Goal: Task Accomplishment & Management: Use online tool/utility

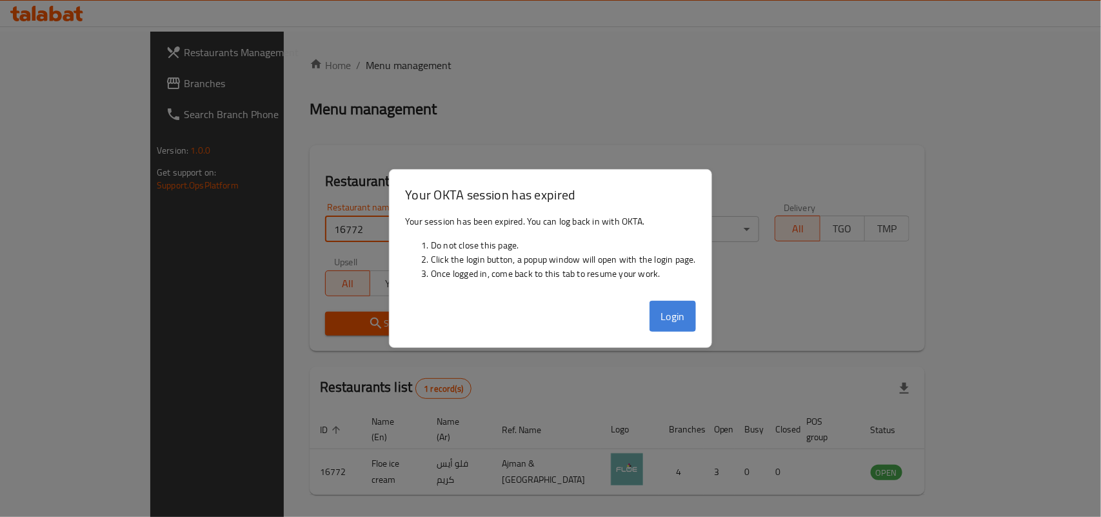
click at [678, 314] on button "Login" at bounding box center [672, 316] width 46 height 31
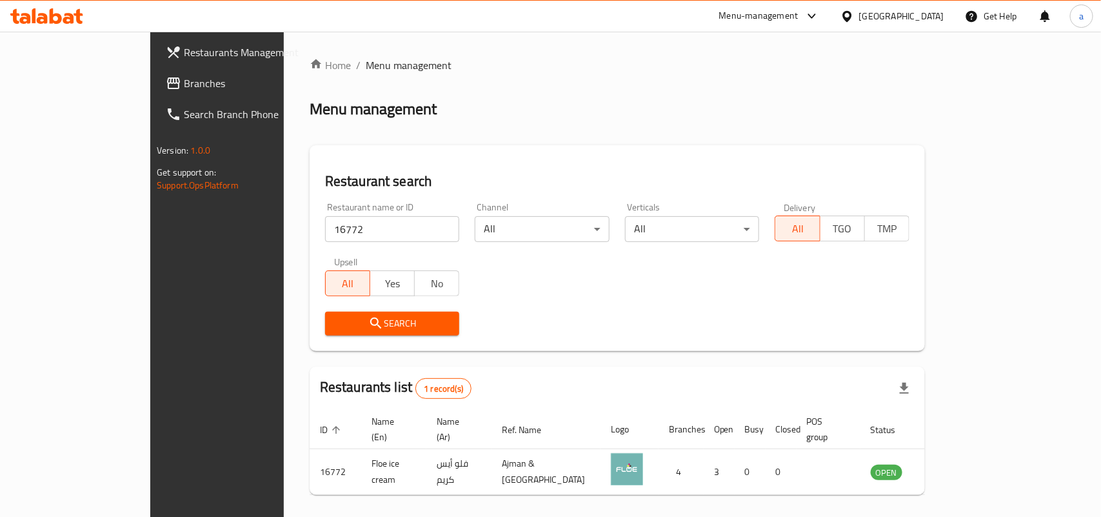
click at [737, 301] on div "Restaurant name or ID 16772 Restaurant name or ID Channel All ​ Verticals All ​…" at bounding box center [617, 269] width 600 height 148
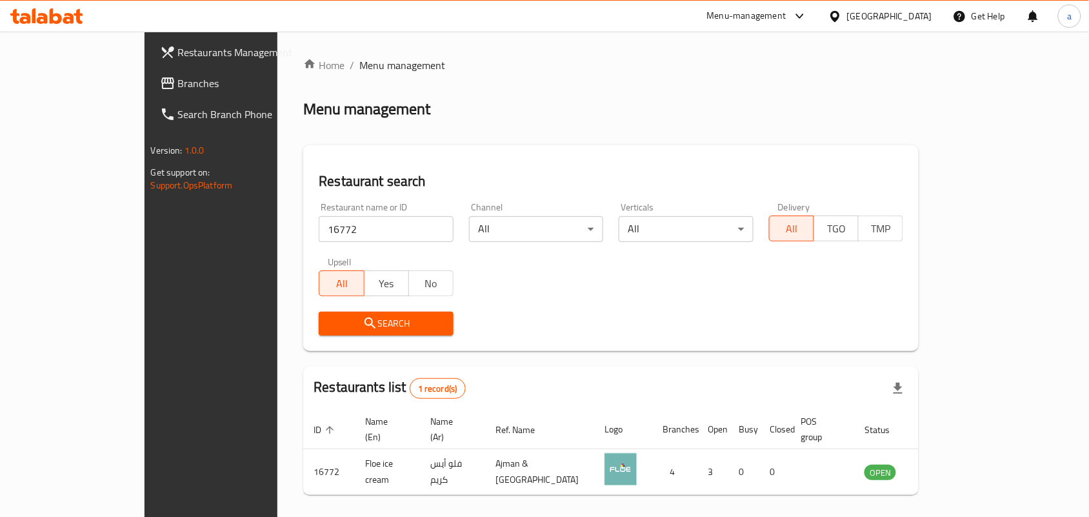
click at [178, 90] on span "Branches" at bounding box center [247, 82] width 138 height 15
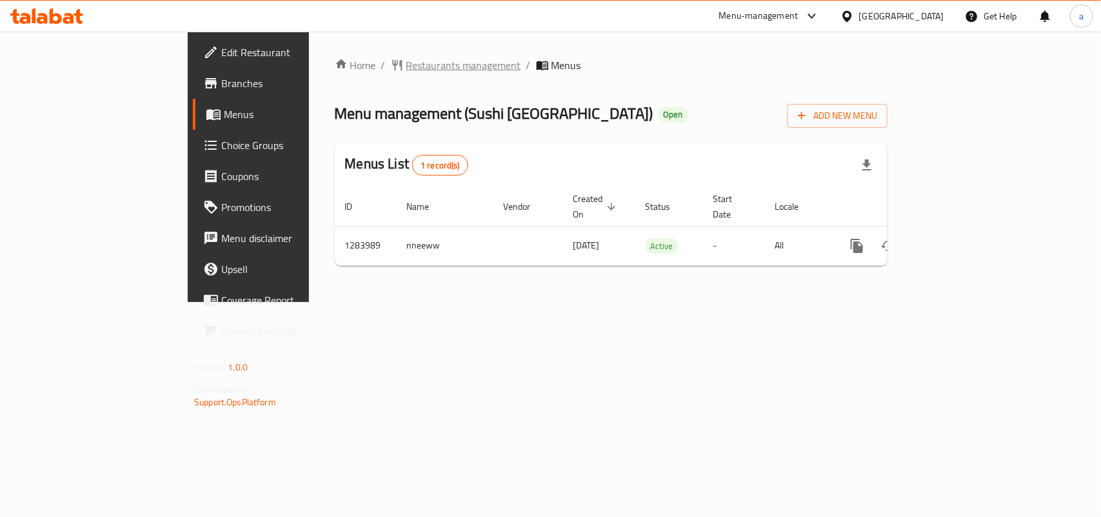
click at [406, 73] on span "Restaurants management" at bounding box center [463, 64] width 115 height 15
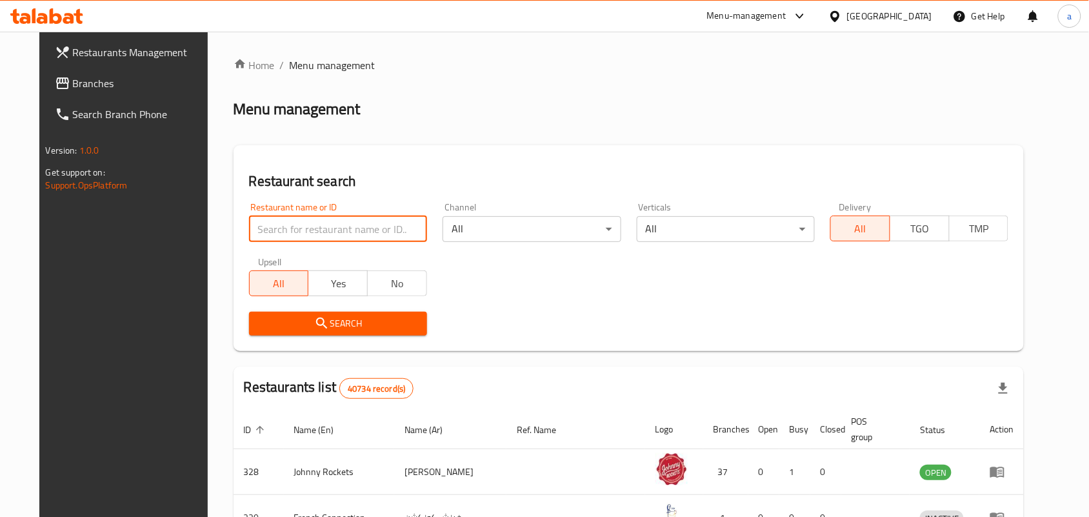
click at [348, 228] on input "search" at bounding box center [338, 229] width 178 height 26
paste input "695523"
type input "695523"
click button "Search" at bounding box center [338, 323] width 178 height 24
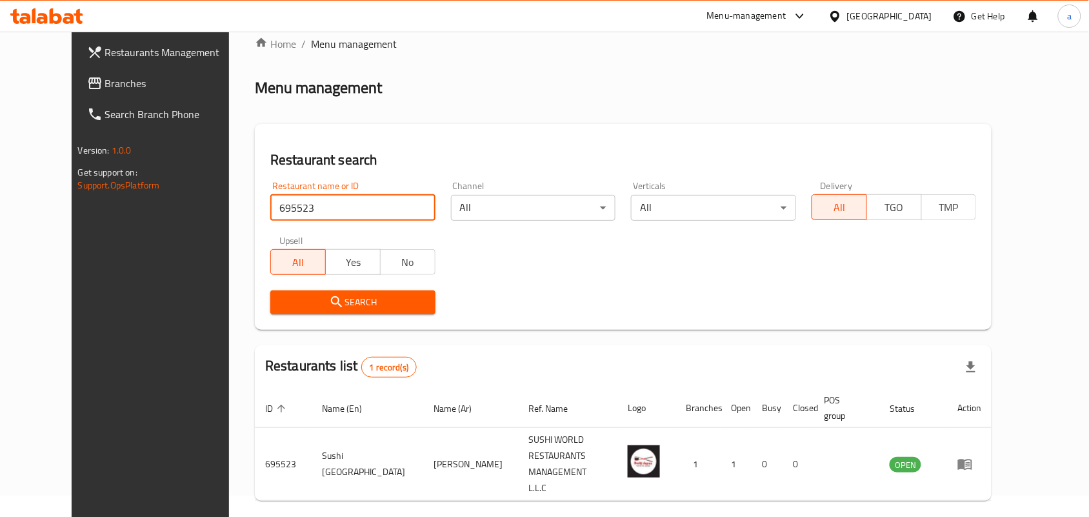
scroll to position [34, 0]
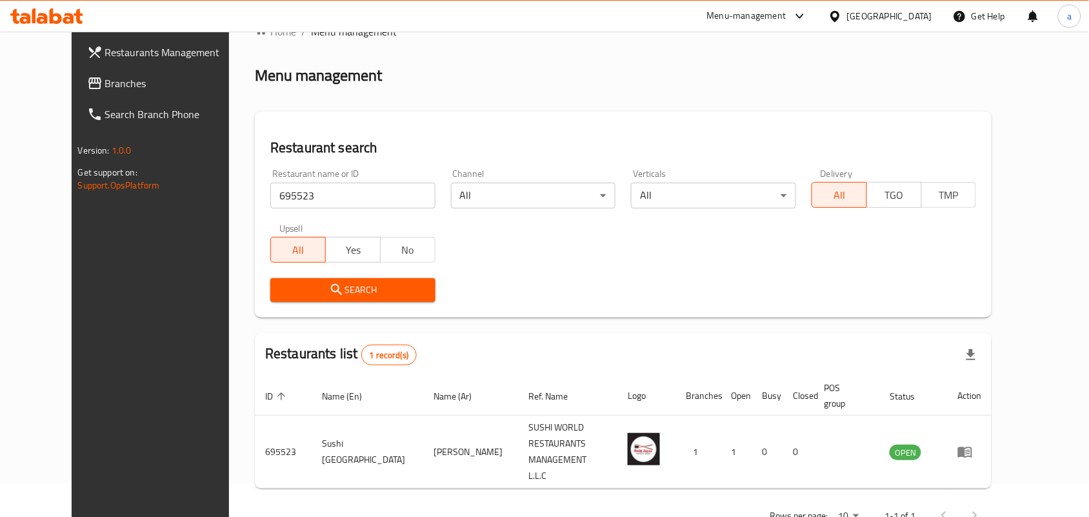
click at [878, 13] on div "United Arab Emirates" at bounding box center [889, 16] width 85 height 14
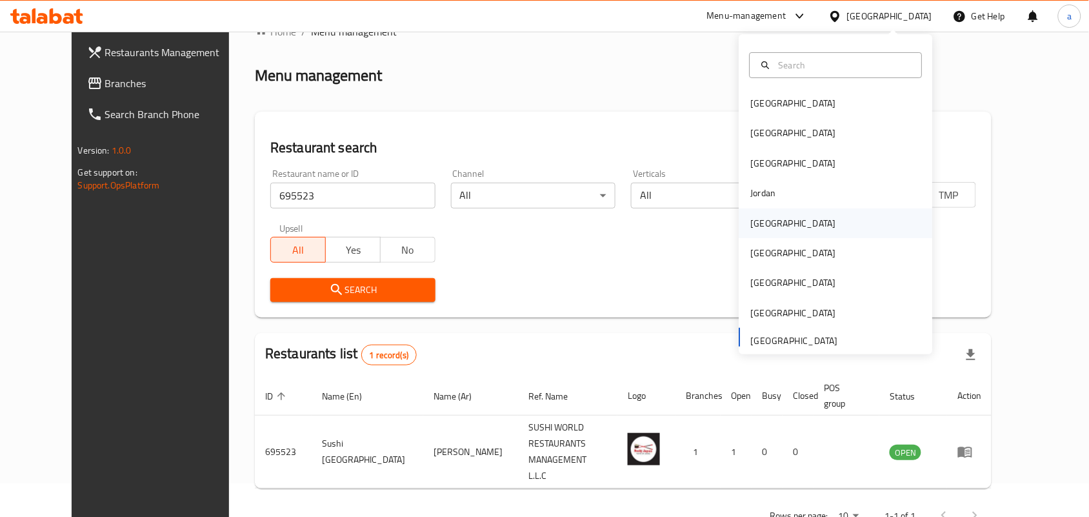
click at [762, 218] on div "[GEOGRAPHIC_DATA]" at bounding box center [793, 223] width 85 height 14
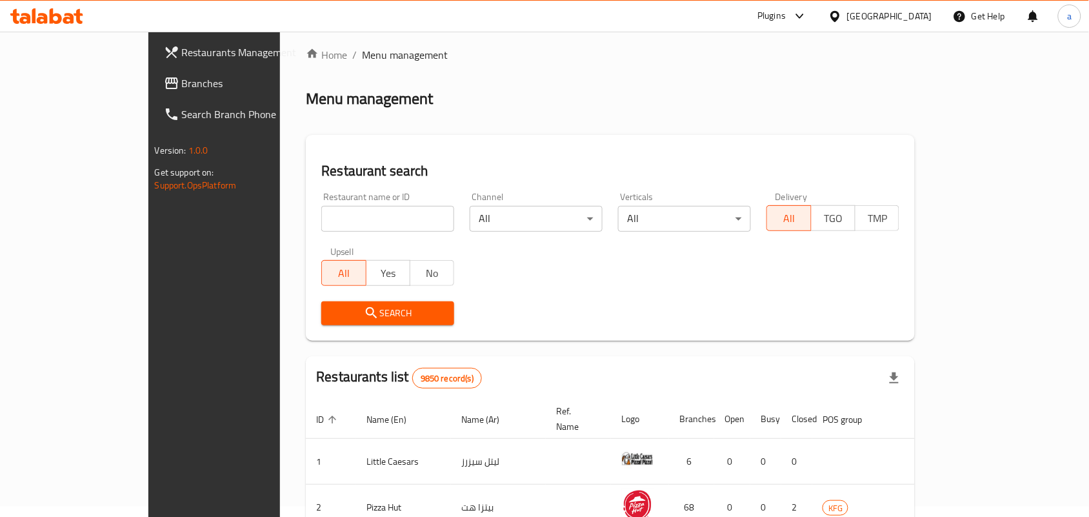
scroll to position [34, 0]
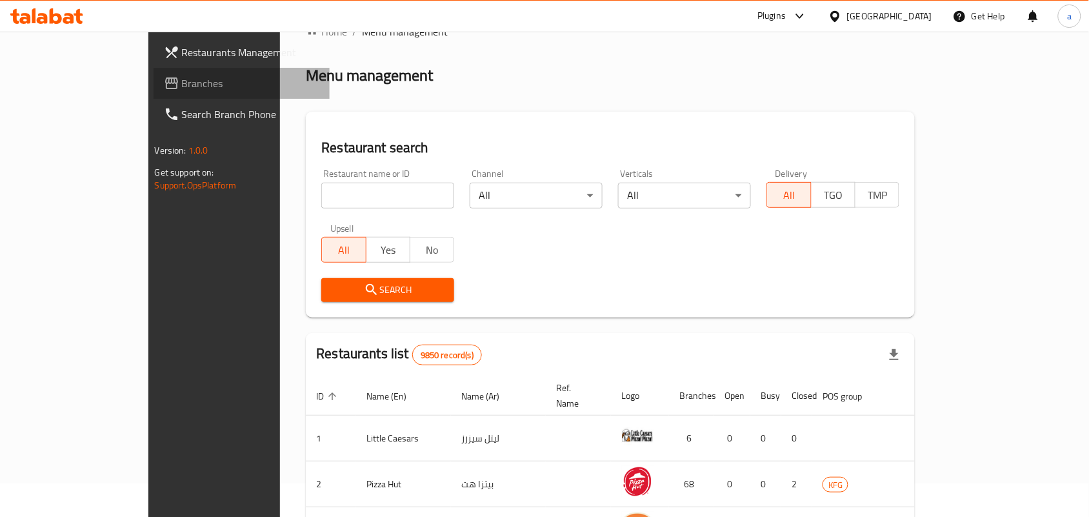
click at [182, 79] on span "Branches" at bounding box center [251, 82] width 138 height 15
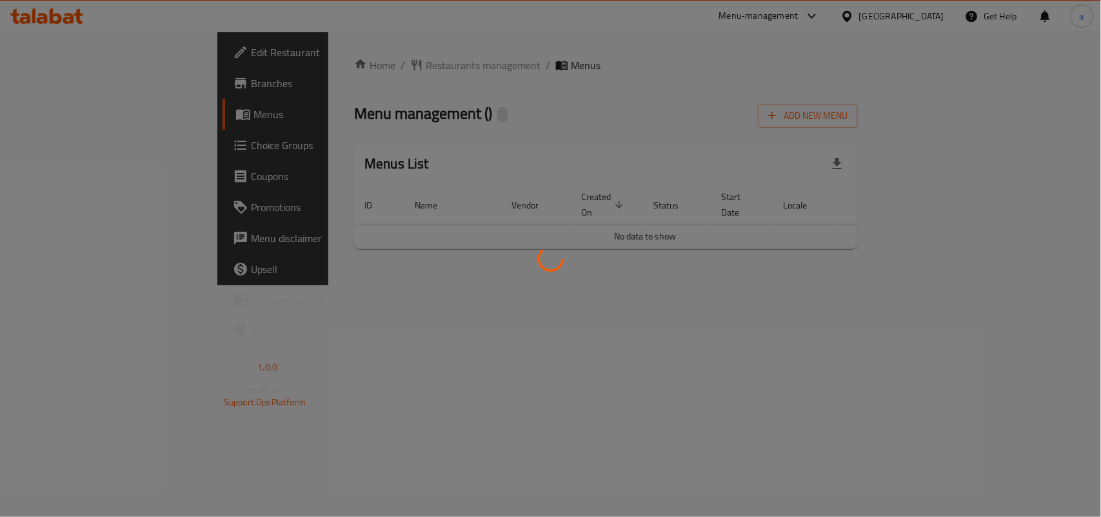
click at [423, 79] on div at bounding box center [550, 258] width 1101 height 517
click at [371, 70] on div at bounding box center [550, 258] width 1101 height 517
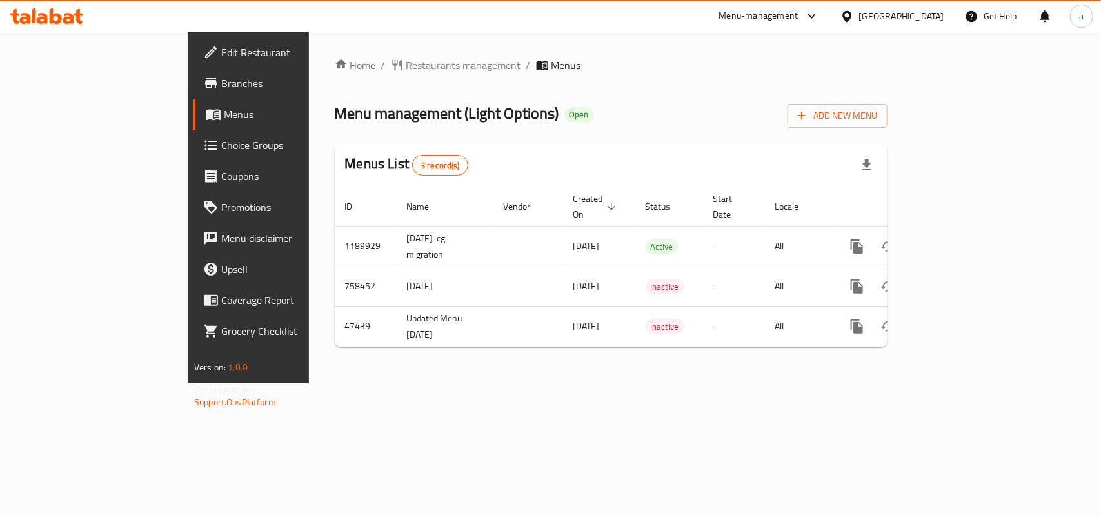
click at [406, 70] on span "Restaurants management" at bounding box center [463, 64] width 115 height 15
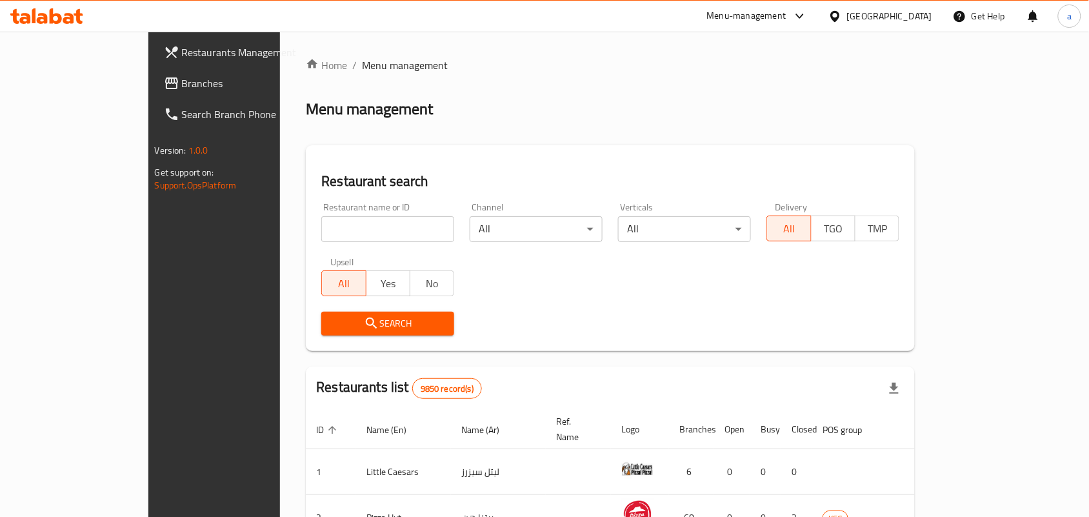
click at [335, 208] on div "Restaurant name or ID Restaurant name or ID" at bounding box center [387, 221] width 133 height 39
click at [333, 223] on input "search" at bounding box center [387, 229] width 133 height 26
paste input "278"
type input "278"
click button "Search" at bounding box center [387, 323] width 133 height 24
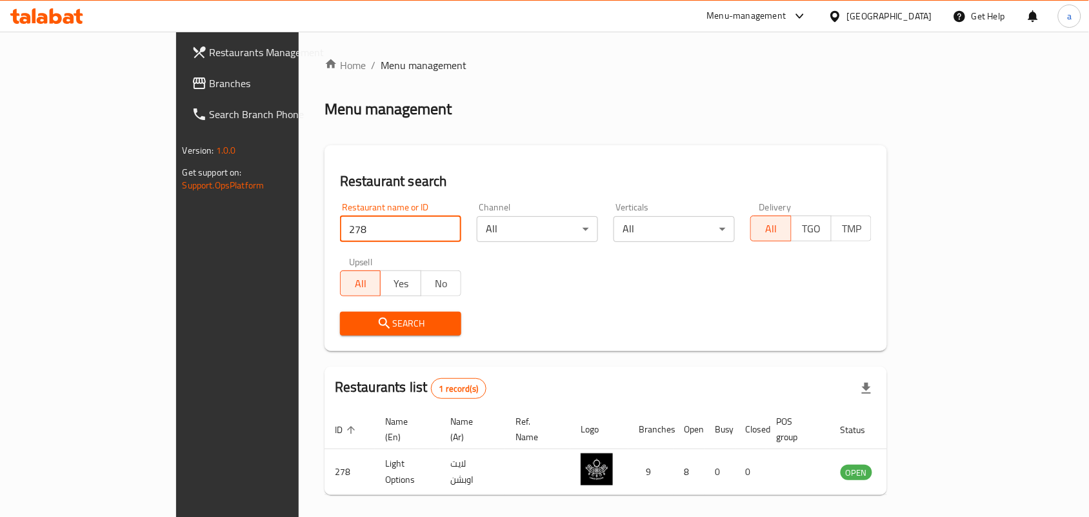
click at [914, 17] on div "Kuwait" at bounding box center [889, 16] width 85 height 14
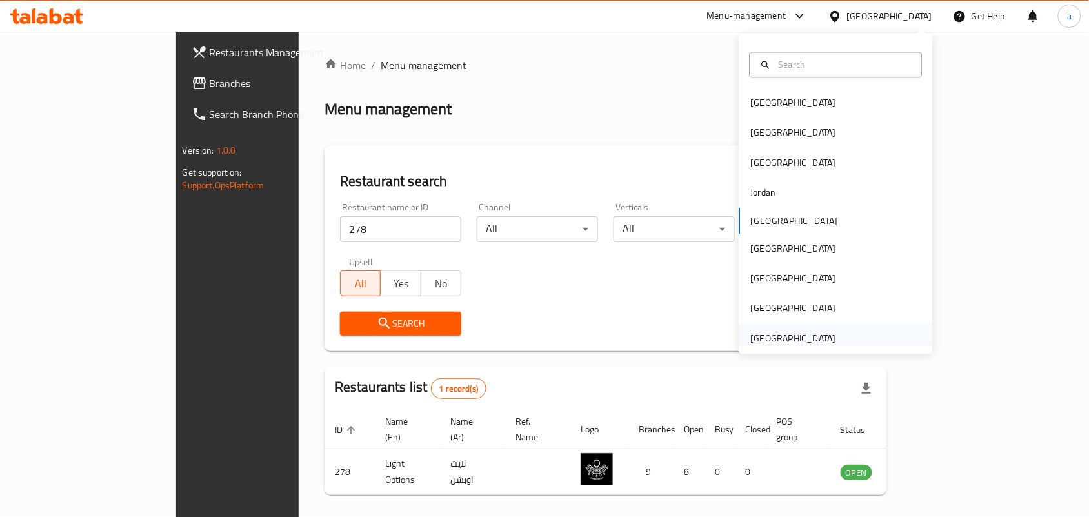
click at [790, 333] on div "[GEOGRAPHIC_DATA]" at bounding box center [793, 338] width 85 height 14
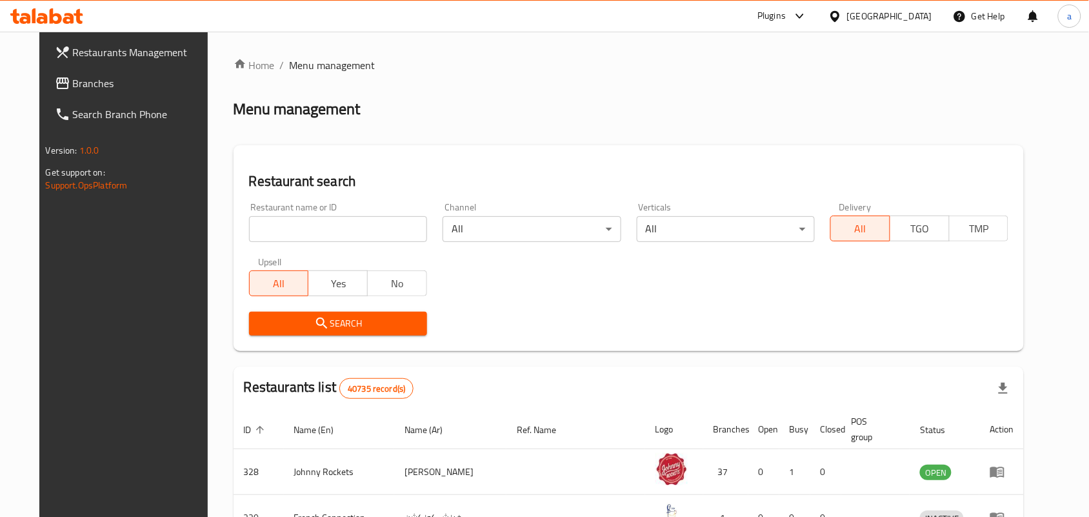
drag, startPoint x: 97, startPoint y: 88, endPoint x: 61, endPoint y: 91, distance: 36.3
click at [97, 88] on span "Branches" at bounding box center [142, 82] width 138 height 15
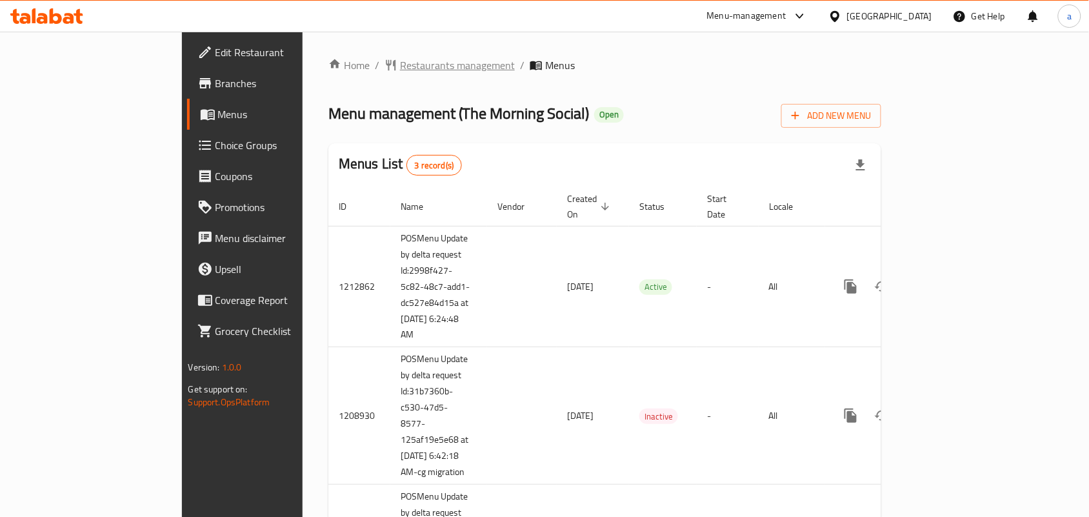
click at [400, 70] on span "Restaurants management" at bounding box center [457, 64] width 115 height 15
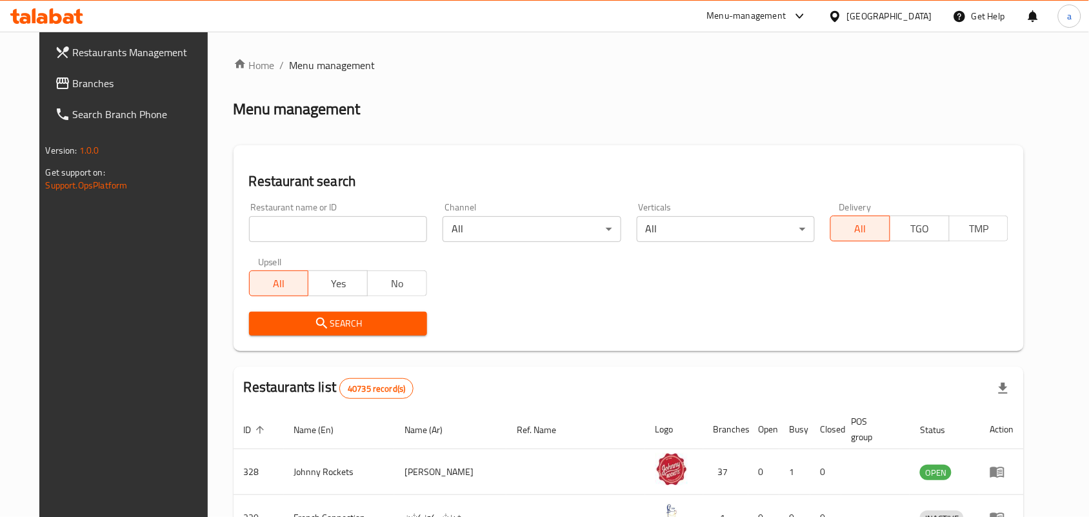
click at [304, 226] on input "search" at bounding box center [338, 229] width 178 height 26
paste input "633740"
type input "633740"
click button "Search" at bounding box center [338, 323] width 178 height 24
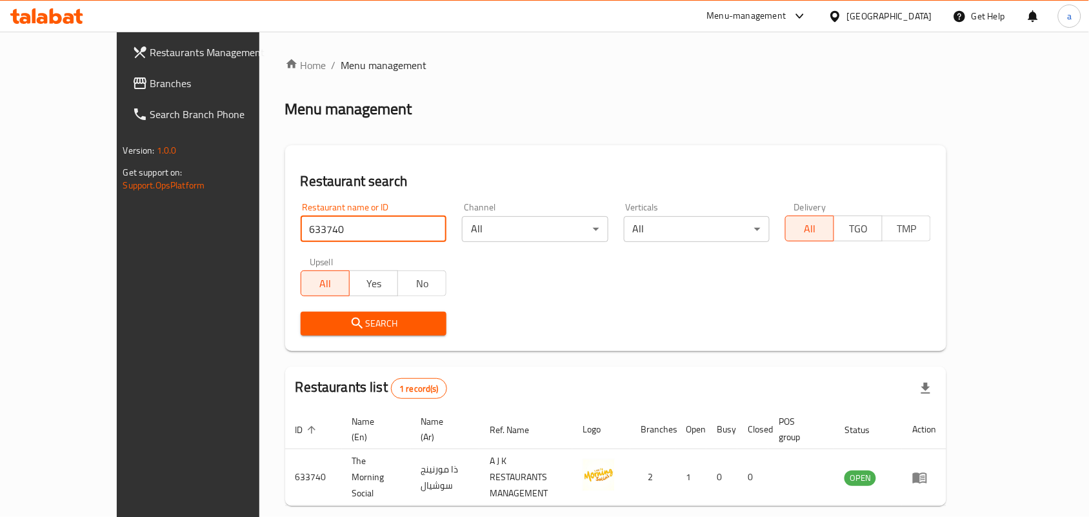
click at [150, 84] on span "Branches" at bounding box center [219, 82] width 138 height 15
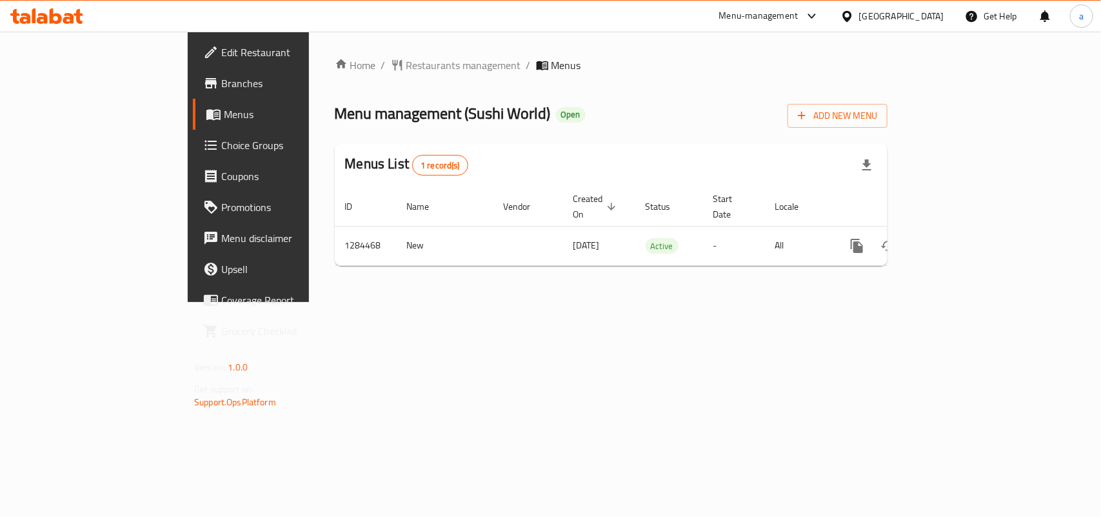
click at [406, 61] on span "Restaurants management" at bounding box center [463, 64] width 115 height 15
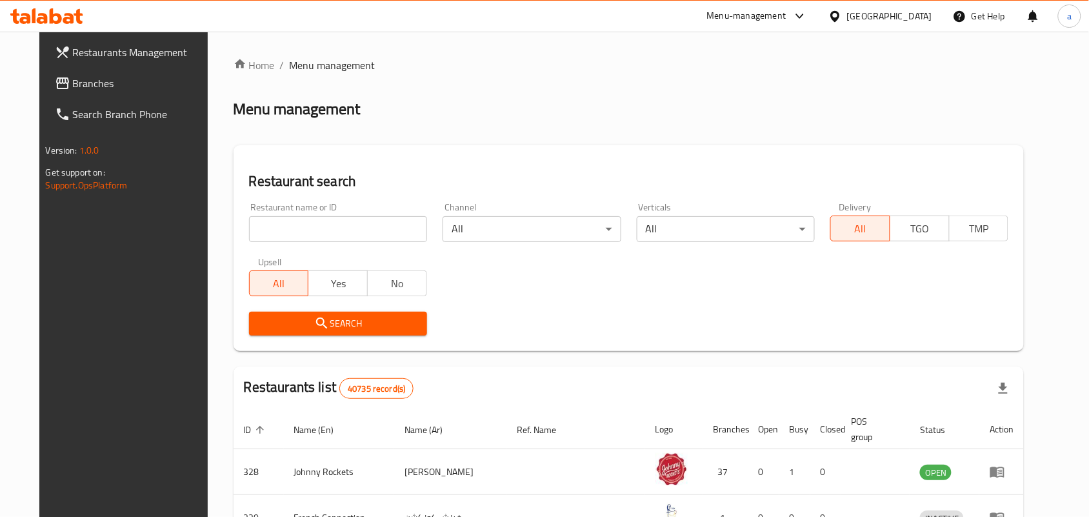
click at [310, 231] on input "search" at bounding box center [338, 229] width 178 height 26
paste input "695692"
type input "695692"
click button "Search" at bounding box center [338, 323] width 178 height 24
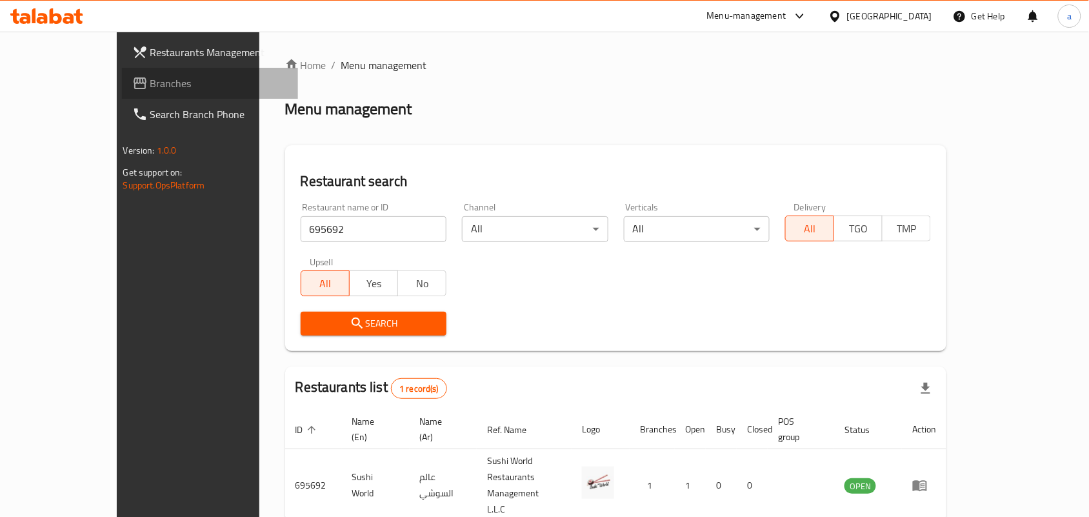
click at [150, 83] on span "Branches" at bounding box center [219, 82] width 138 height 15
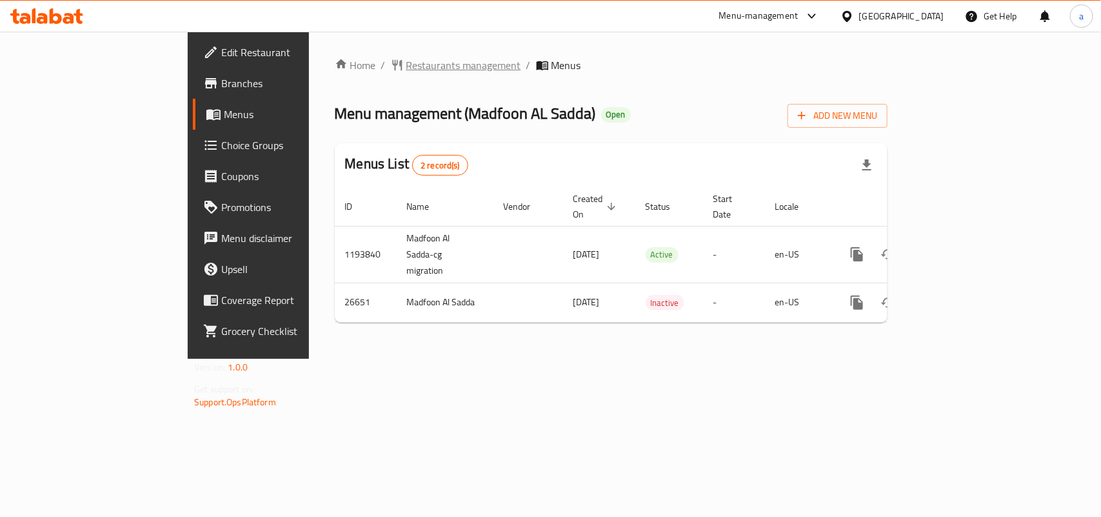
click at [406, 72] on span "Restaurants management" at bounding box center [463, 64] width 115 height 15
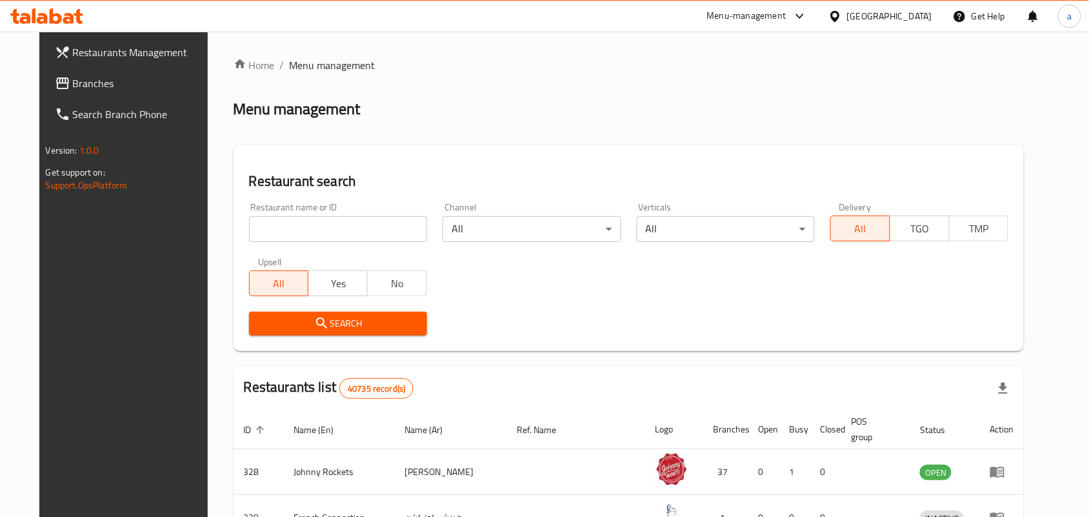
click at [353, 224] on input "search" at bounding box center [338, 229] width 178 height 26
paste input "13870"
type input "13870"
click button "Search" at bounding box center [338, 323] width 178 height 24
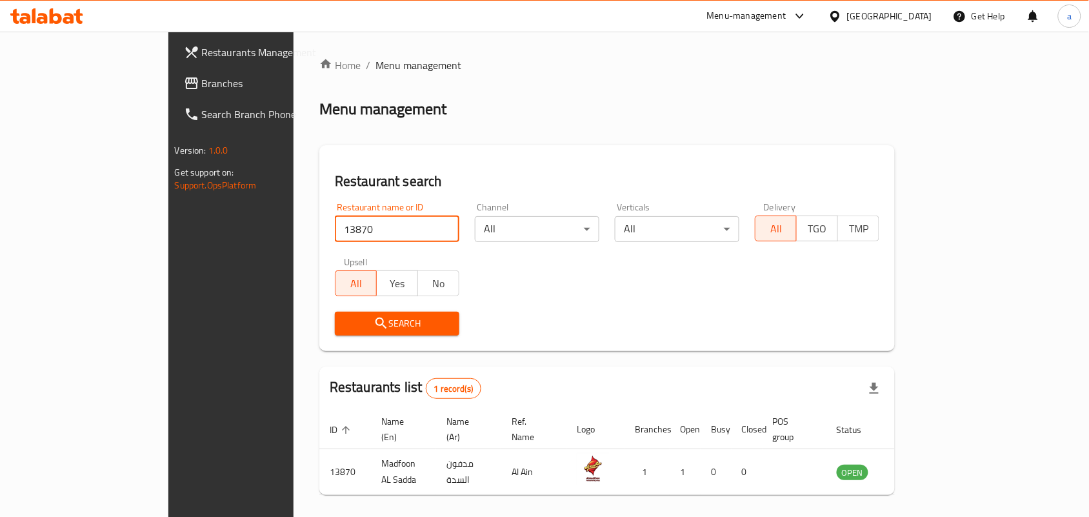
click at [173, 73] on link "Branches" at bounding box center [261, 83] width 177 height 31
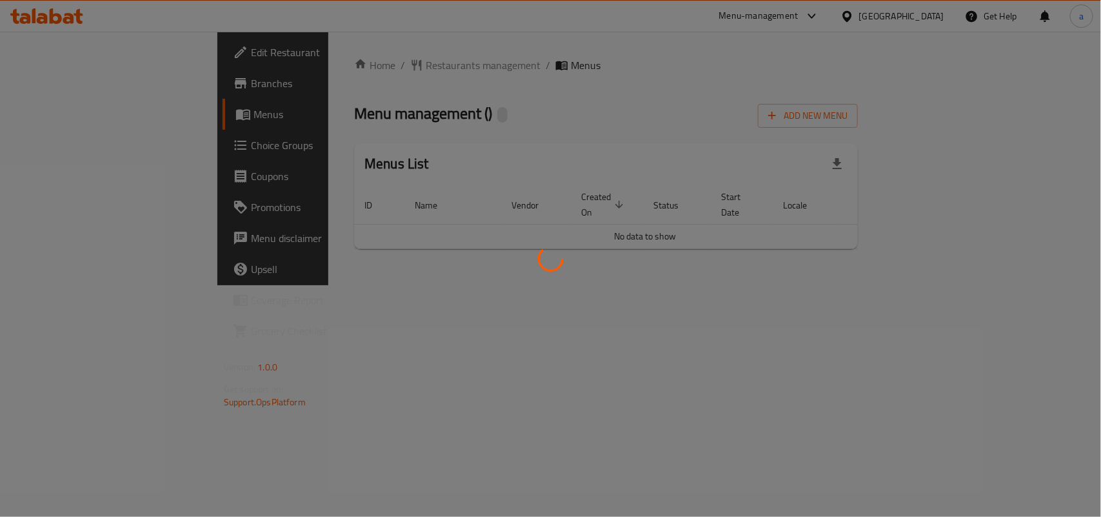
click at [337, 69] on div at bounding box center [550, 258] width 1101 height 517
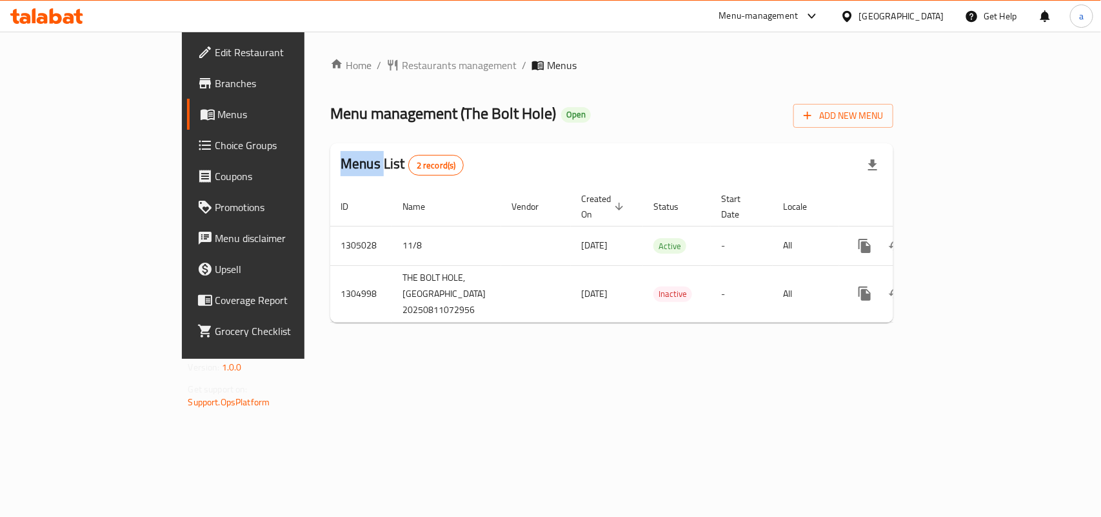
click at [337, 69] on div at bounding box center [550, 258] width 1101 height 517
click at [402, 69] on span "Restaurants management" at bounding box center [459, 64] width 115 height 15
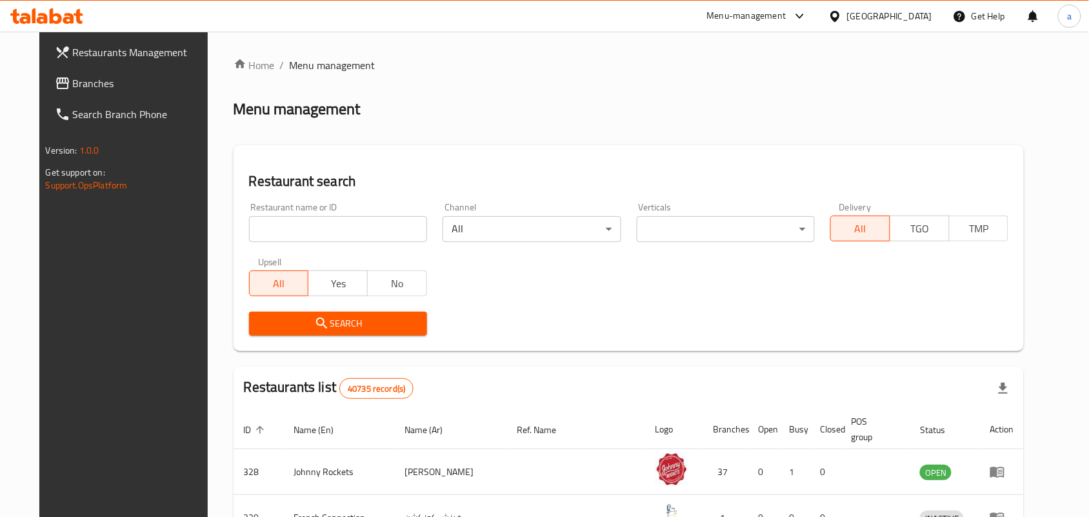
click at [287, 231] on input "search" at bounding box center [338, 229] width 178 height 26
paste input "703514"
type input "703514"
click button "Search" at bounding box center [338, 323] width 178 height 24
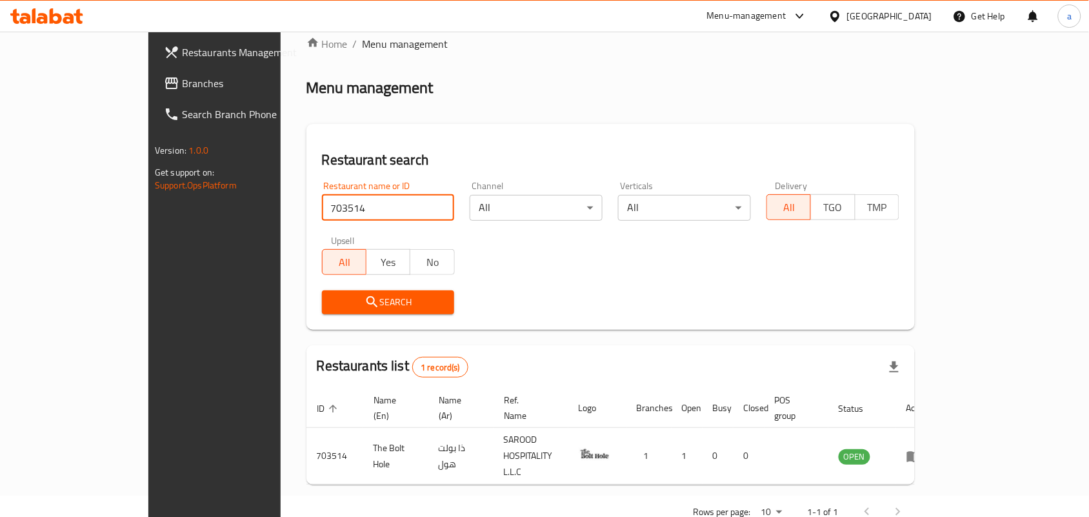
scroll to position [34, 0]
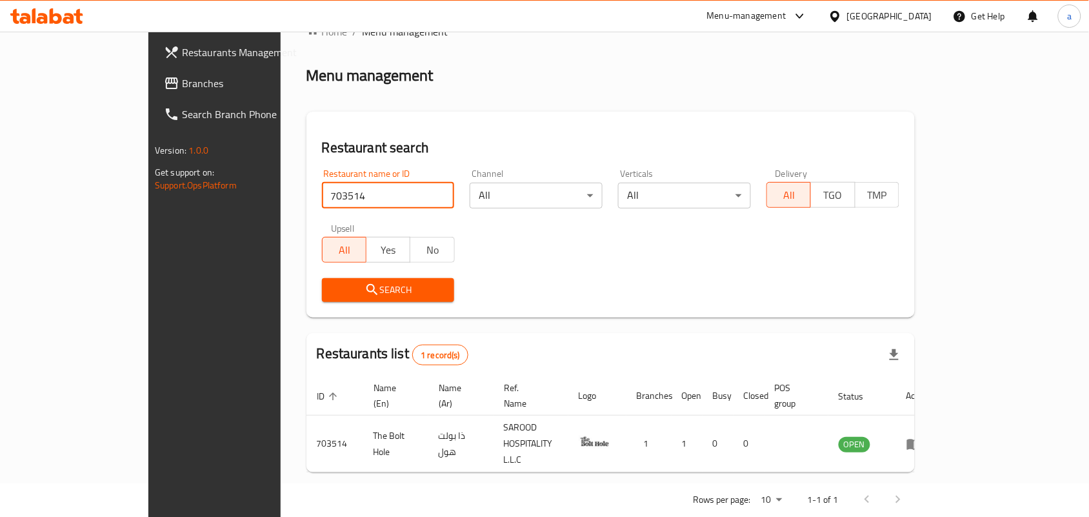
click at [153, 69] on link "Branches" at bounding box center [241, 83] width 177 height 31
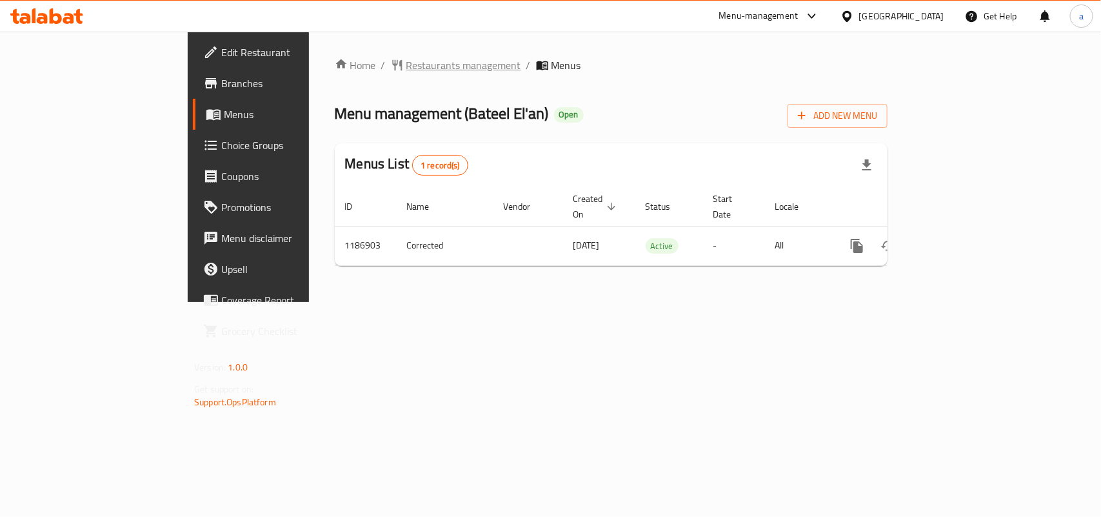
click at [406, 71] on span "Restaurants management" at bounding box center [463, 64] width 115 height 15
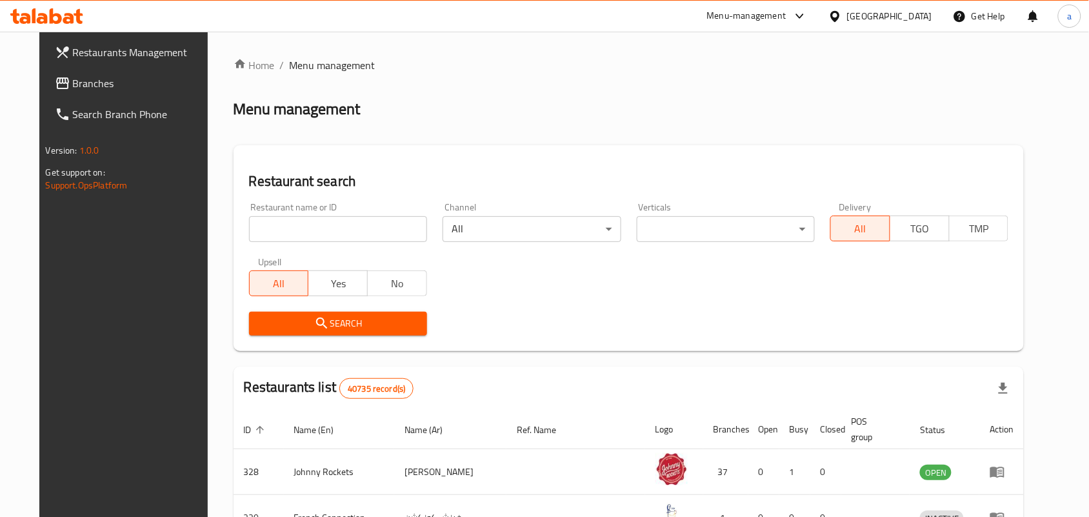
click at [282, 224] on input "search" at bounding box center [338, 229] width 178 height 26
paste input "666862"
type input "666862"
click button "Search" at bounding box center [338, 323] width 178 height 24
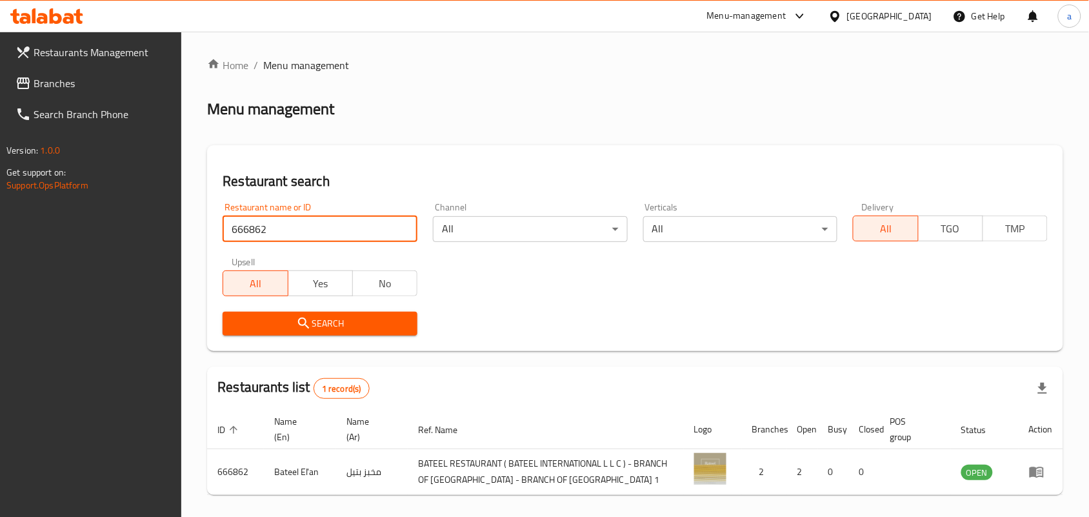
click at [902, 24] on div "[GEOGRAPHIC_DATA]" at bounding box center [880, 16] width 124 height 31
click at [852, 18] on div "[GEOGRAPHIC_DATA]" at bounding box center [889, 16] width 85 height 14
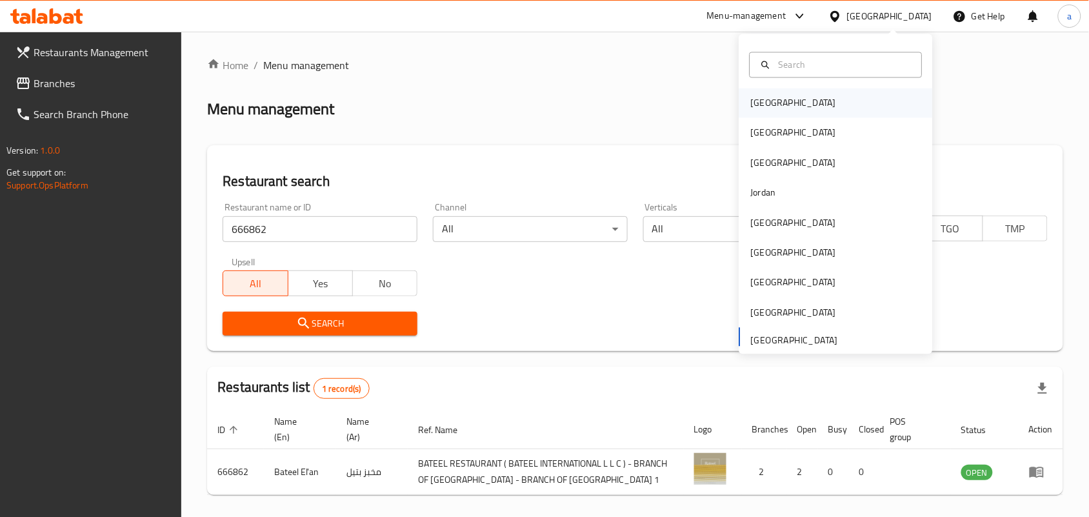
click at [785, 101] on div "[GEOGRAPHIC_DATA]" at bounding box center [835, 103] width 193 height 30
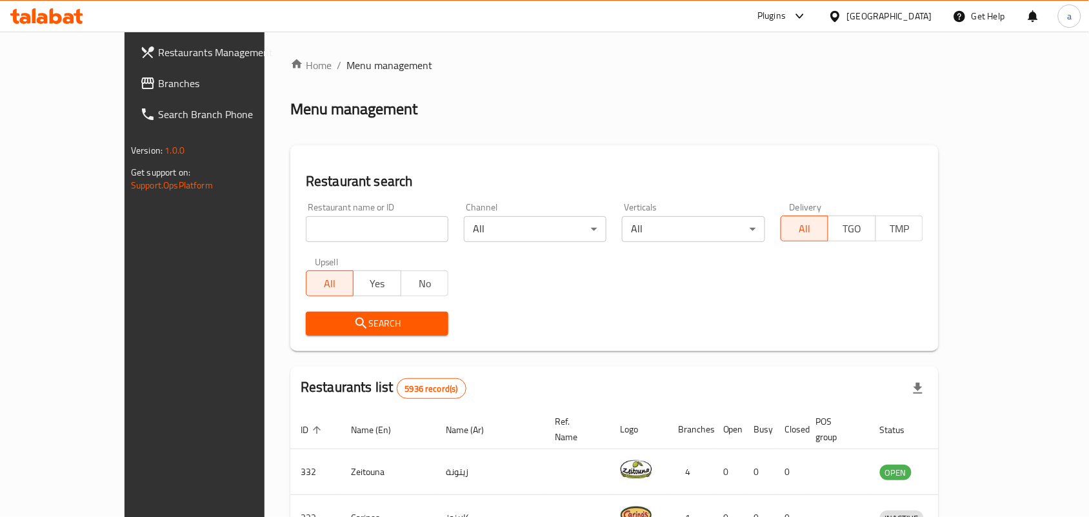
click at [158, 81] on span "Branches" at bounding box center [227, 82] width 138 height 15
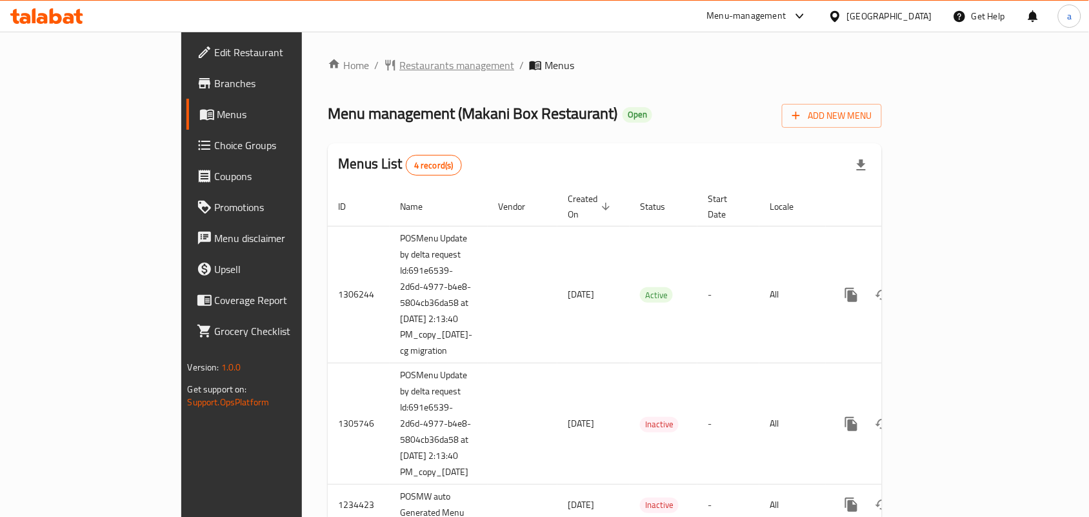
click at [399, 63] on span "Restaurants management" at bounding box center [456, 64] width 115 height 15
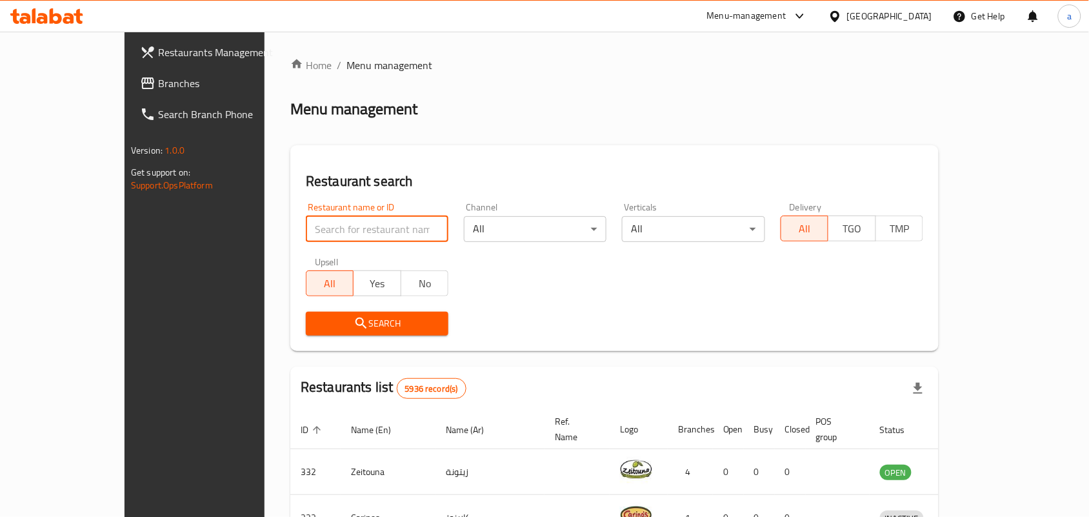
click at [306, 226] on input "search" at bounding box center [377, 229] width 143 height 26
paste input "627203"
type input "627203"
click button "Search" at bounding box center [377, 323] width 143 height 24
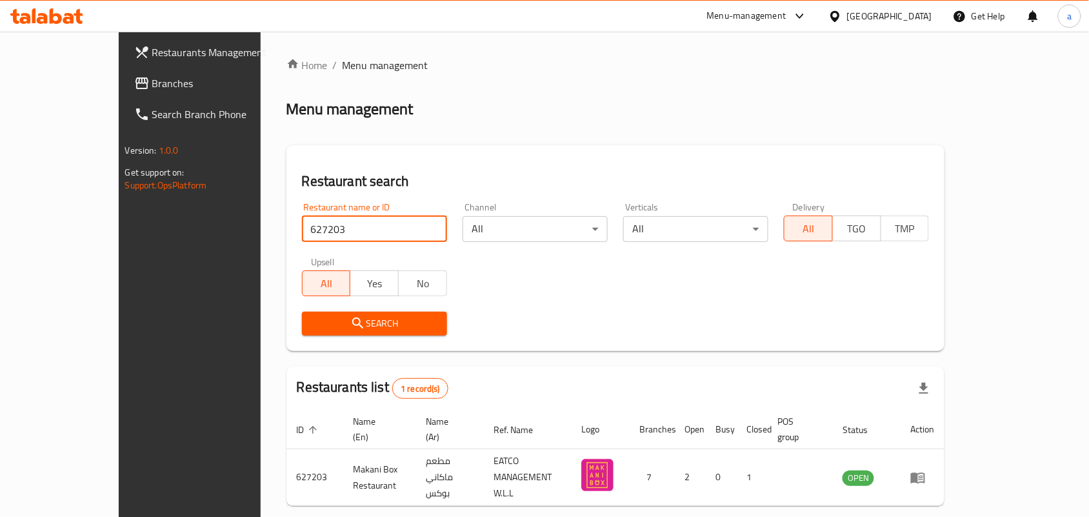
click at [152, 77] on span "Branches" at bounding box center [221, 82] width 138 height 15
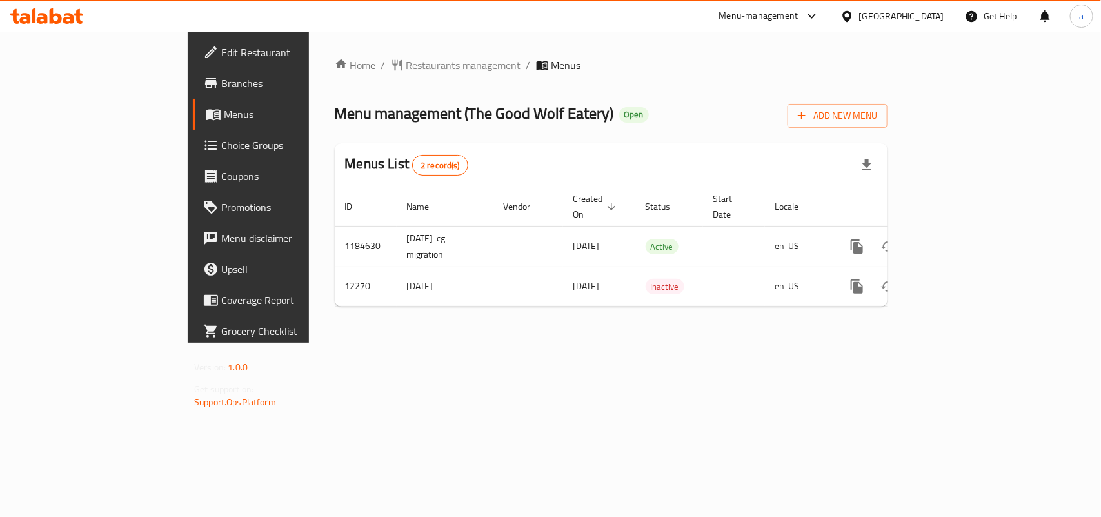
click at [406, 65] on span "Restaurants management" at bounding box center [463, 64] width 115 height 15
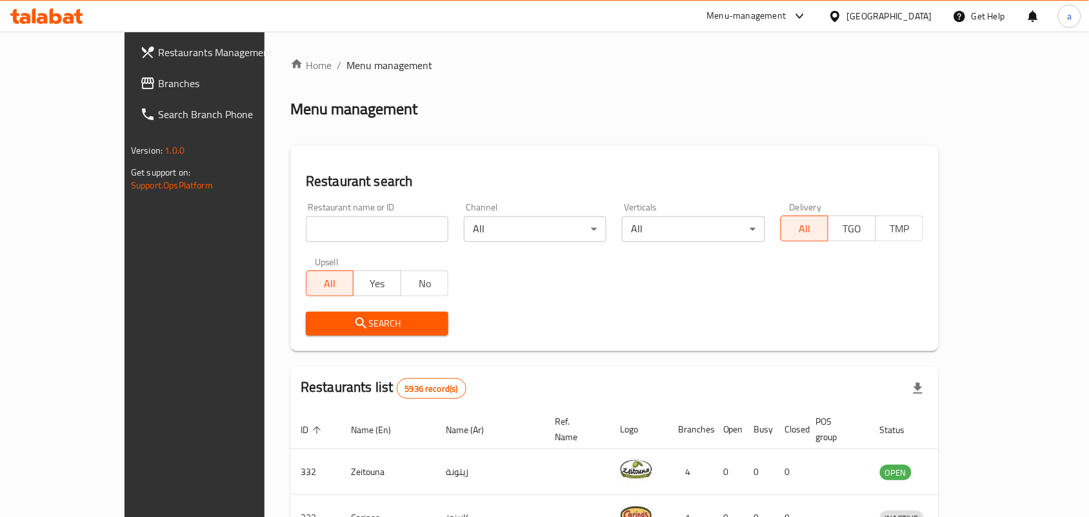
click at [324, 217] on div "Restaurant name or ID Restaurant name or ID" at bounding box center [377, 221] width 143 height 39
click at [324, 226] on input "search" at bounding box center [377, 229] width 143 height 26
paste input "7569"
type input "7569"
click button "Search" at bounding box center [377, 323] width 143 height 24
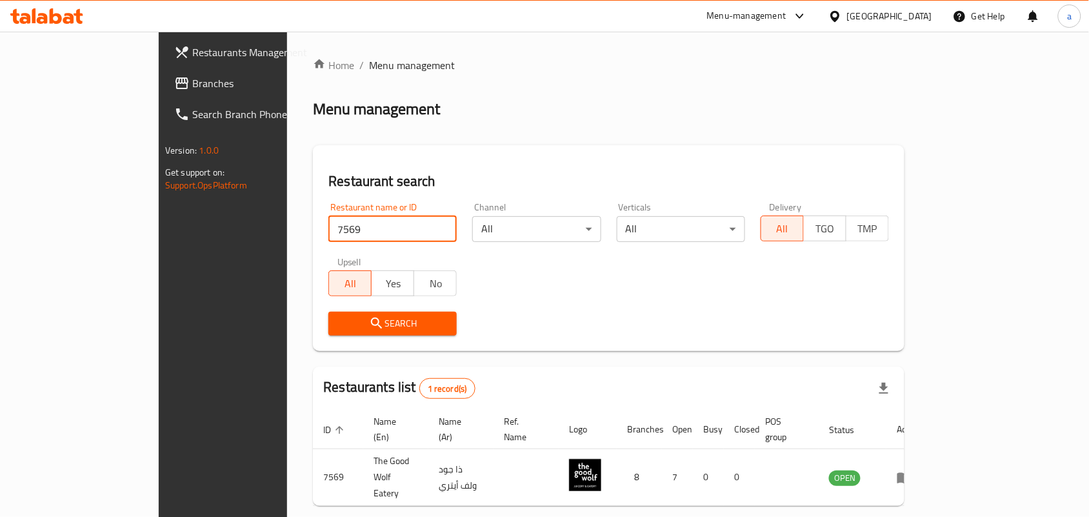
click at [847, 18] on div at bounding box center [837, 16] width 19 height 14
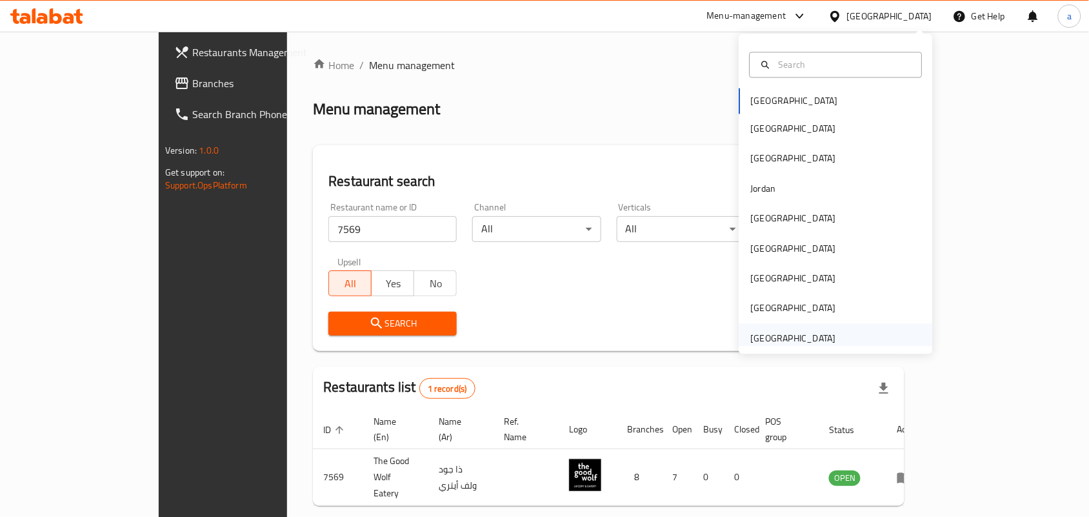
click at [819, 326] on div "[GEOGRAPHIC_DATA]" at bounding box center [793, 338] width 106 height 30
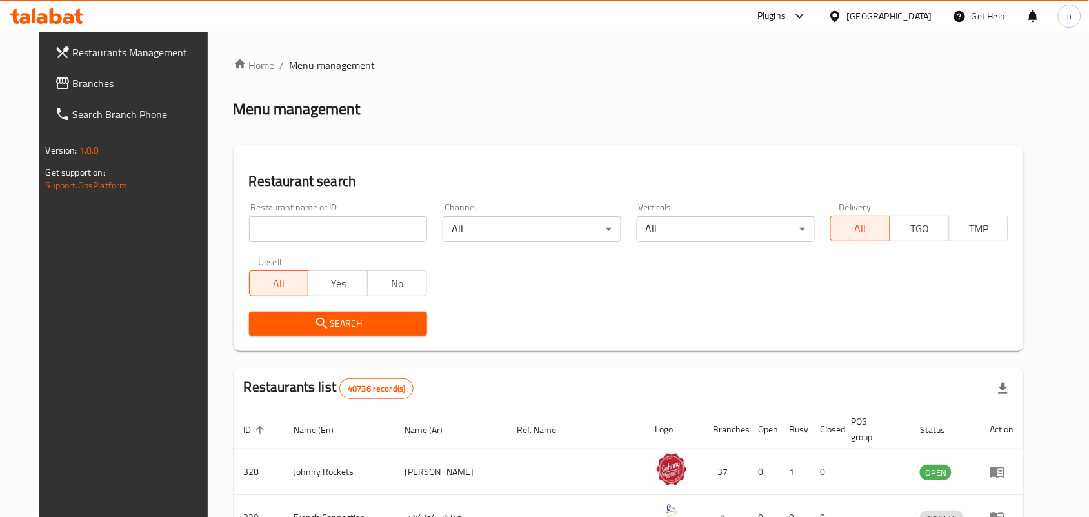
click at [73, 78] on span "Branches" at bounding box center [142, 82] width 138 height 15
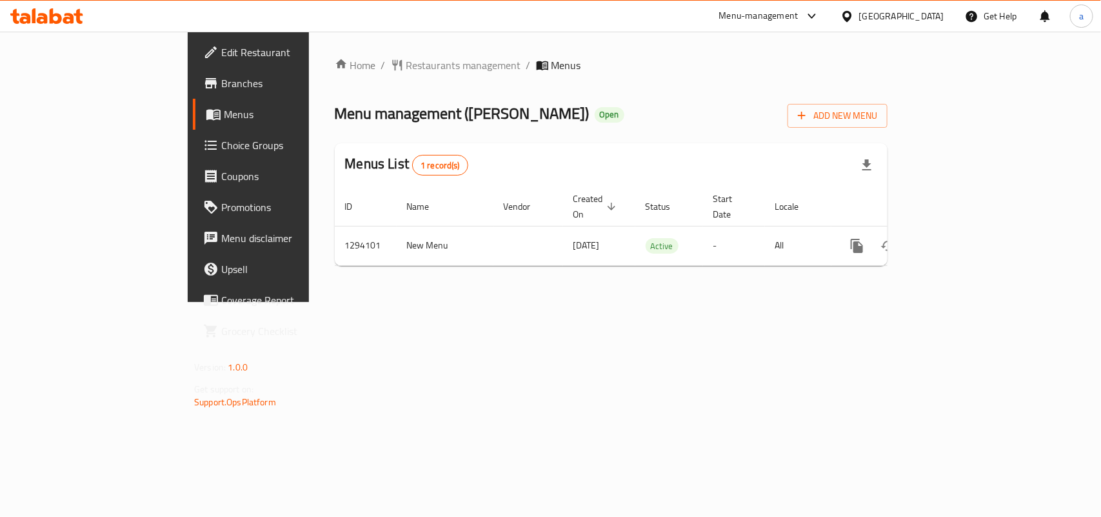
click at [406, 59] on span "Restaurants management" at bounding box center [463, 64] width 115 height 15
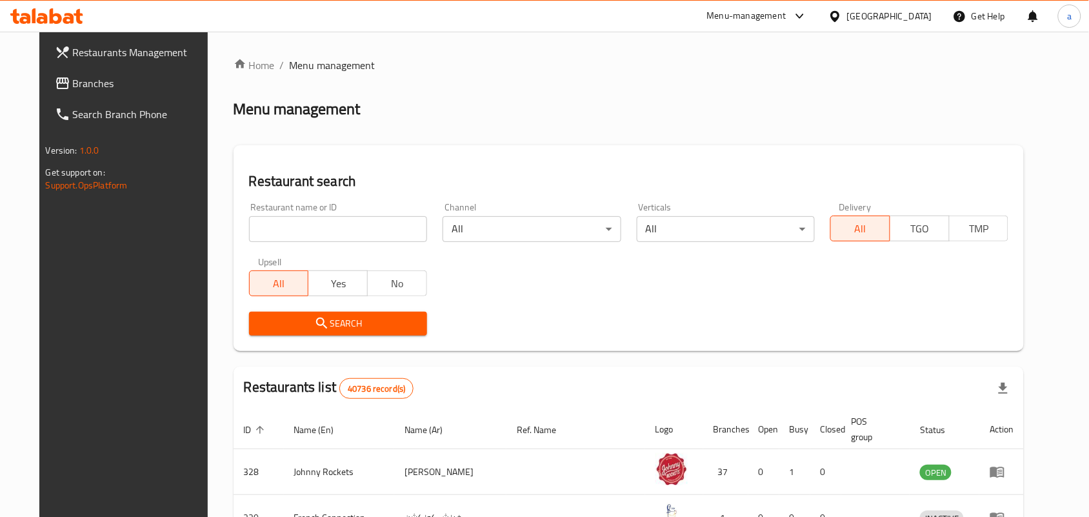
click at [328, 222] on input "search" at bounding box center [338, 229] width 178 height 26
paste input "699728"
type input "699728"
click button "Search" at bounding box center [338, 323] width 178 height 24
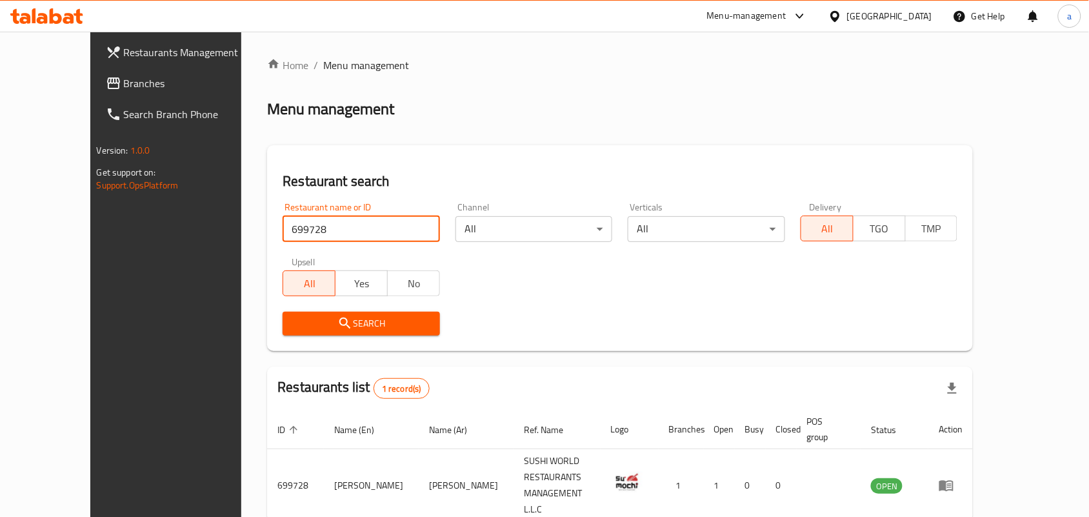
click at [124, 81] on span "Branches" at bounding box center [193, 82] width 138 height 15
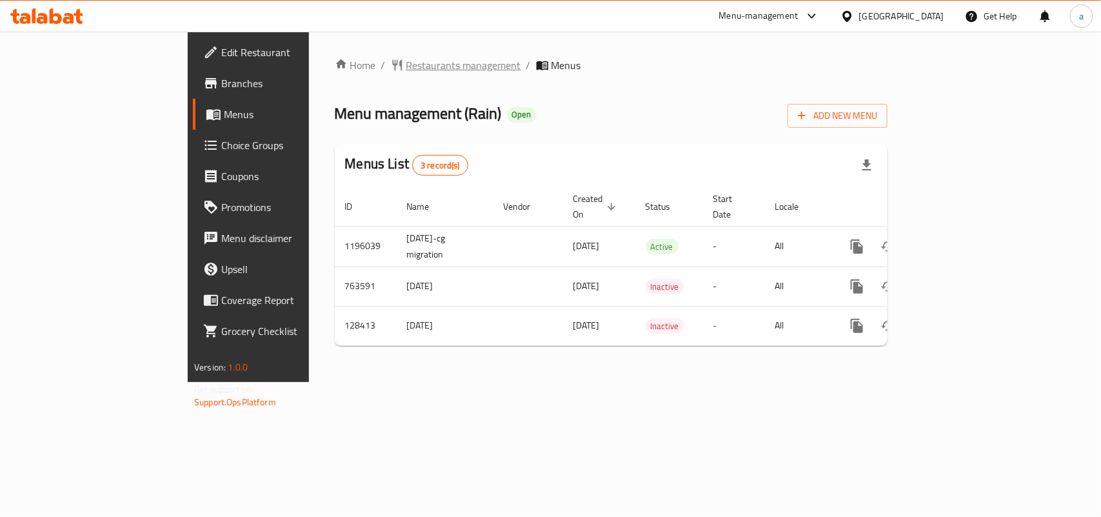
click at [406, 63] on span "Restaurants management" at bounding box center [463, 64] width 115 height 15
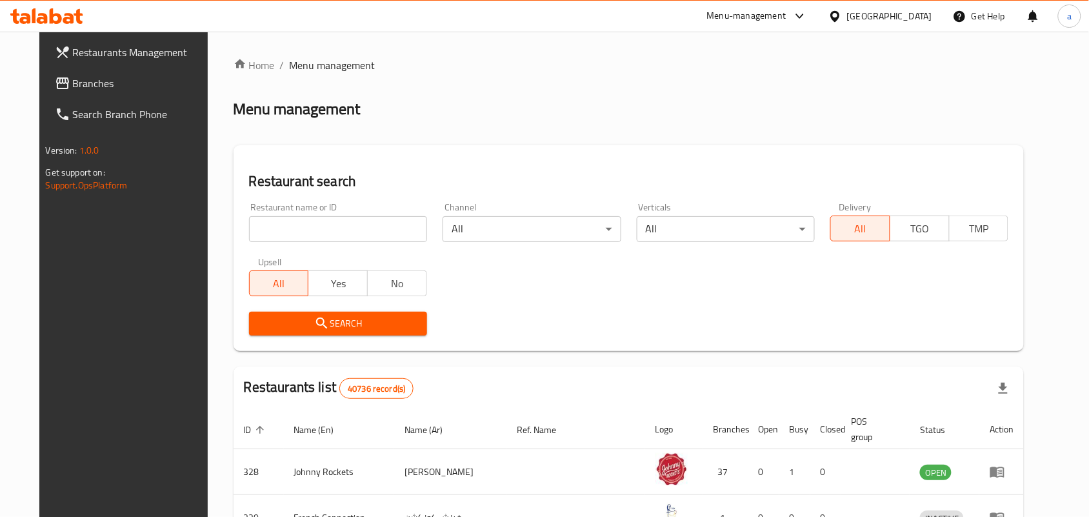
click at [310, 229] on div at bounding box center [544, 258] width 1089 height 517
click at [310, 229] on input "search" at bounding box center [338, 229] width 178 height 26
paste input "609653"
type input "609653"
click button "Search" at bounding box center [338, 323] width 178 height 24
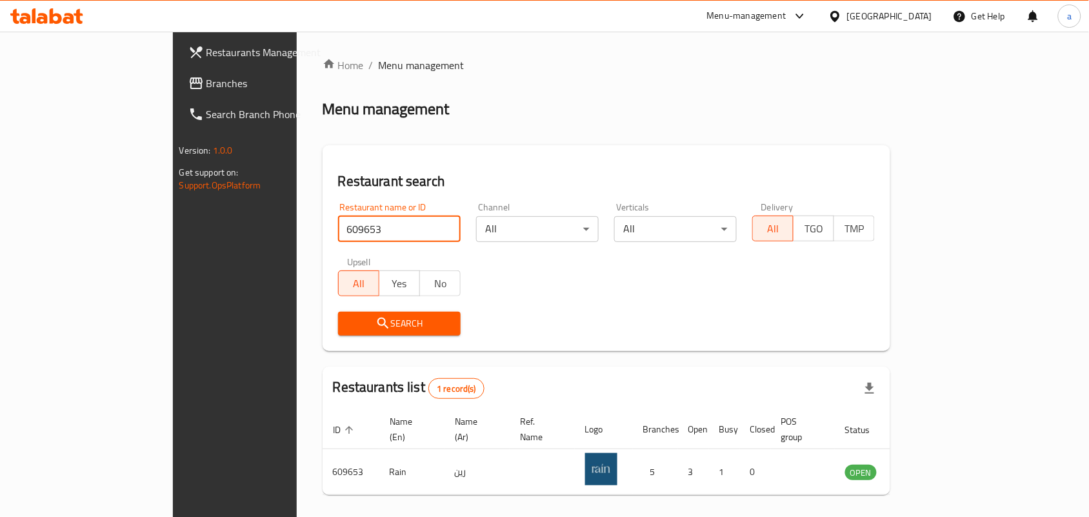
click at [867, 17] on div "[GEOGRAPHIC_DATA]" at bounding box center [889, 16] width 85 height 14
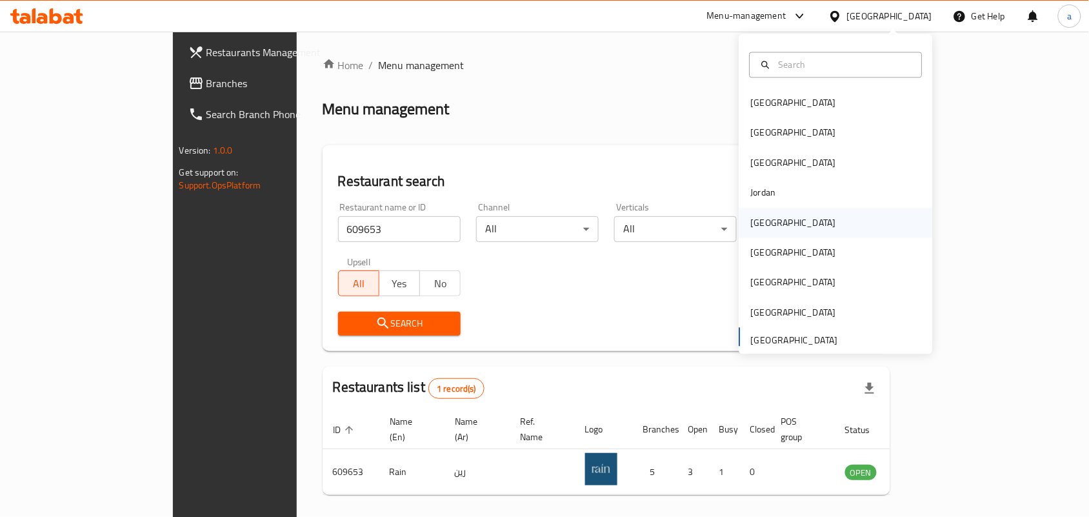
click at [773, 219] on div "[GEOGRAPHIC_DATA]" at bounding box center [793, 223] width 106 height 30
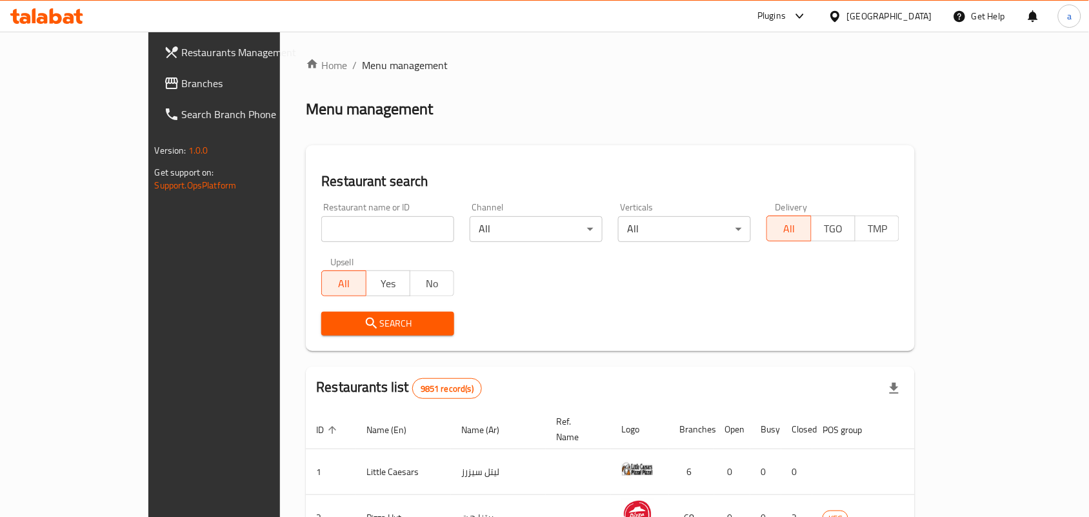
click at [72, 81] on div at bounding box center [544, 258] width 1089 height 517
drag, startPoint x: 72, startPoint y: 81, endPoint x: 84, endPoint y: 85, distance: 12.5
click at [182, 81] on span "Branches" at bounding box center [251, 82] width 138 height 15
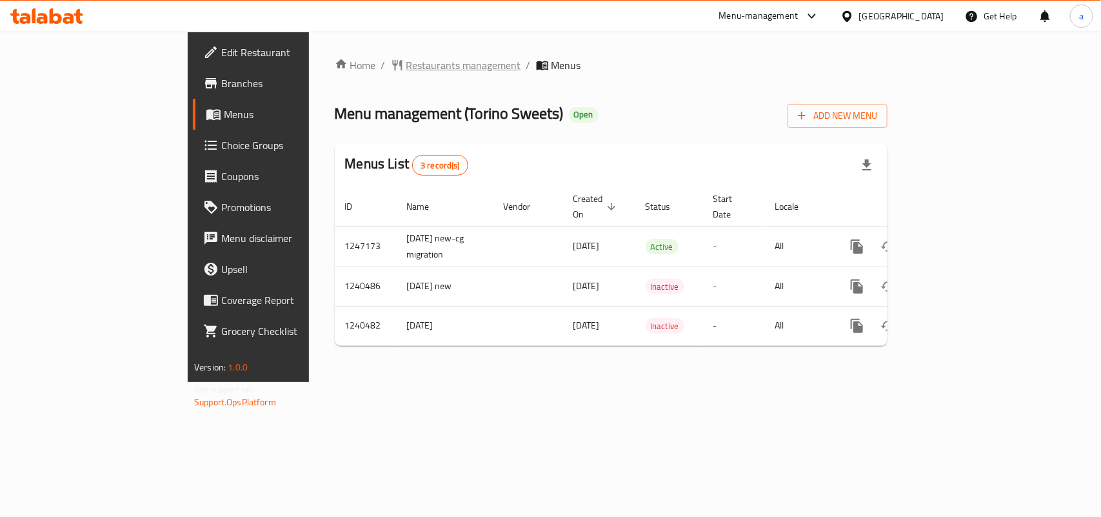
click at [406, 63] on span "Restaurants management" at bounding box center [463, 64] width 115 height 15
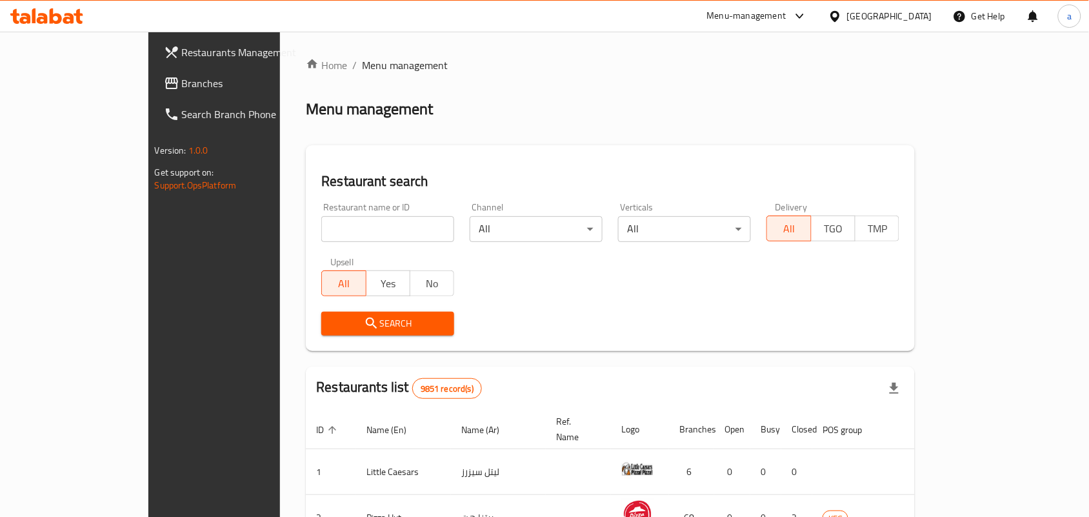
click at [306, 230] on div "Home / Menu management Menu management Restaurant search Restaurant name or ID …" at bounding box center [610, 461] width 609 height 809
click at [321, 230] on input "search" at bounding box center [387, 229] width 133 height 26
paste input "4378"
type input "4378"
click button "Search" at bounding box center [387, 323] width 133 height 24
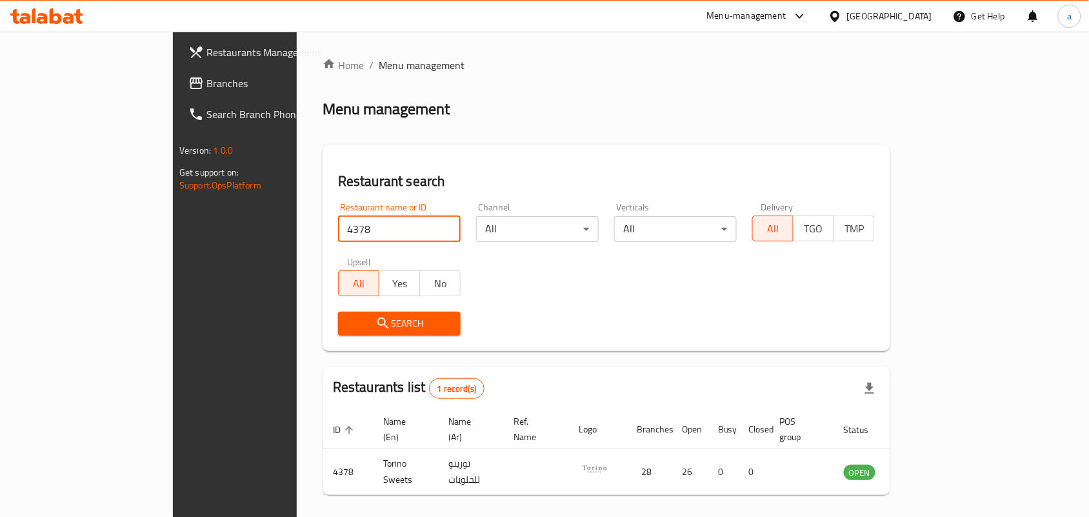
click at [847, 17] on div at bounding box center [837, 16] width 19 height 14
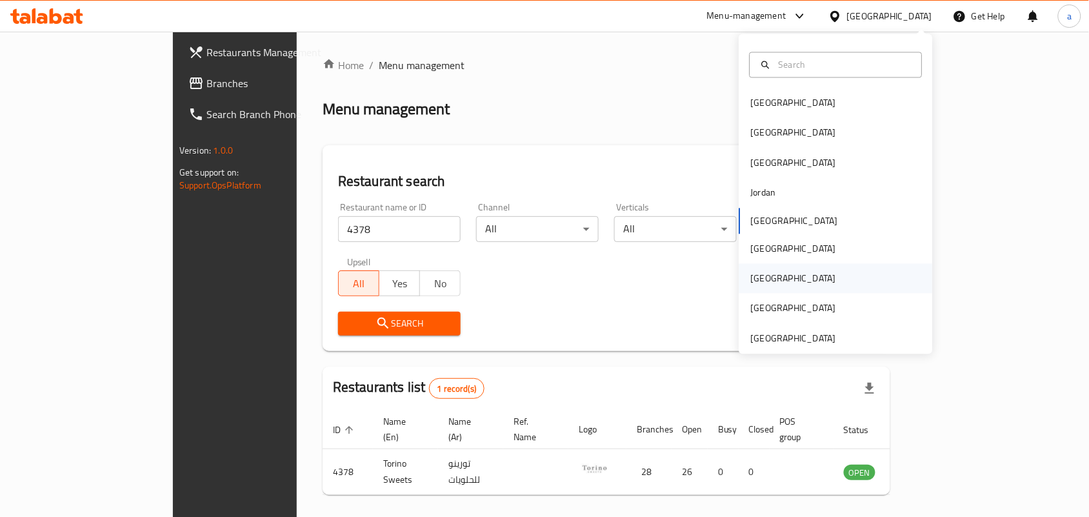
click at [767, 279] on div "[GEOGRAPHIC_DATA]" at bounding box center [793, 279] width 106 height 30
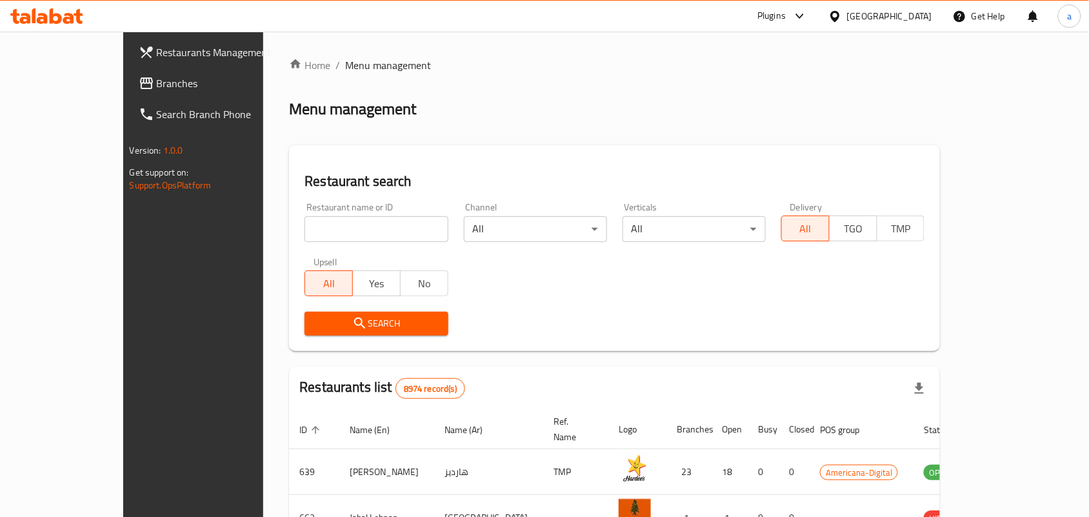
click at [128, 64] on link "Restaurants Management" at bounding box center [216, 52] width 177 height 31
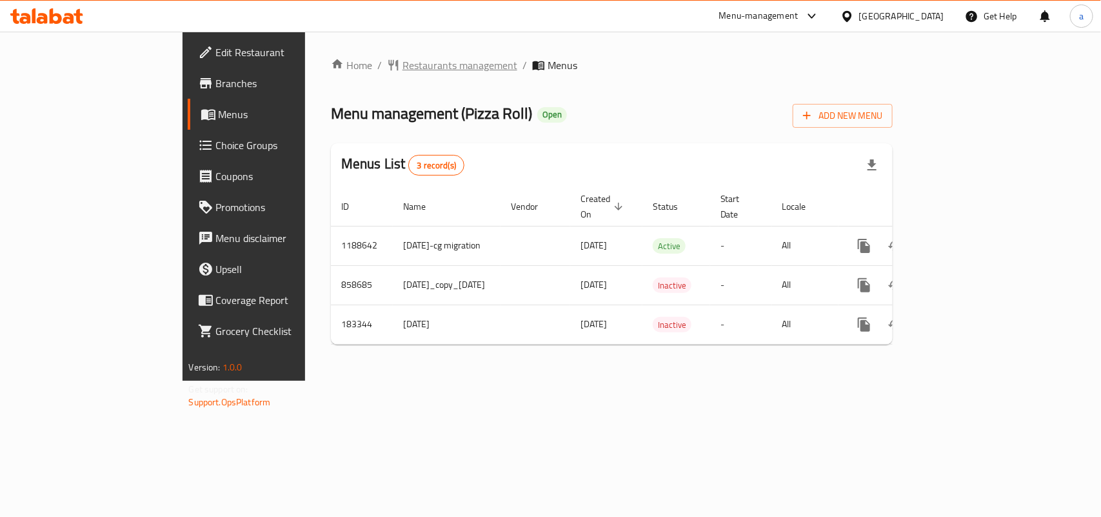
click at [402, 70] on span "Restaurants management" at bounding box center [459, 64] width 115 height 15
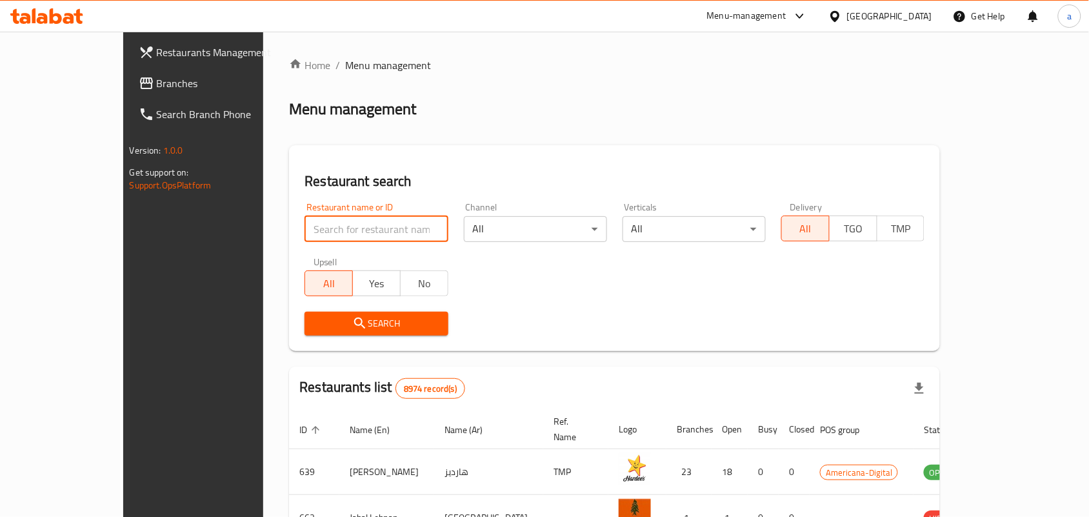
click at [320, 227] on input "search" at bounding box center [375, 229] width 143 height 26
paste input "619493"
type input "619493"
click button "Search" at bounding box center [375, 323] width 143 height 24
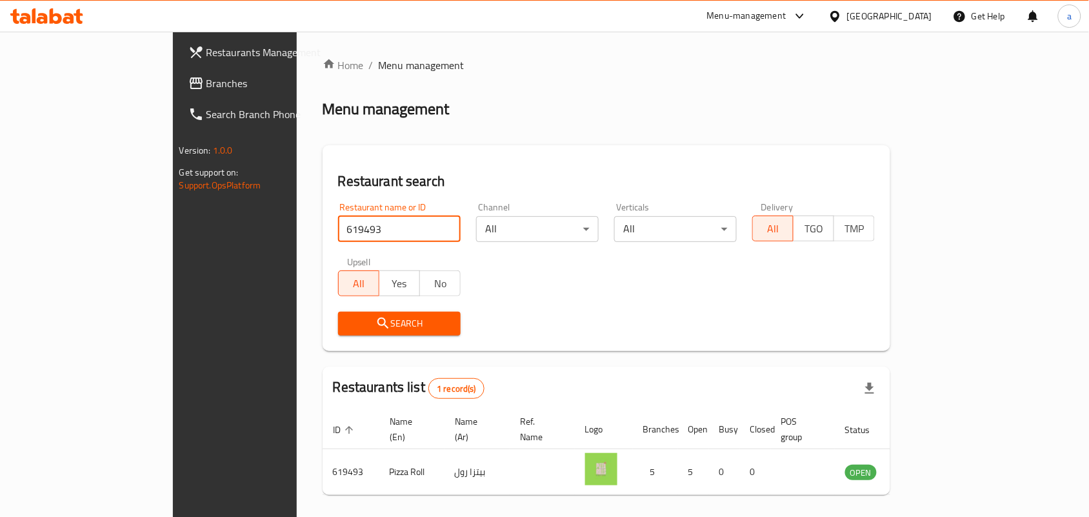
click at [924, 15] on div "[GEOGRAPHIC_DATA]" at bounding box center [889, 16] width 85 height 14
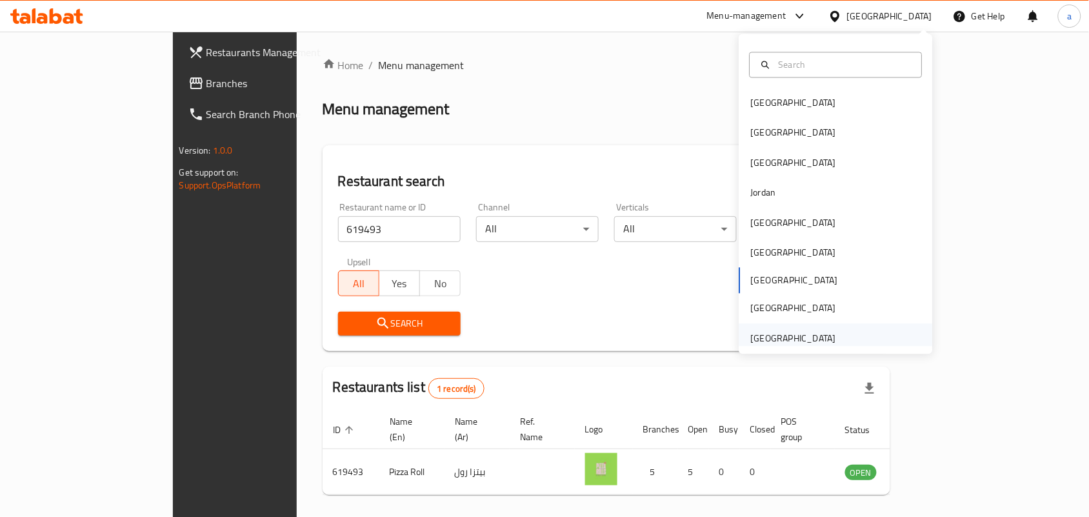
click at [807, 342] on div "[GEOGRAPHIC_DATA]" at bounding box center [793, 338] width 85 height 14
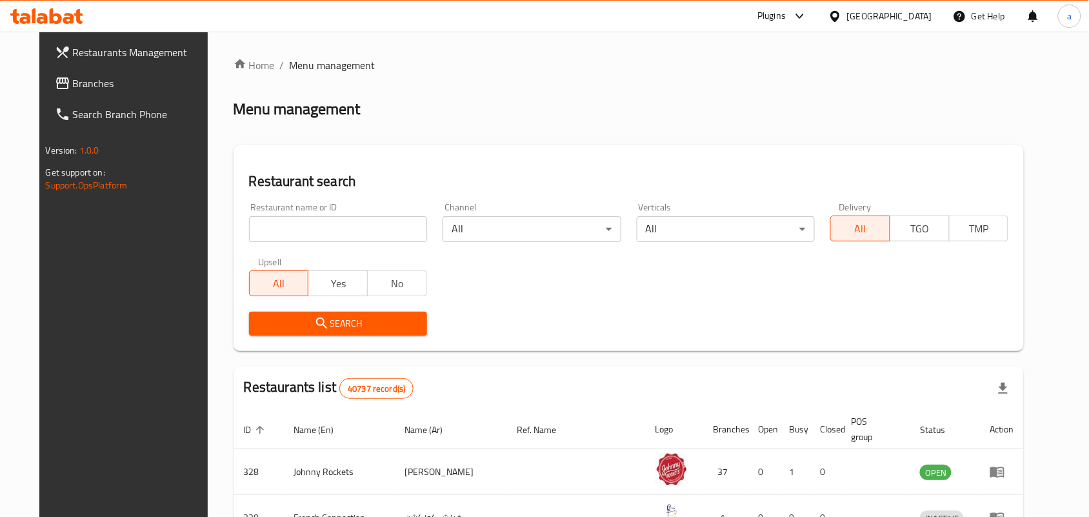
click at [110, 90] on span "Branches" at bounding box center [142, 82] width 138 height 15
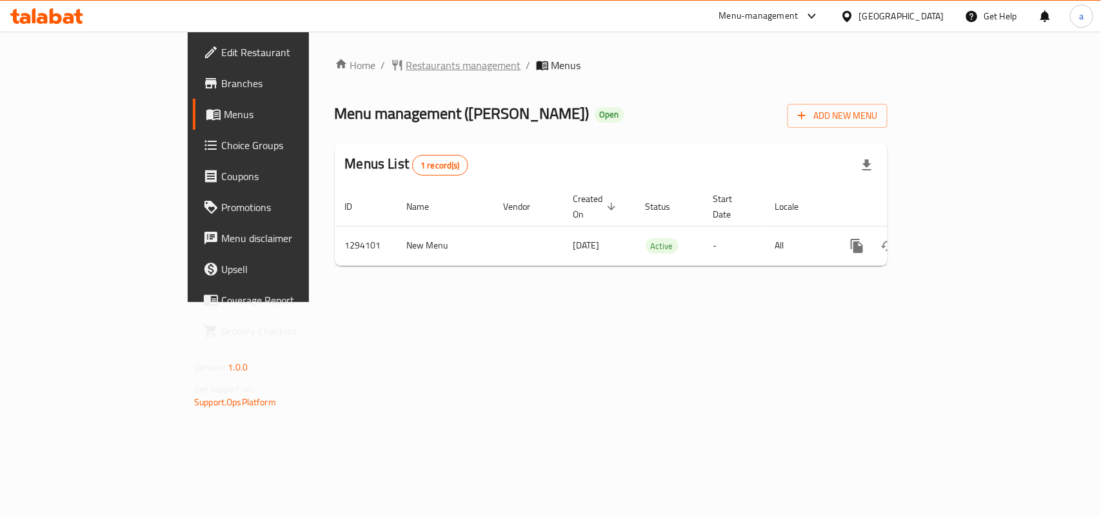
click at [406, 58] on span "Restaurants management" at bounding box center [463, 64] width 115 height 15
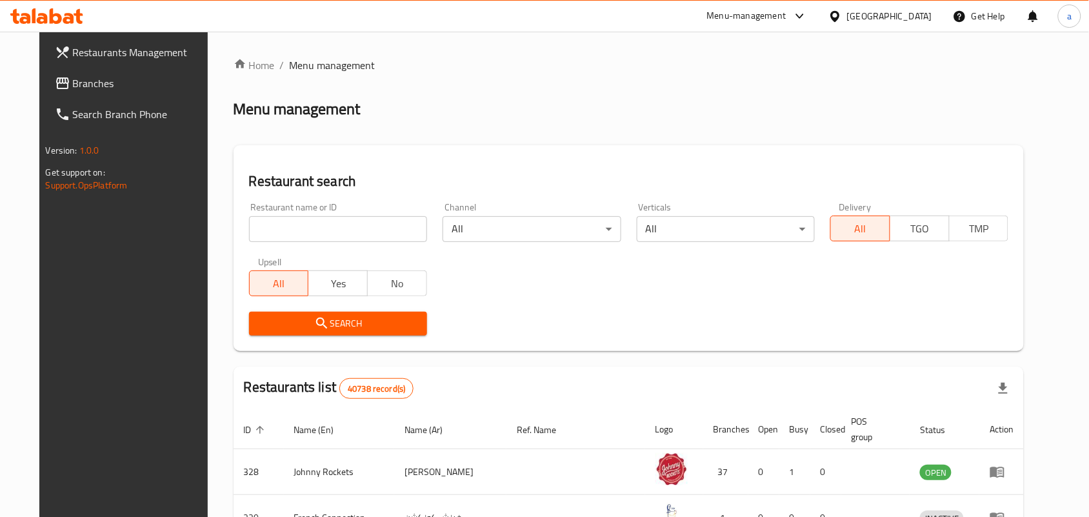
click at [291, 230] on input "search" at bounding box center [338, 229] width 178 height 26
paste input "699728"
type input "699728"
click button "Search" at bounding box center [338, 323] width 178 height 24
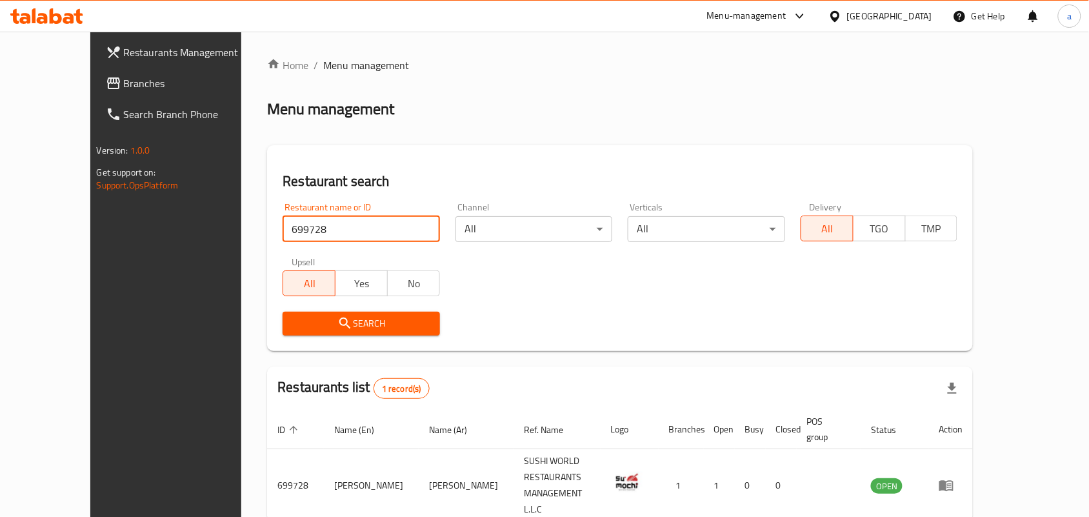
click at [124, 79] on span "Branches" at bounding box center [193, 82] width 138 height 15
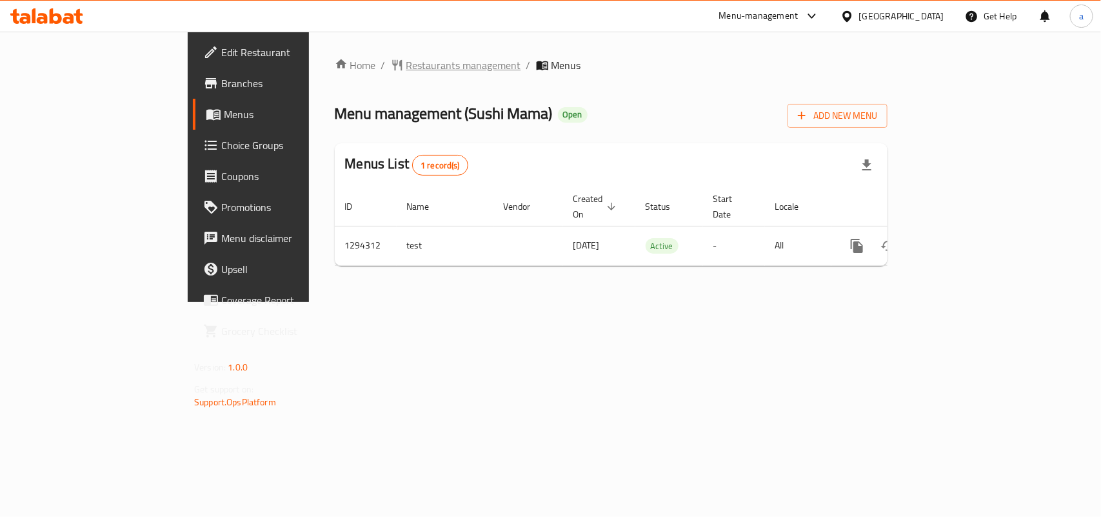
click at [406, 71] on span "Restaurants management" at bounding box center [463, 64] width 115 height 15
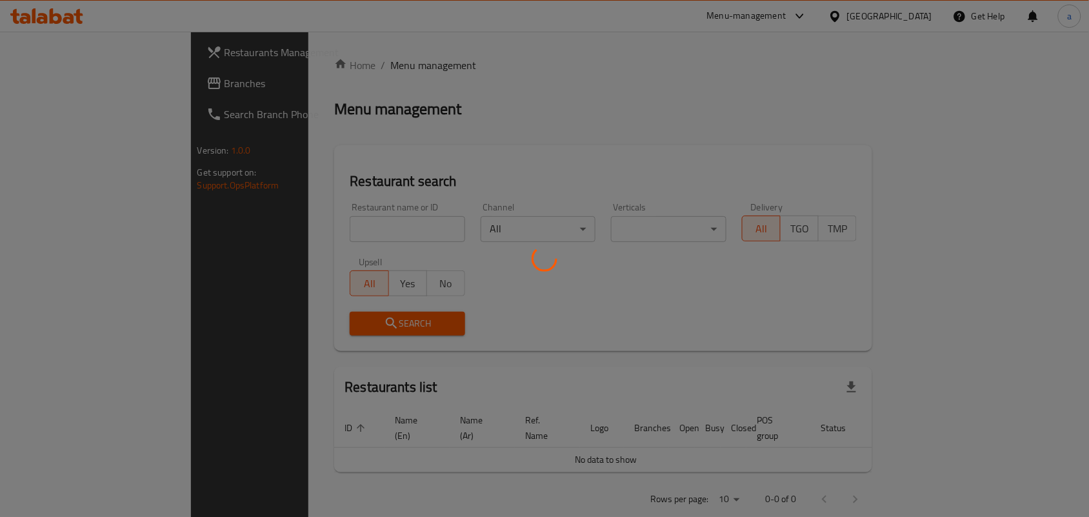
click at [310, 223] on div at bounding box center [544, 258] width 1089 height 517
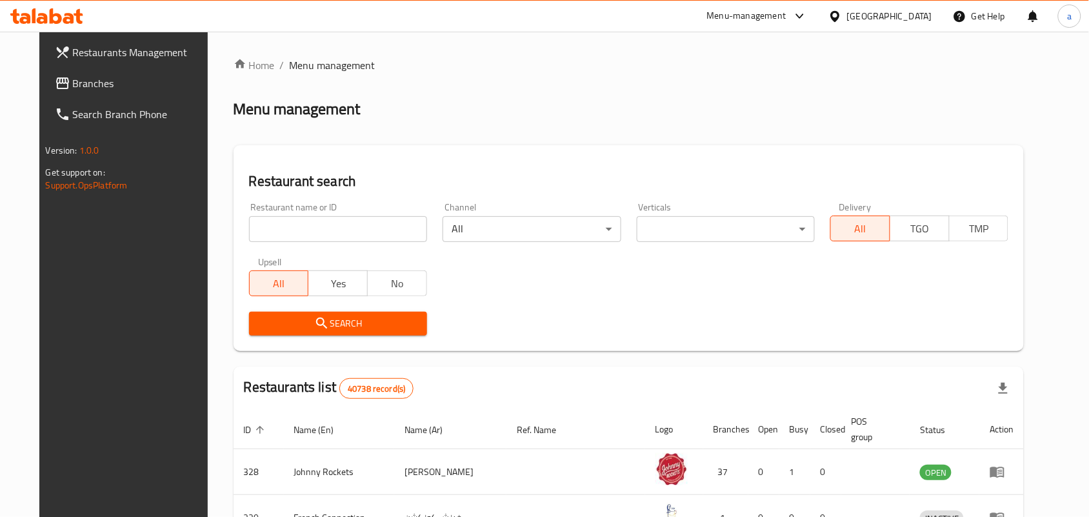
click at [310, 223] on input "search" at bounding box center [338, 229] width 178 height 26
paste input "699729"
type input "699729"
click button "Search" at bounding box center [338, 323] width 178 height 24
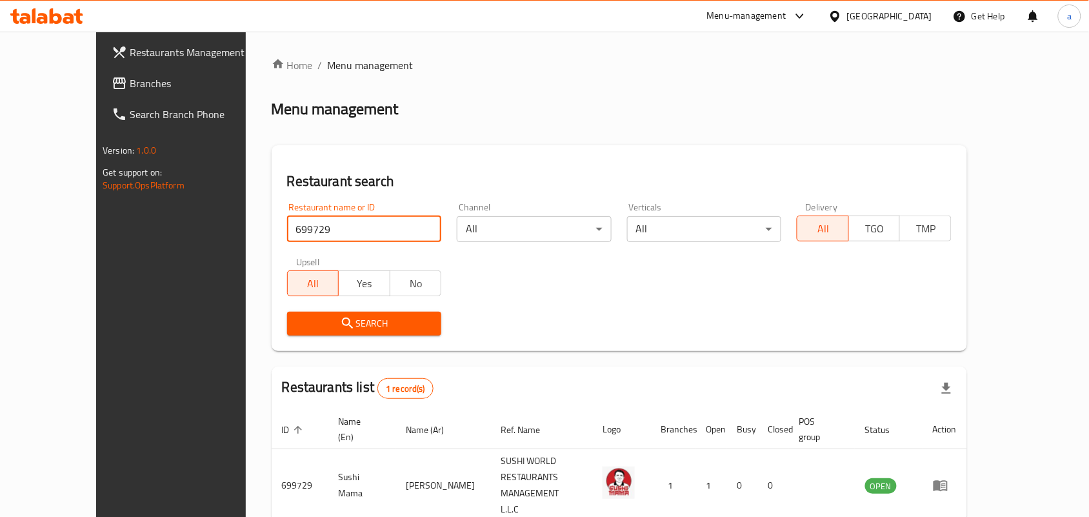
click at [130, 88] on span "Branches" at bounding box center [199, 82] width 138 height 15
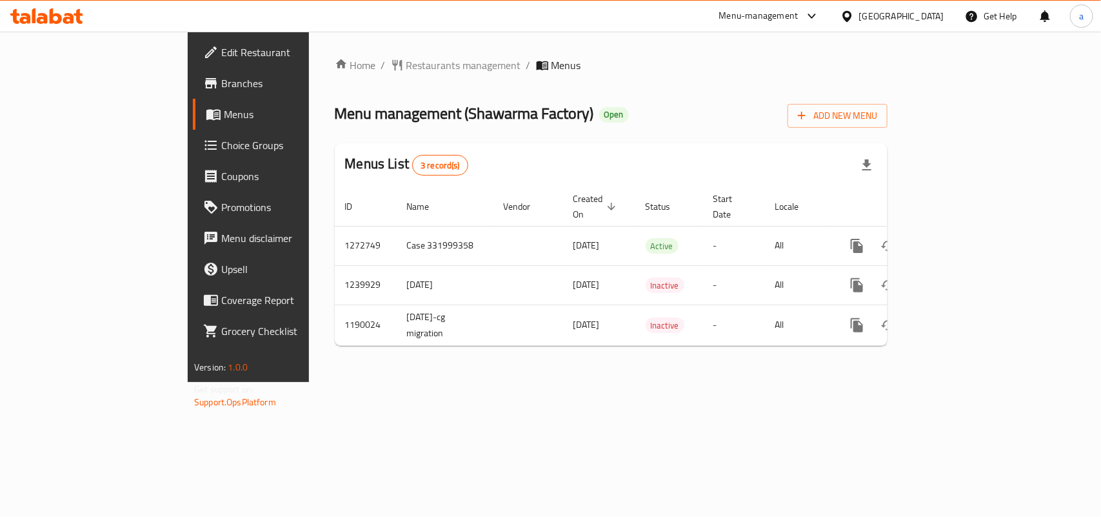
click at [337, 74] on div "Home / Restaurants management / Menus Menu management ( Shawarma Factory ) Open…" at bounding box center [611, 206] width 553 height 299
click at [406, 70] on span "Restaurants management" at bounding box center [463, 64] width 115 height 15
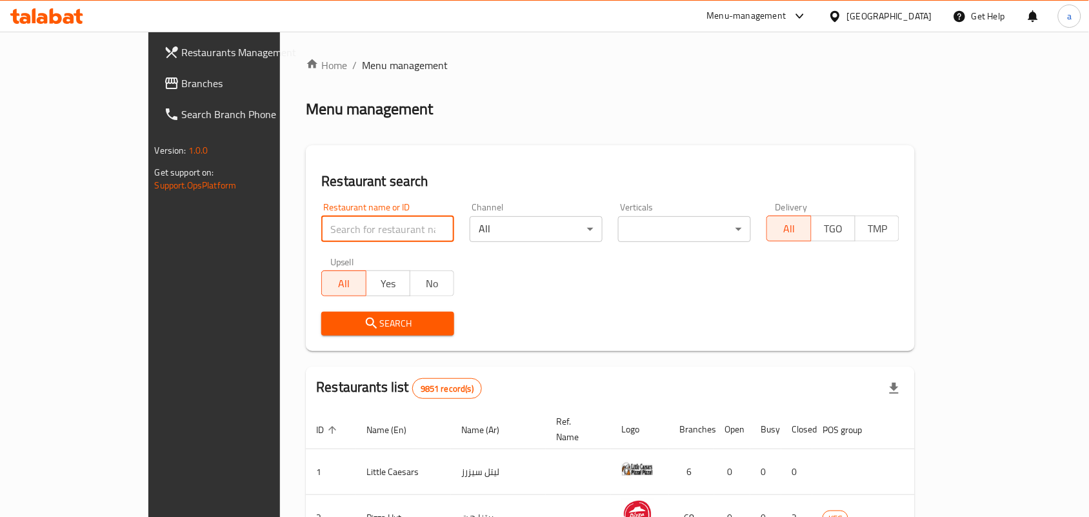
click at [321, 233] on input "search" at bounding box center [387, 229] width 133 height 26
paste input "6966"
type input "6966"
click button "Search" at bounding box center [387, 323] width 133 height 24
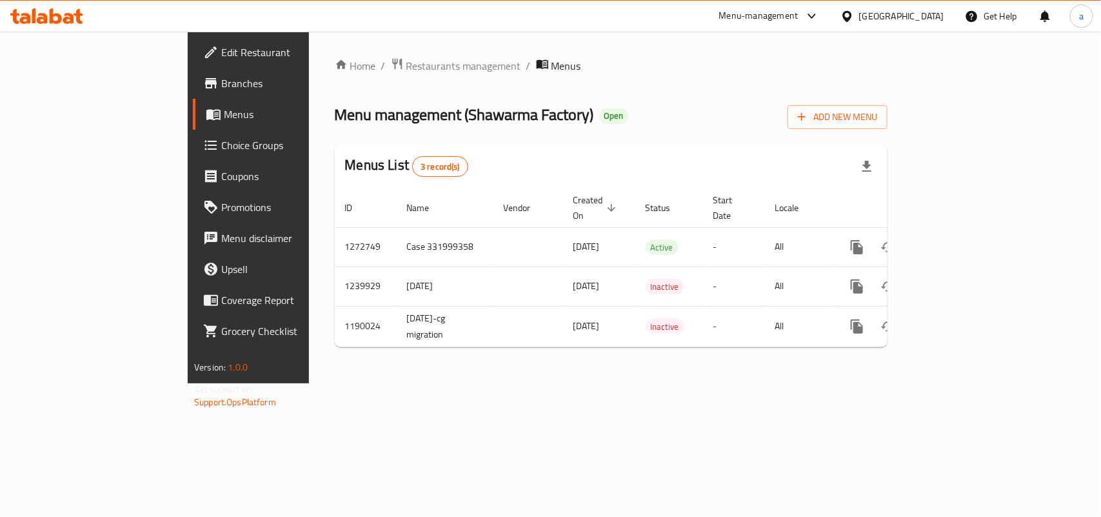
click at [221, 149] on span "Choice Groups" at bounding box center [291, 144] width 140 height 15
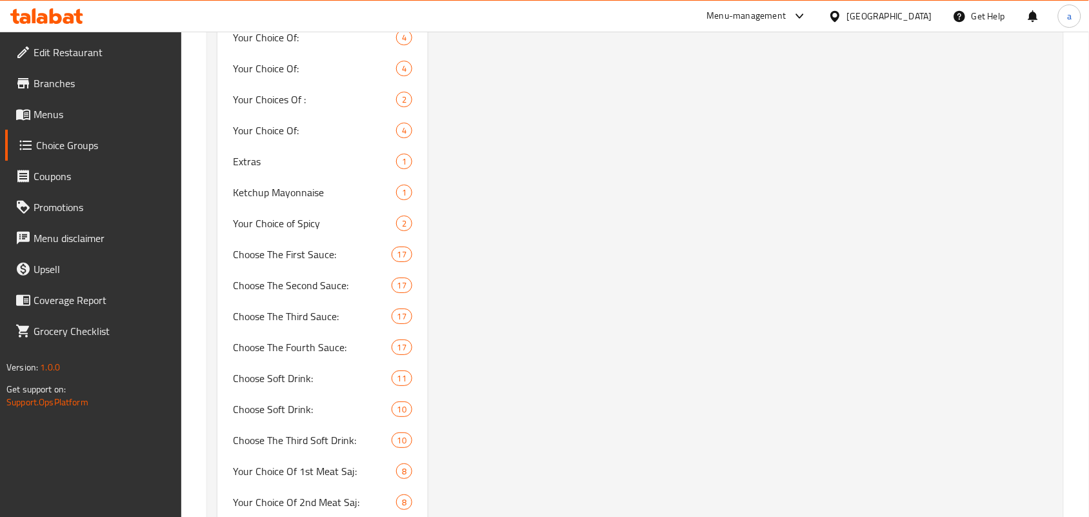
scroll to position [1290, 0]
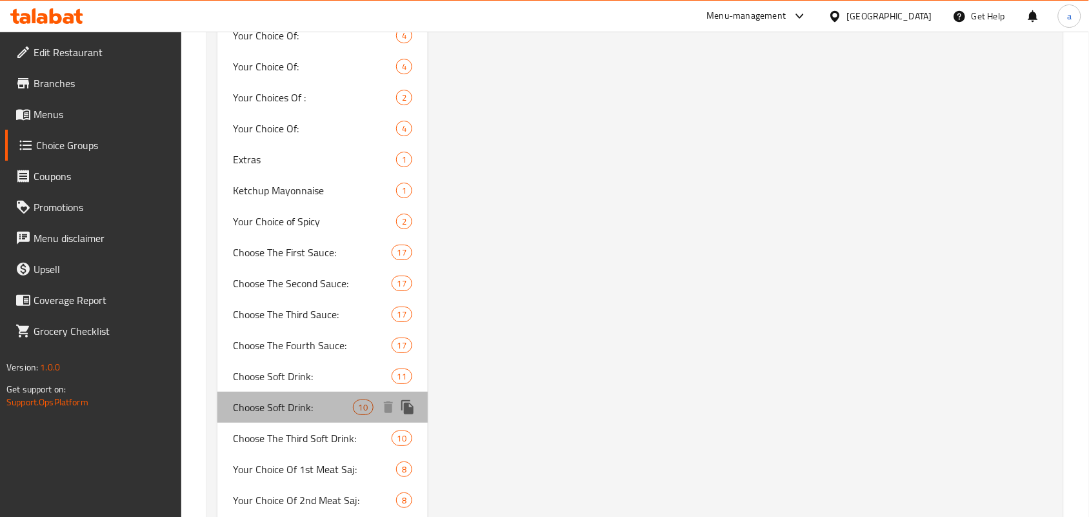
click at [297, 408] on span "Choose Soft Drink:" at bounding box center [292, 406] width 119 height 15
type input "Choose Soft Drink:"
type input "إختر المشروب :"
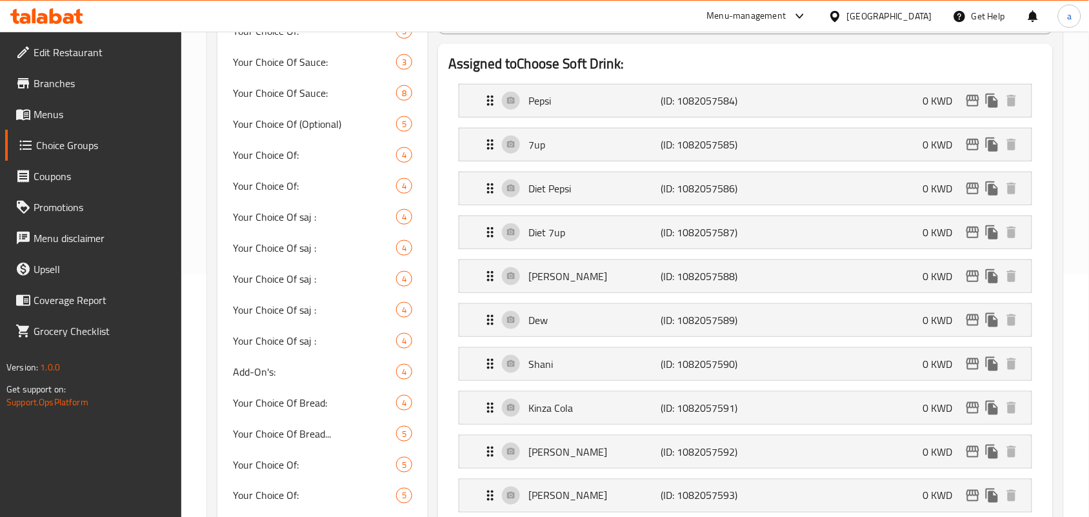
scroll to position [0, 0]
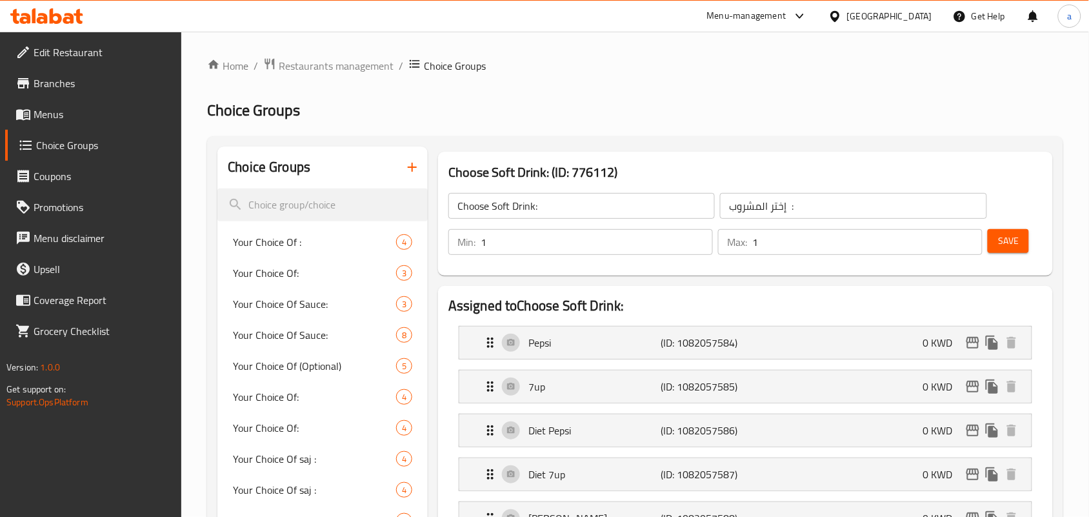
click at [917, 19] on div "[GEOGRAPHIC_DATA]" at bounding box center [889, 16] width 85 height 14
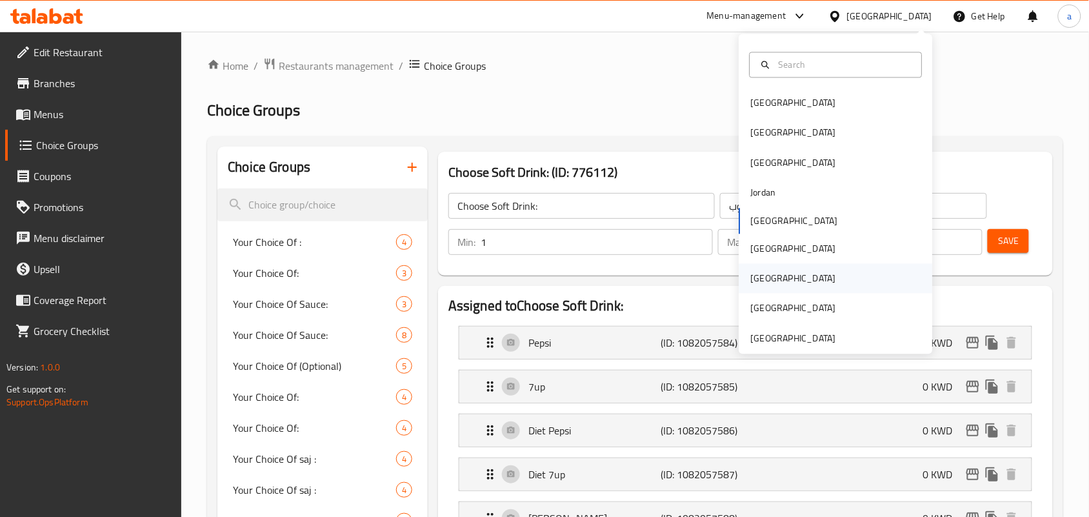
click at [766, 284] on div "Qatar" at bounding box center [793, 279] width 106 height 30
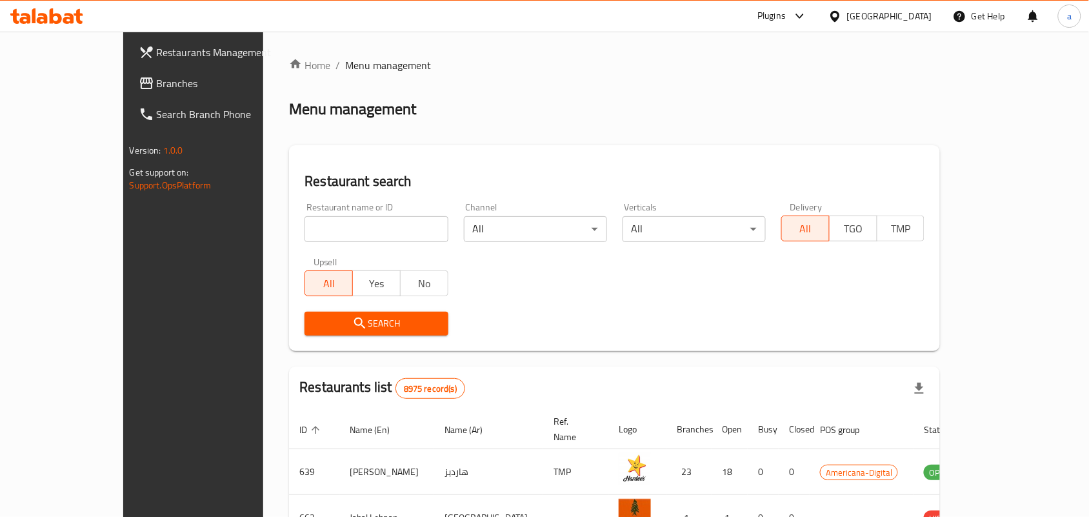
click at [128, 68] on link "Branches" at bounding box center [216, 83] width 177 height 31
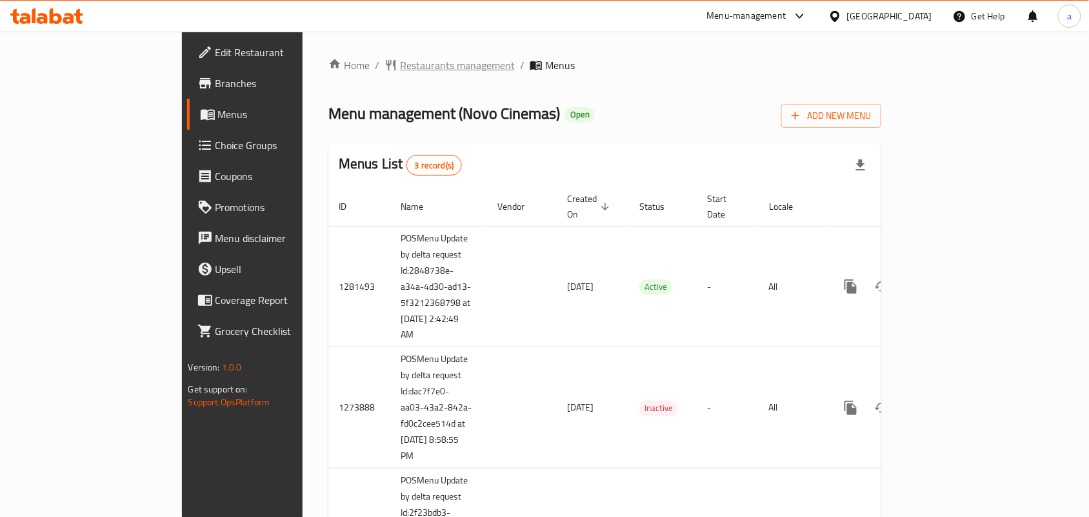
click at [400, 68] on span "Restaurants management" at bounding box center [457, 64] width 115 height 15
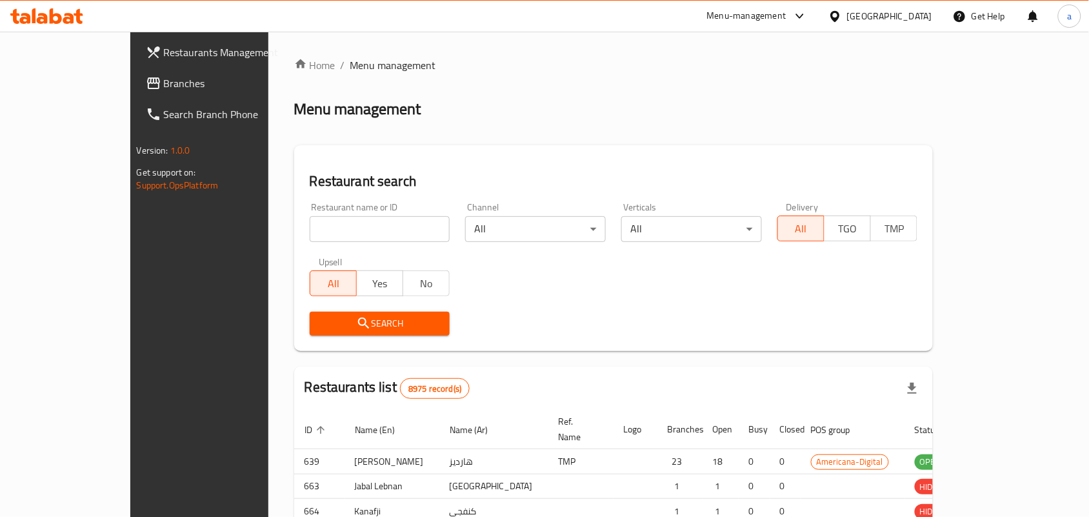
click at [310, 233] on div at bounding box center [544, 258] width 1089 height 517
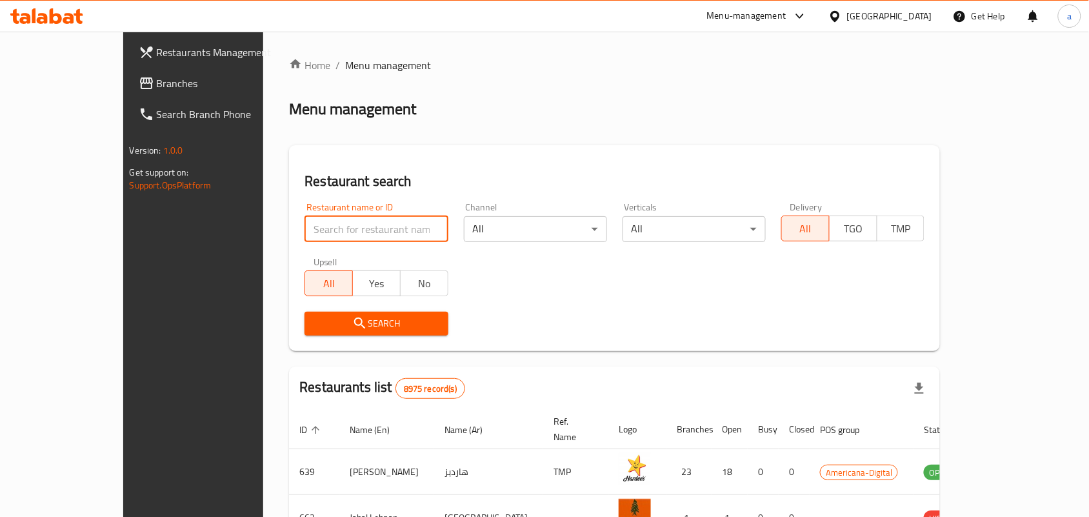
click at [310, 233] on input "search" at bounding box center [375, 229] width 143 height 26
paste input "624401"
type input "624401"
click button "Search" at bounding box center [375, 323] width 143 height 24
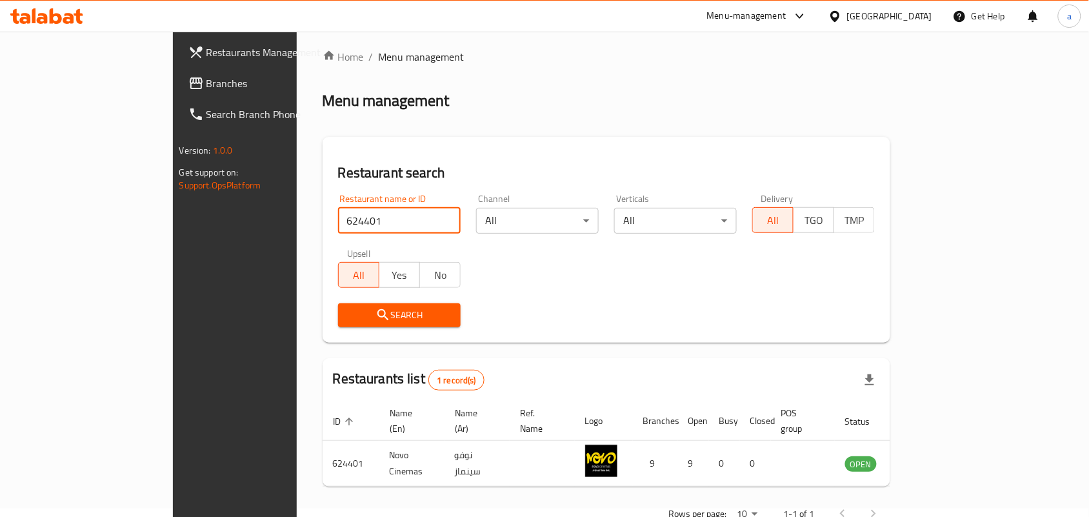
scroll to position [34, 0]
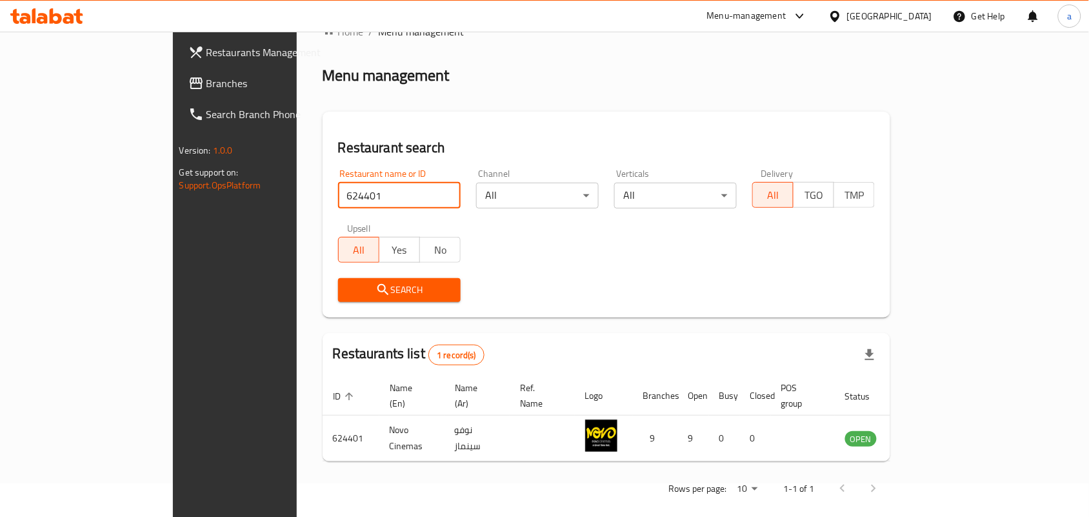
click at [916, 12] on div "[GEOGRAPHIC_DATA]" at bounding box center [889, 16] width 85 height 14
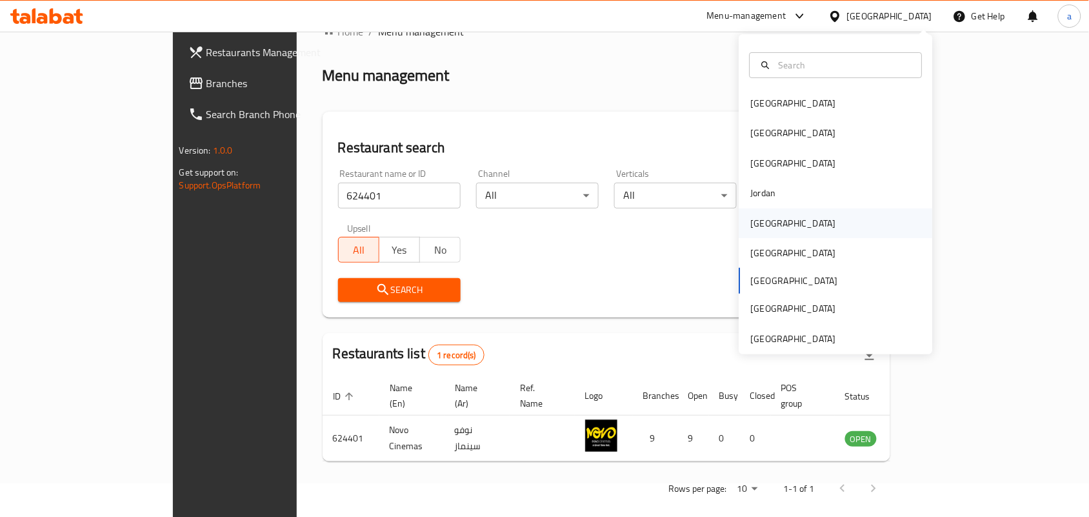
click at [766, 224] on div "[GEOGRAPHIC_DATA]" at bounding box center [793, 223] width 106 height 30
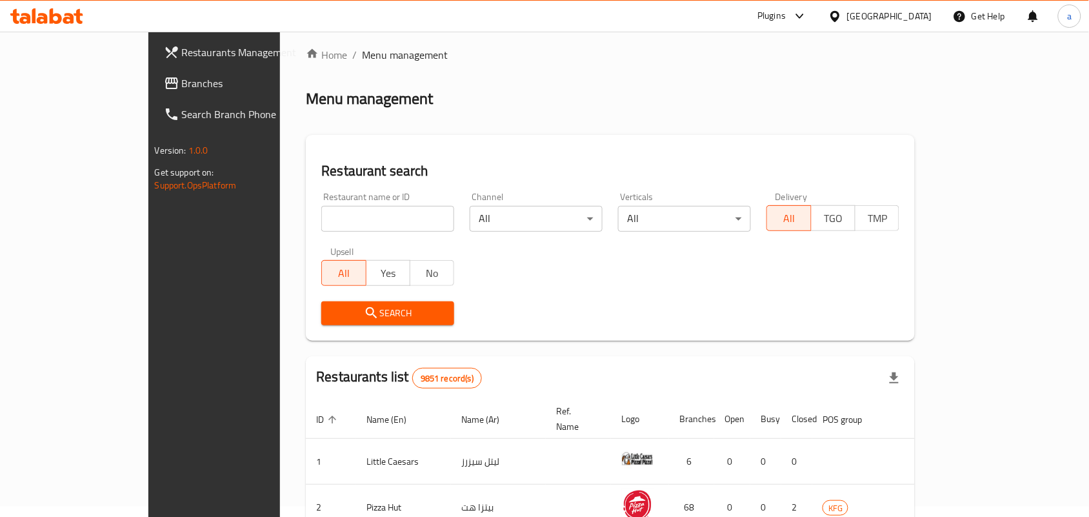
scroll to position [34, 0]
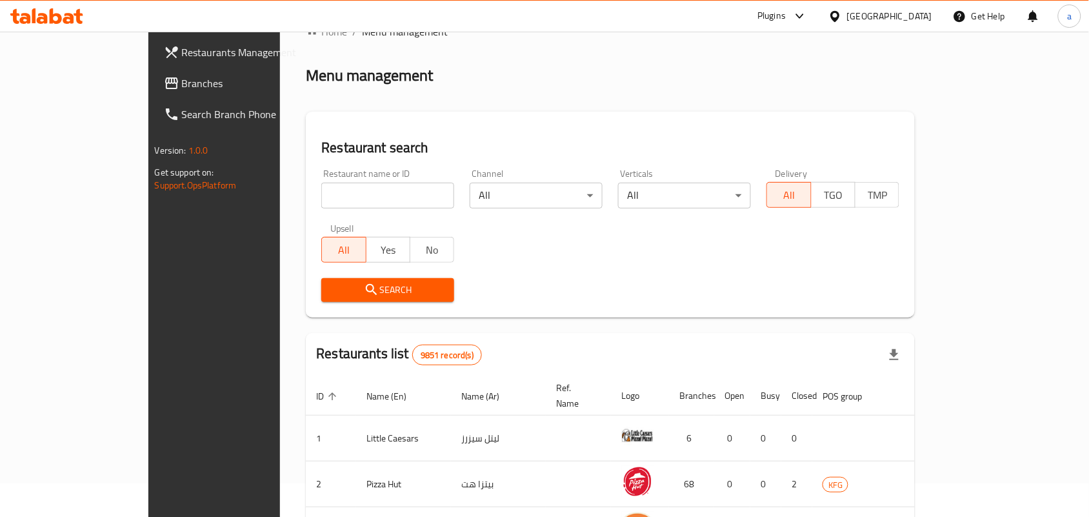
click at [182, 79] on span "Branches" at bounding box center [251, 82] width 138 height 15
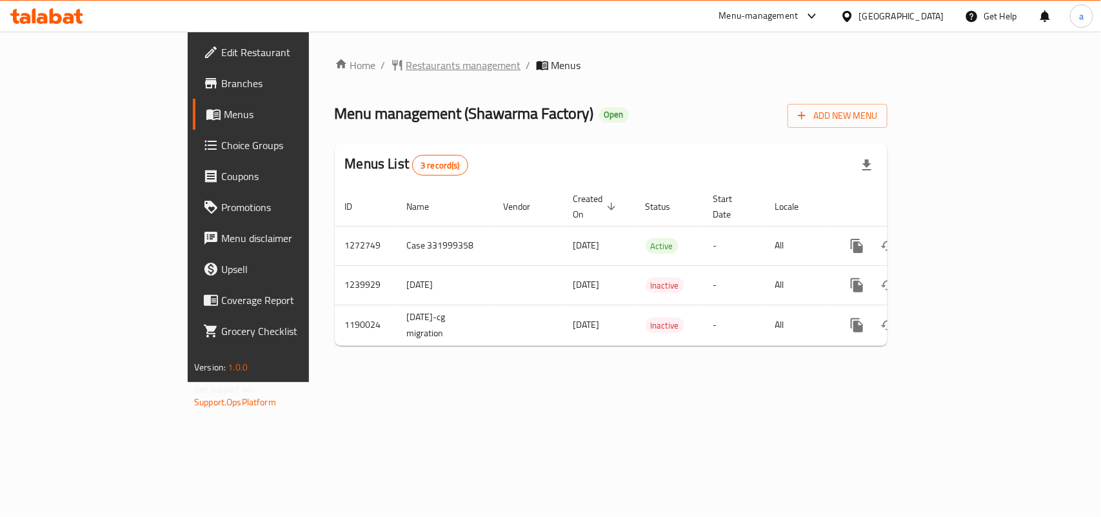
click at [406, 62] on span "Restaurants management" at bounding box center [463, 64] width 115 height 15
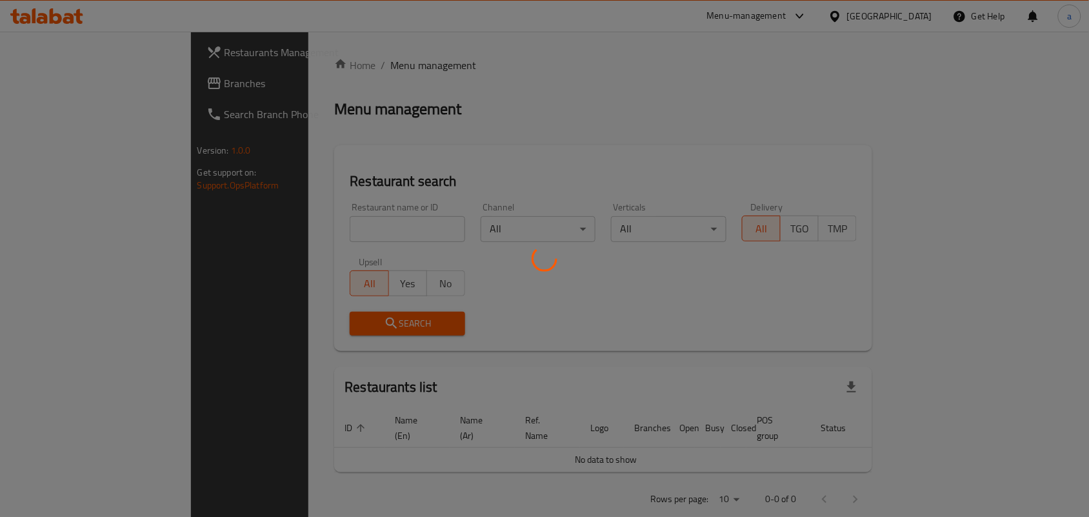
click at [274, 230] on div at bounding box center [544, 258] width 1089 height 517
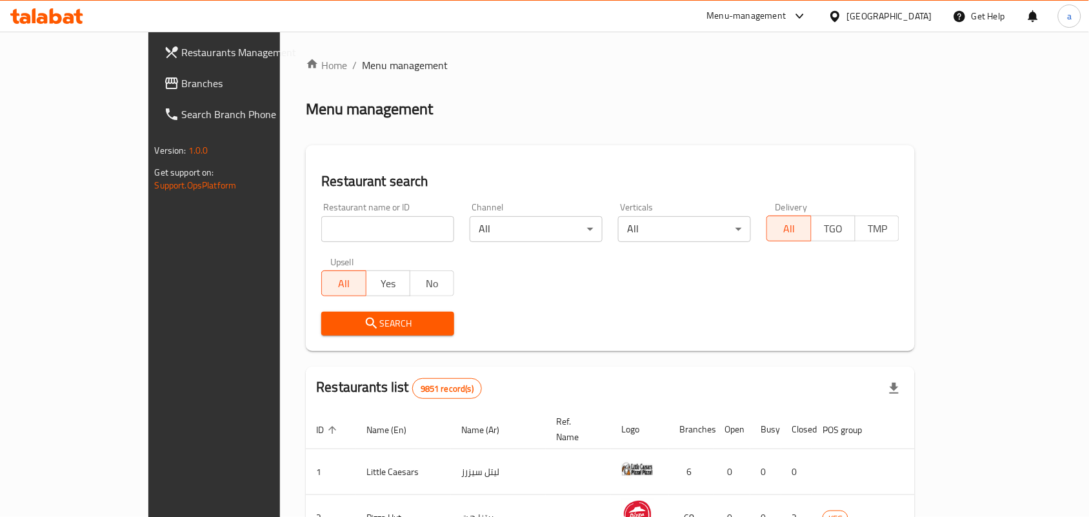
click at [321, 230] on input "search" at bounding box center [387, 229] width 133 height 26
paste input "6966"
type input "6966"
click button "Search" at bounding box center [387, 323] width 133 height 24
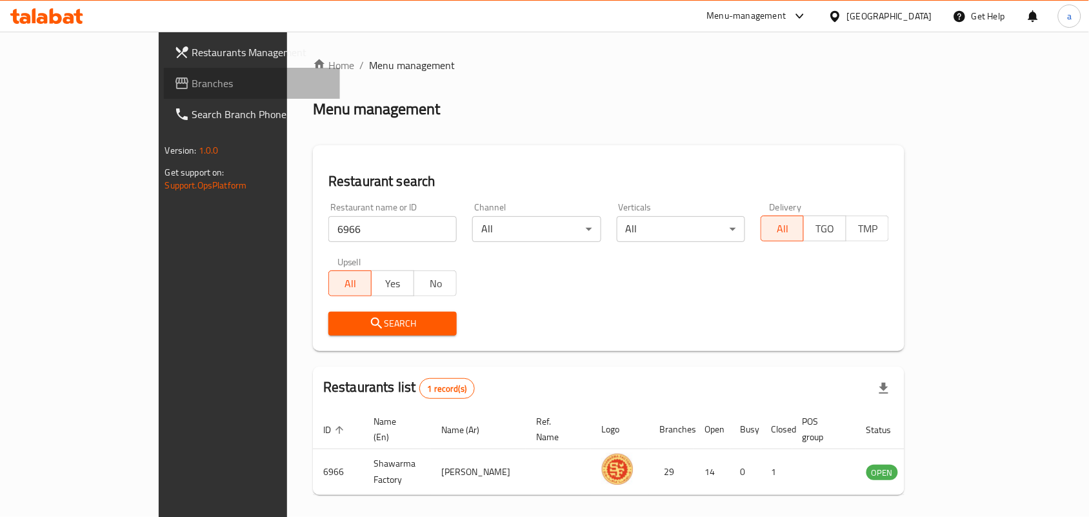
click at [192, 82] on span "Branches" at bounding box center [261, 82] width 138 height 15
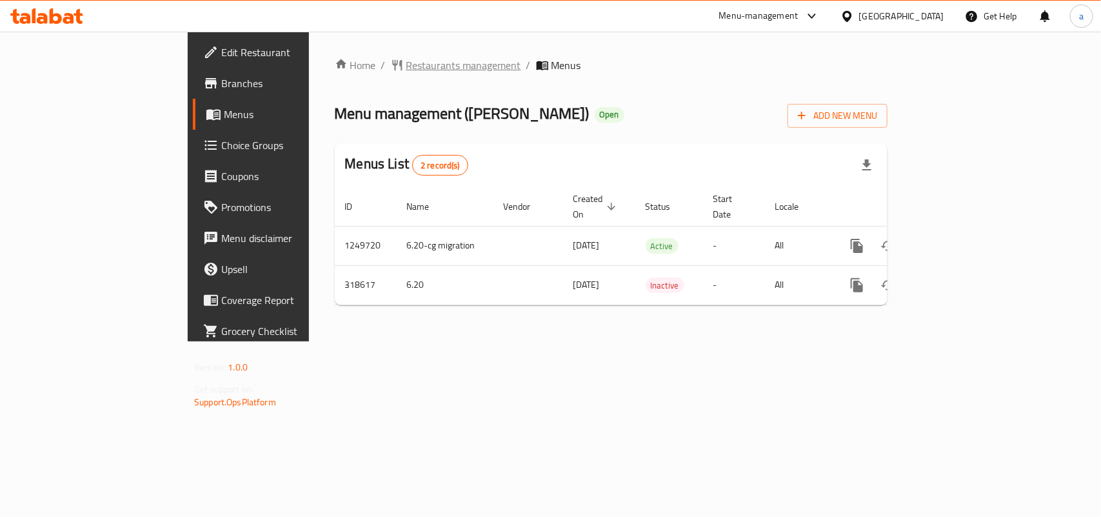
click at [406, 66] on span "Restaurants management" at bounding box center [463, 64] width 115 height 15
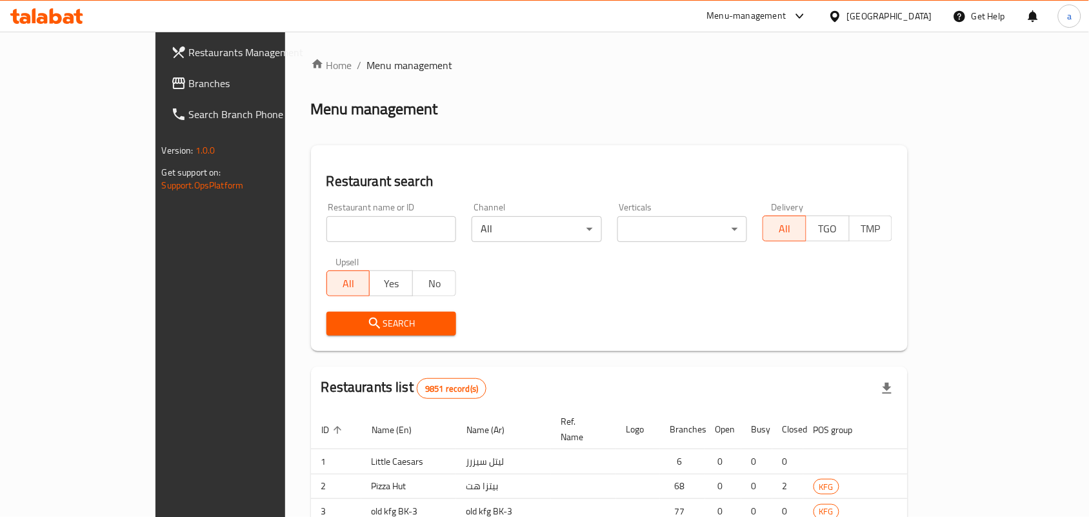
click at [279, 226] on div at bounding box center [544, 258] width 1089 height 517
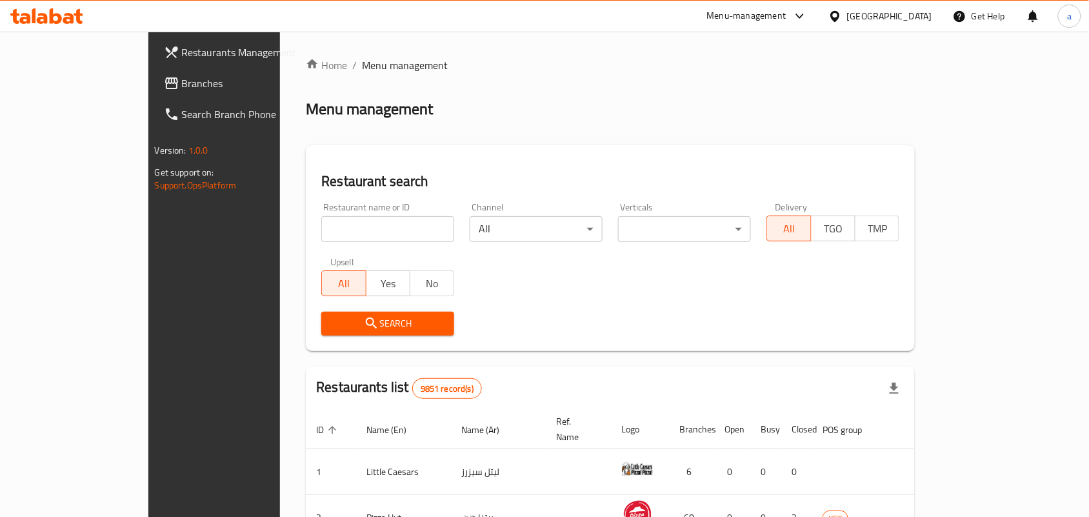
click at [321, 226] on input "search" at bounding box center [387, 229] width 133 height 26
paste input "629304"
type input "629304"
click button "Search" at bounding box center [387, 323] width 133 height 24
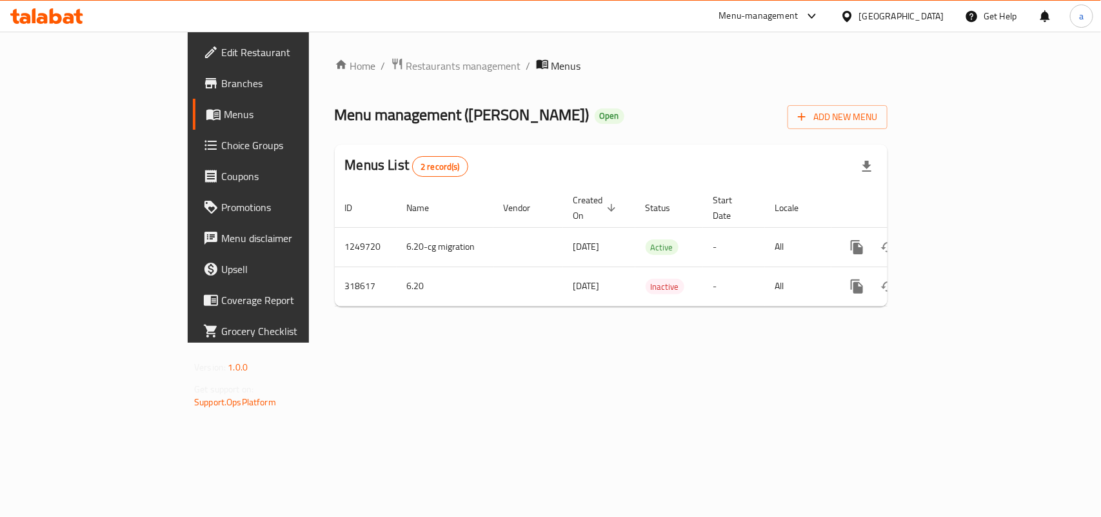
click at [221, 139] on span "Choice Groups" at bounding box center [291, 144] width 140 height 15
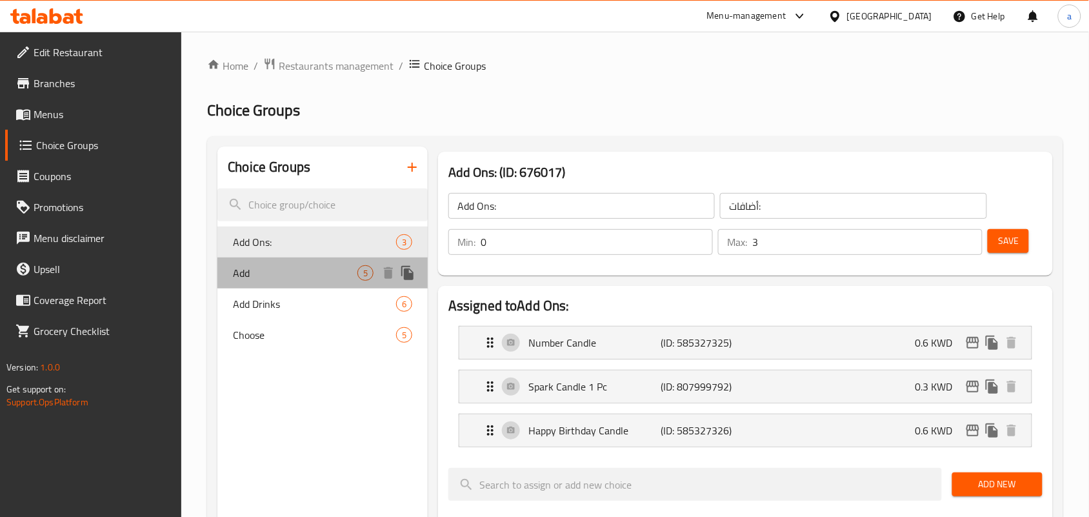
click at [271, 271] on span "Add" at bounding box center [295, 272] width 124 height 15
type input "Add"
type input "اضافه"
type input "5"
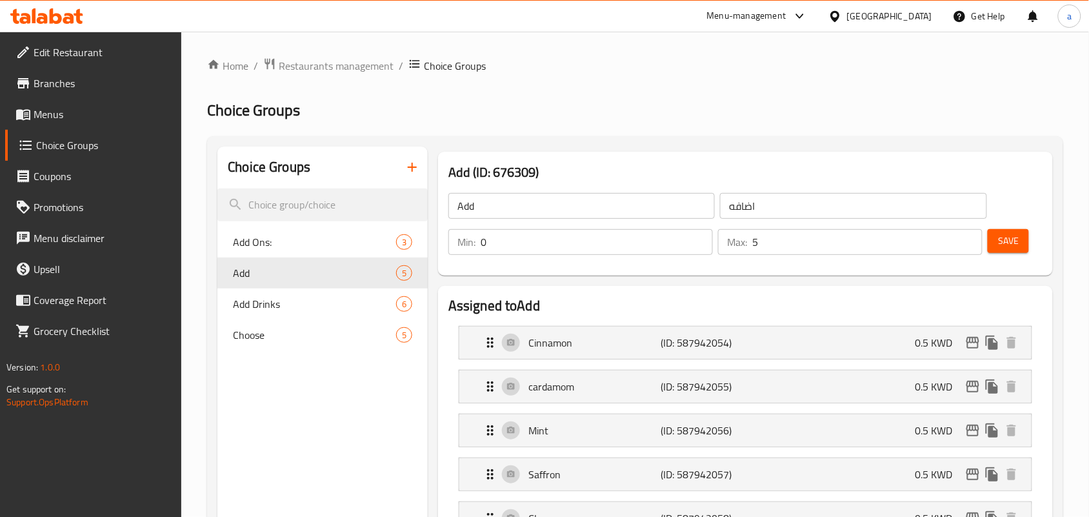
click at [907, 17] on div "[GEOGRAPHIC_DATA]" at bounding box center [889, 16] width 85 height 14
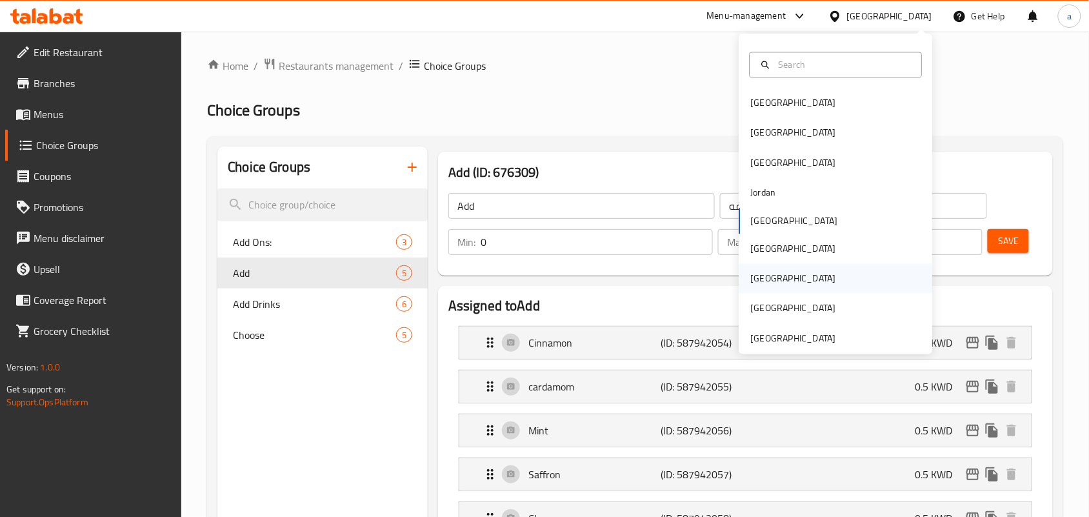
click at [760, 275] on div "[GEOGRAPHIC_DATA]" at bounding box center [793, 278] width 85 height 14
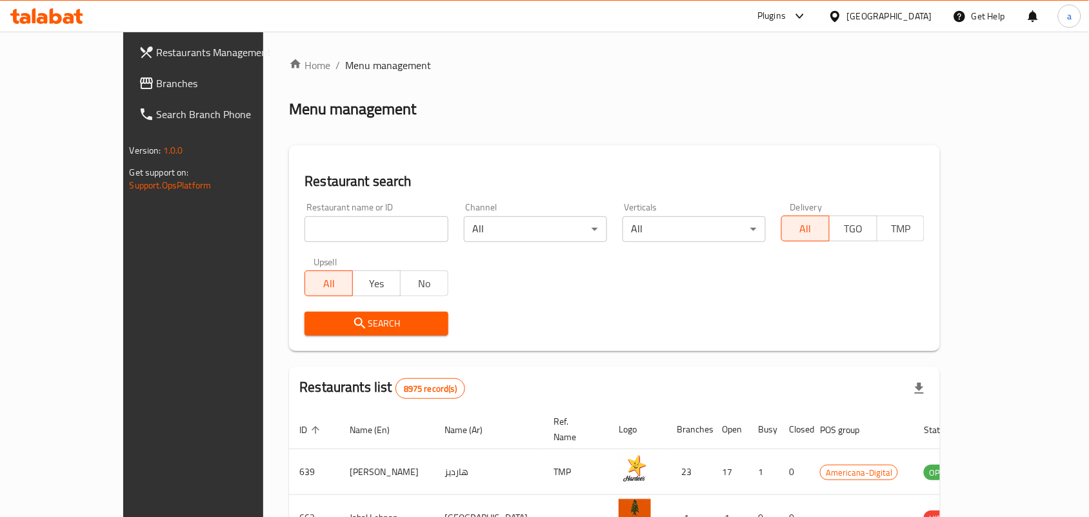
click at [157, 86] on span "Branches" at bounding box center [226, 82] width 138 height 15
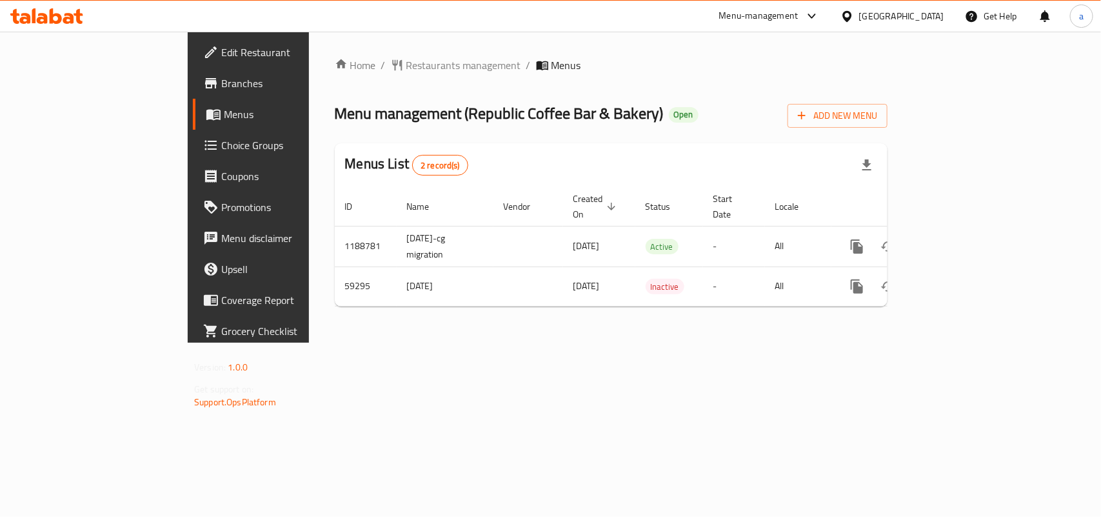
click at [342, 77] on div "Home / Restaurants management / Menus Menu management ( Republic Coffee Bar & B…" at bounding box center [611, 186] width 553 height 259
click at [406, 68] on span "Restaurants management" at bounding box center [463, 64] width 115 height 15
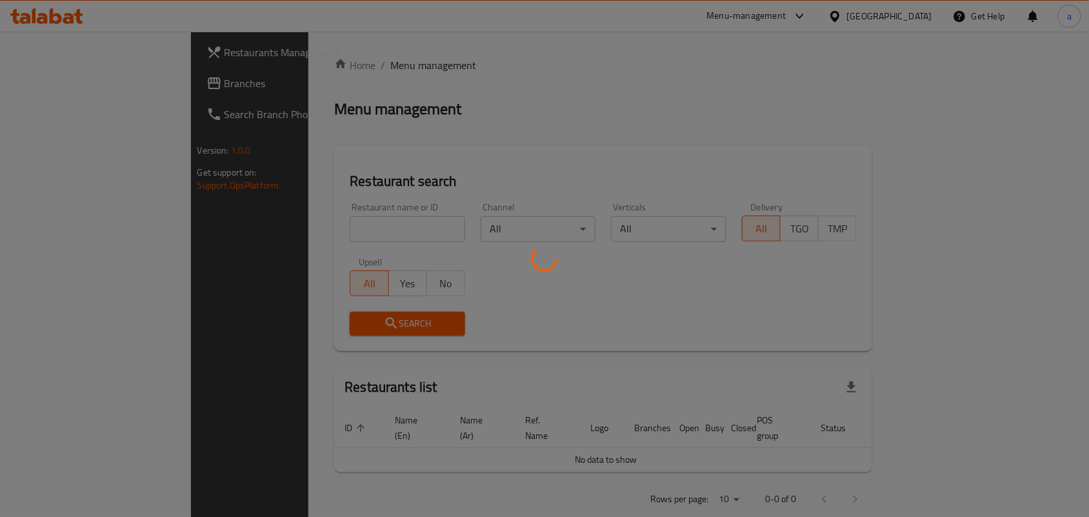
click at [298, 222] on div at bounding box center [544, 258] width 1089 height 517
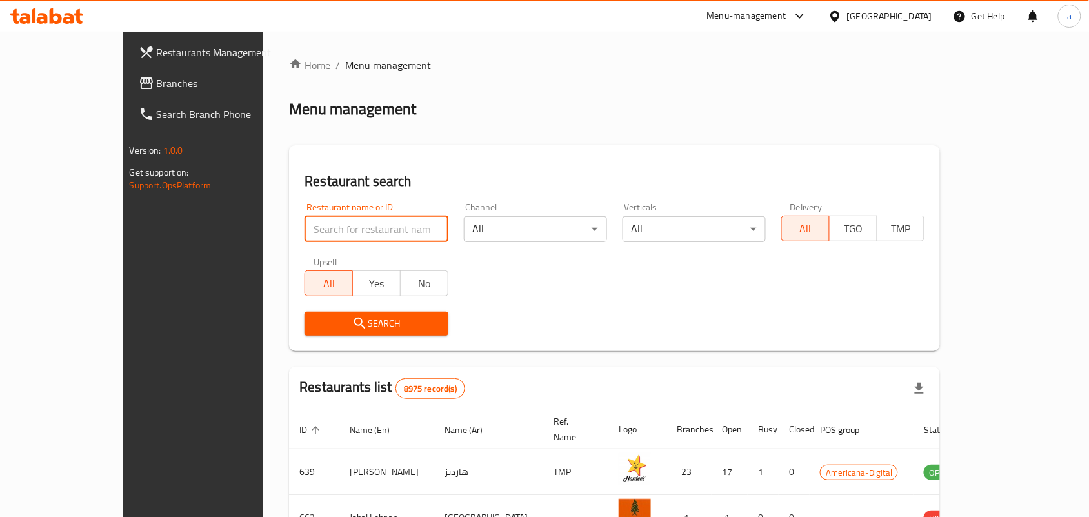
click at [304, 224] on input "search" at bounding box center [375, 229] width 143 height 26
paste input "28687"
type input "28687"
click button "Search" at bounding box center [375, 323] width 143 height 24
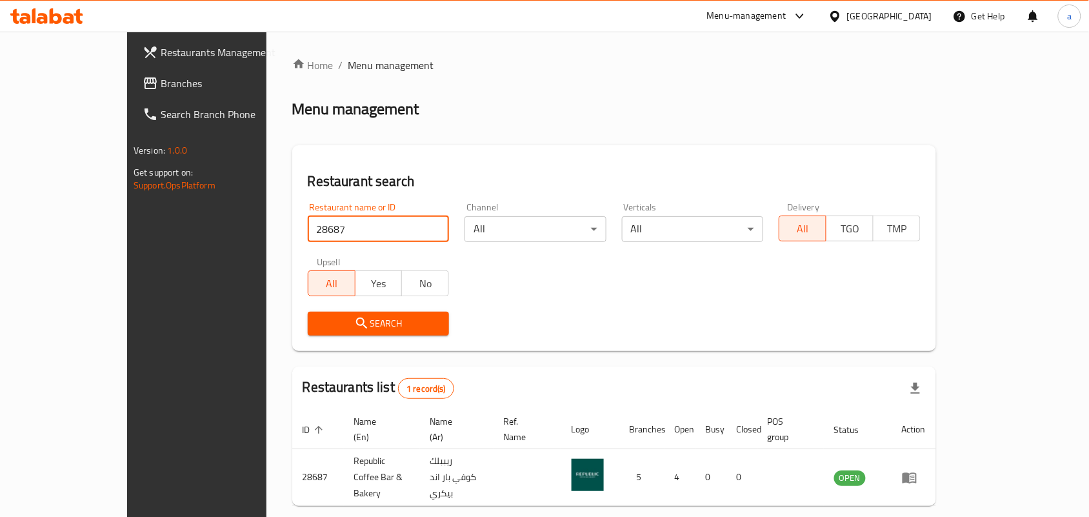
click at [842, 14] on icon at bounding box center [835, 17] width 14 height 14
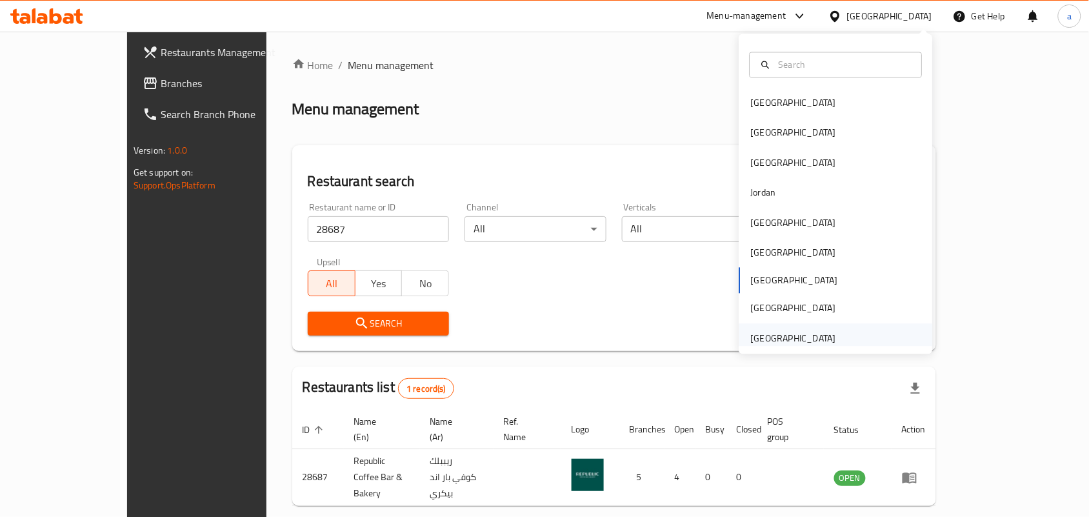
click at [766, 331] on div "[GEOGRAPHIC_DATA]" at bounding box center [793, 338] width 85 height 14
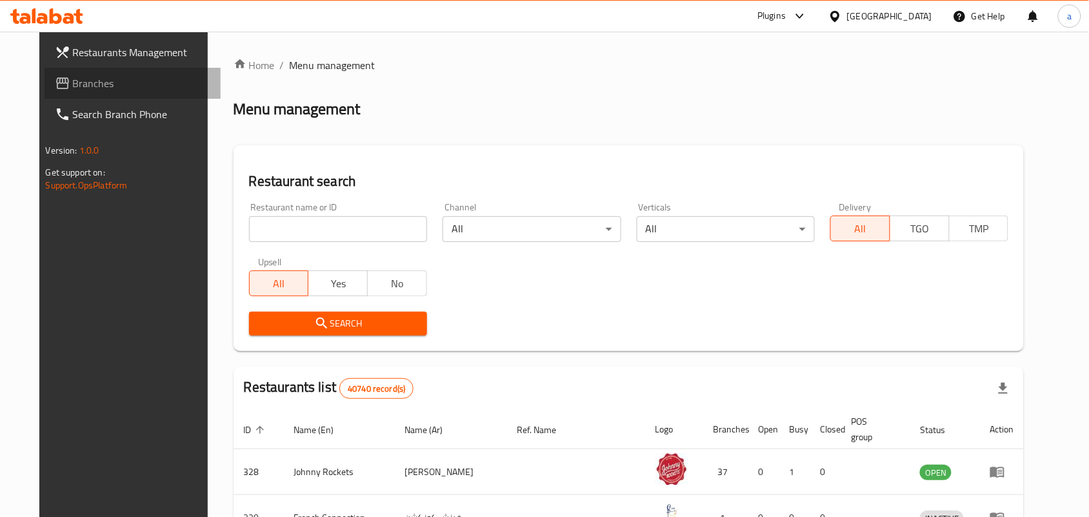
click at [89, 77] on span "Branches" at bounding box center [142, 82] width 138 height 15
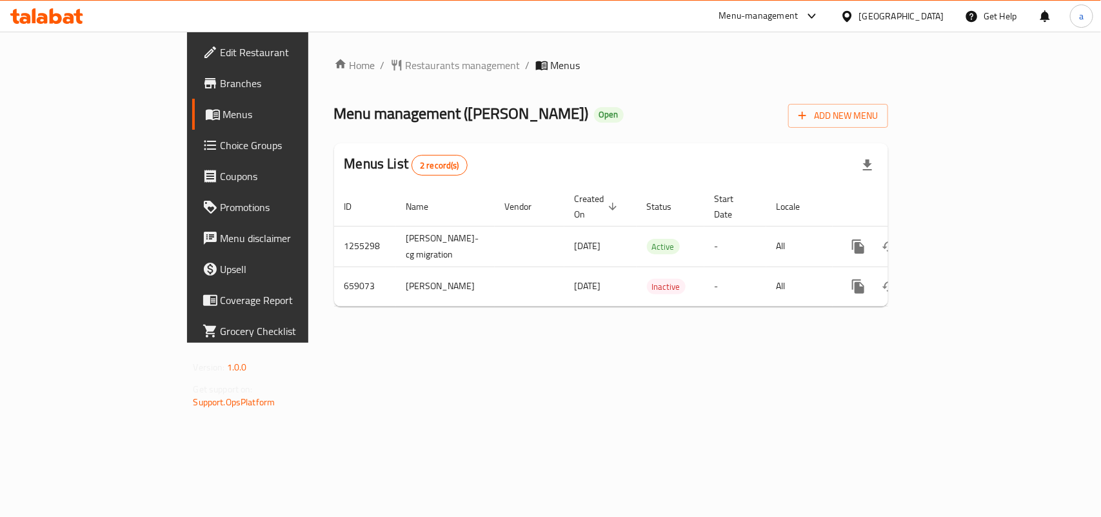
click at [337, 72] on div at bounding box center [550, 258] width 1101 height 517
click at [406, 65] on span "Restaurants management" at bounding box center [463, 64] width 115 height 15
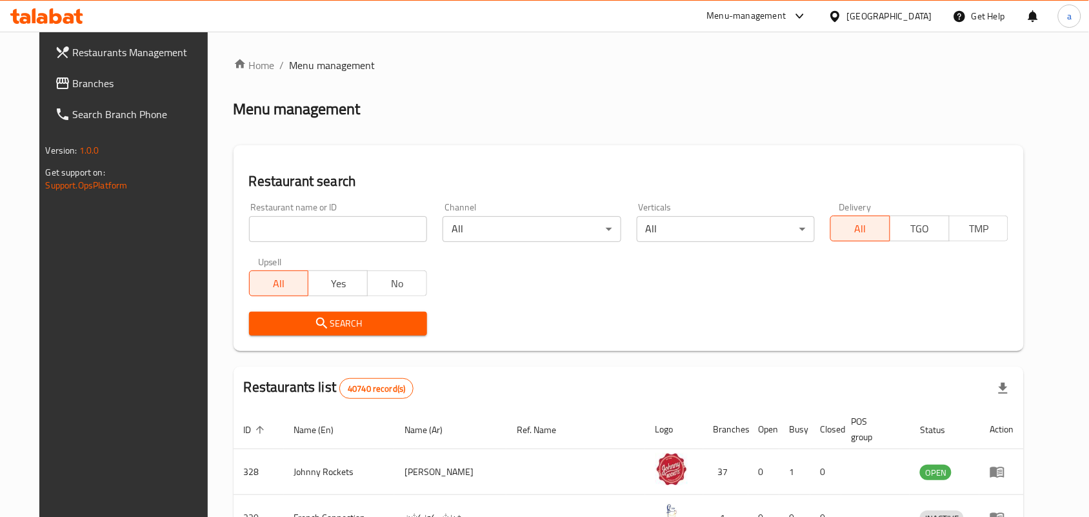
click at [304, 227] on div at bounding box center [544, 258] width 1089 height 517
click at [304, 227] on input "search" at bounding box center [338, 229] width 178 height 26
paste input "641691"
type input "641691"
click button "Search" at bounding box center [338, 323] width 178 height 24
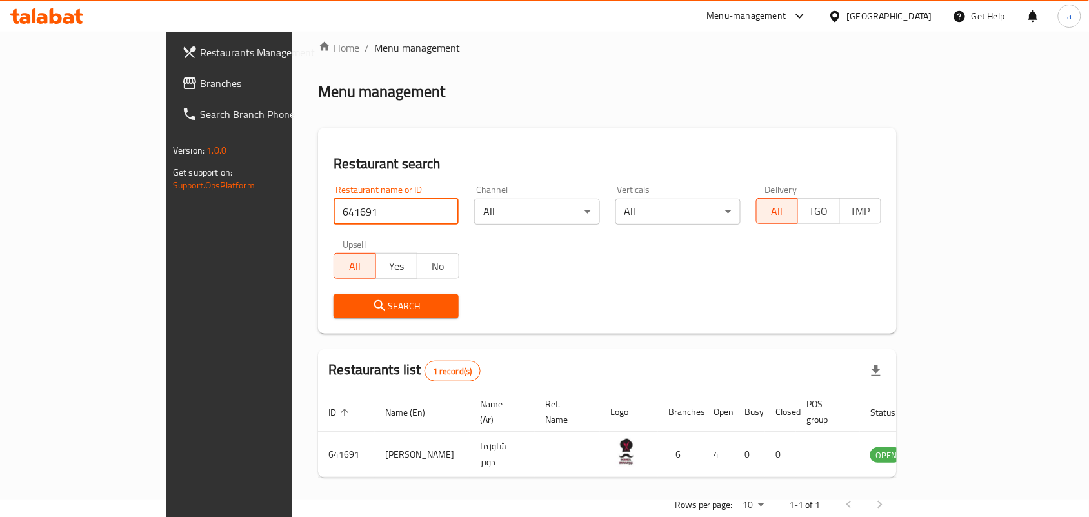
scroll to position [34, 0]
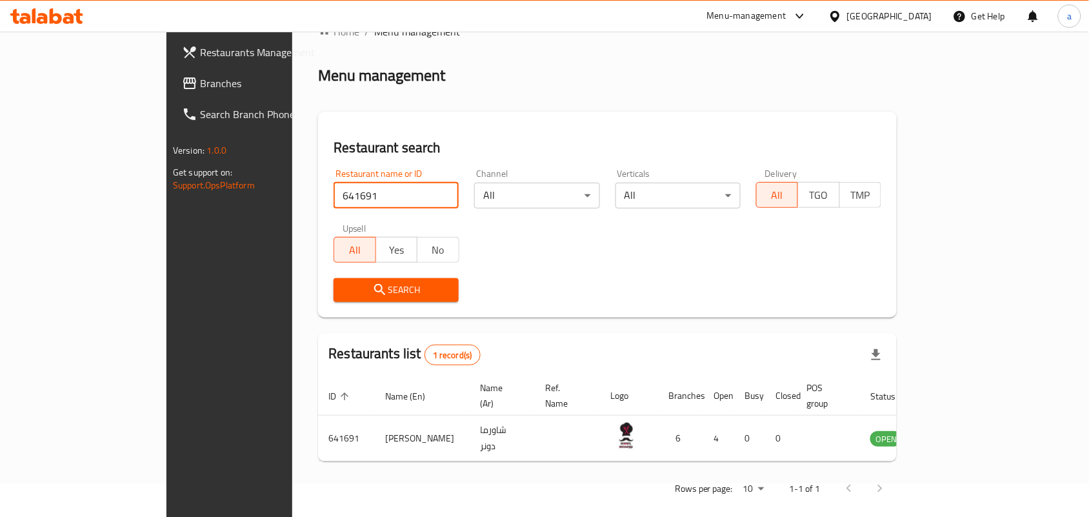
click at [891, 24] on div "United Arab Emirates" at bounding box center [880, 16] width 124 height 31
click at [860, 15] on div "United Arab Emirates" at bounding box center [889, 16] width 85 height 14
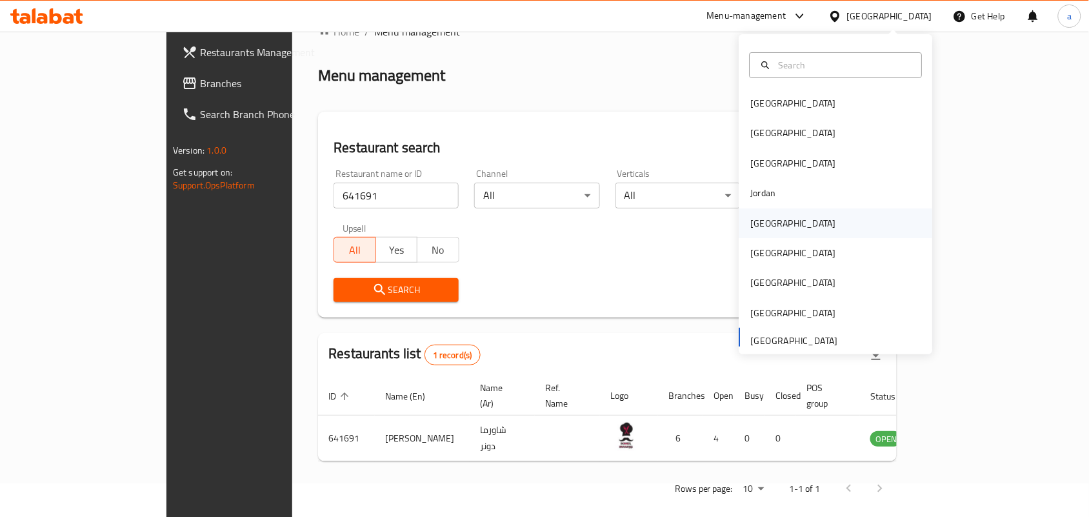
click at [752, 220] on div "[GEOGRAPHIC_DATA]" at bounding box center [793, 223] width 85 height 14
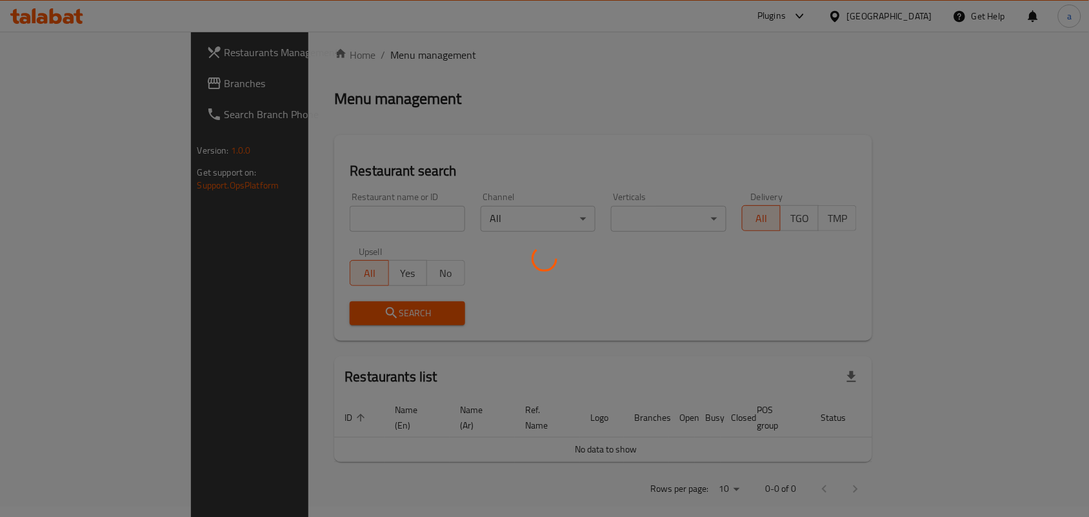
scroll to position [34, 0]
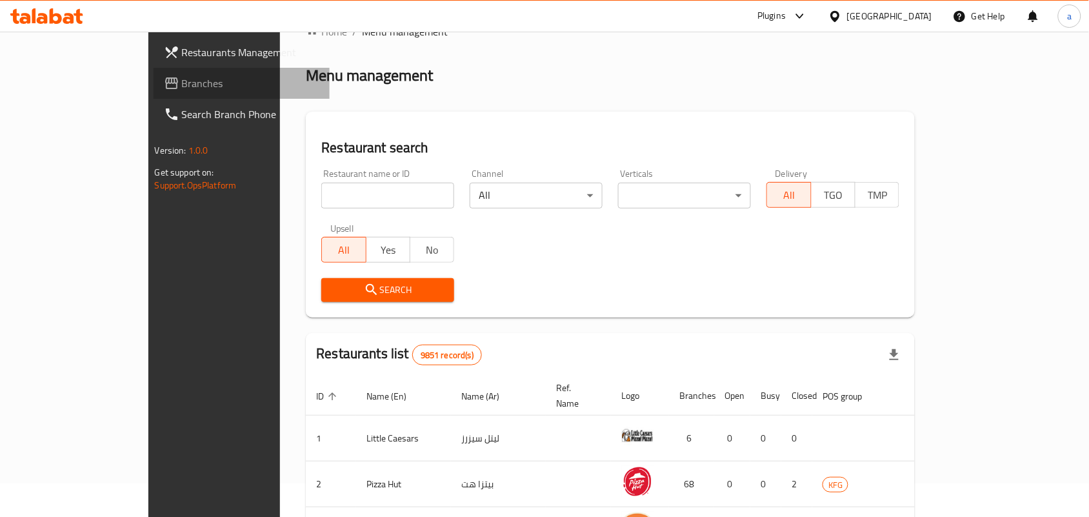
click at [182, 75] on span "Branches" at bounding box center [251, 82] width 138 height 15
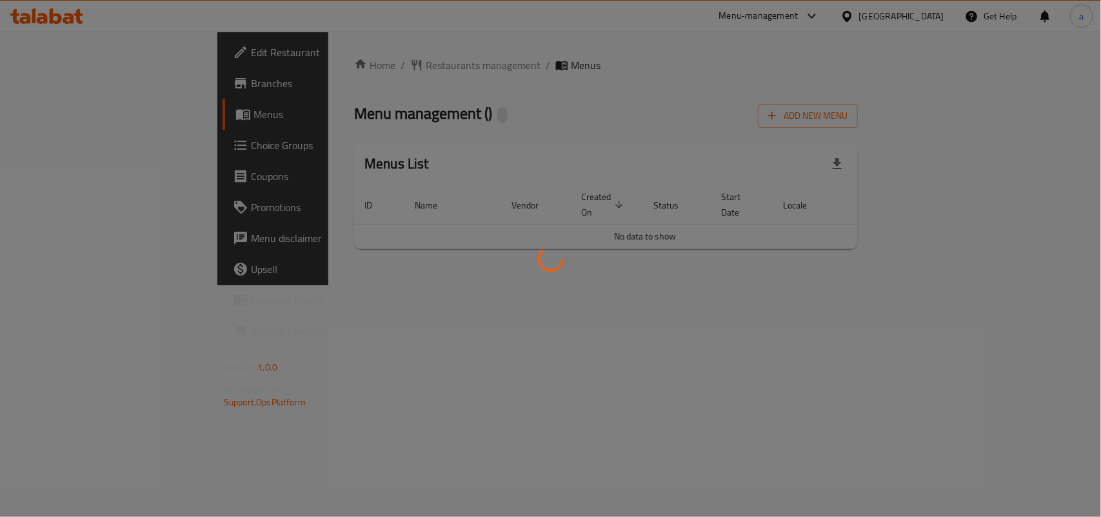
drag, startPoint x: 0, startPoint y: 0, endPoint x: 336, endPoint y: 72, distance: 343.6
click at [349, 62] on div at bounding box center [550, 258] width 1101 height 517
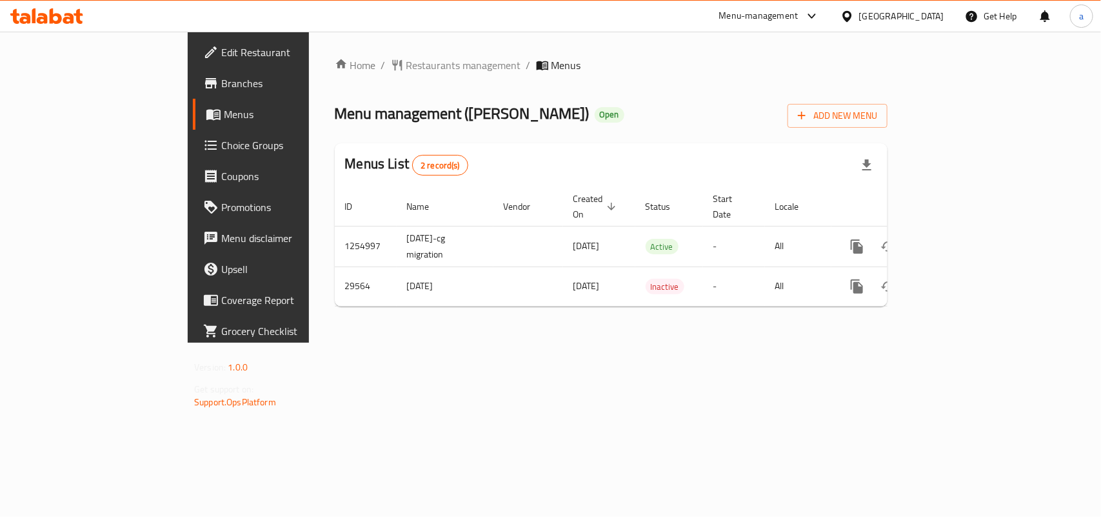
drag, startPoint x: 324, startPoint y: 75, endPoint x: 331, endPoint y: 63, distance: 14.4
click at [335, 75] on div "Home / Restaurants management / Menus Menu management ( Konafa Habiba ) Open Ad…" at bounding box center [611, 186] width 553 height 259
click at [406, 59] on span "Restaurants management" at bounding box center [463, 64] width 115 height 15
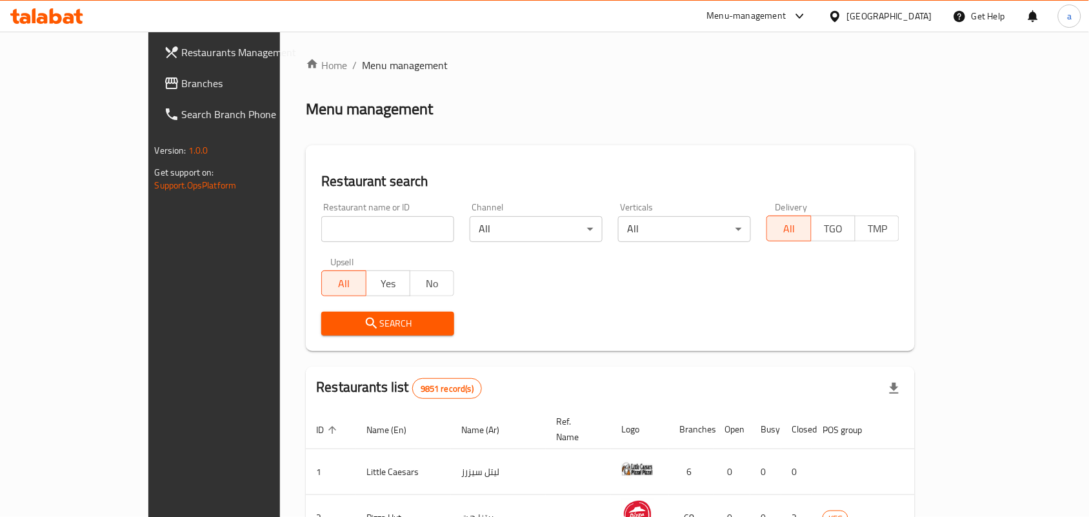
click at [321, 229] on input "search" at bounding box center [387, 229] width 133 height 26
paste input "15208"
type input "15208"
click button "Search" at bounding box center [387, 323] width 133 height 24
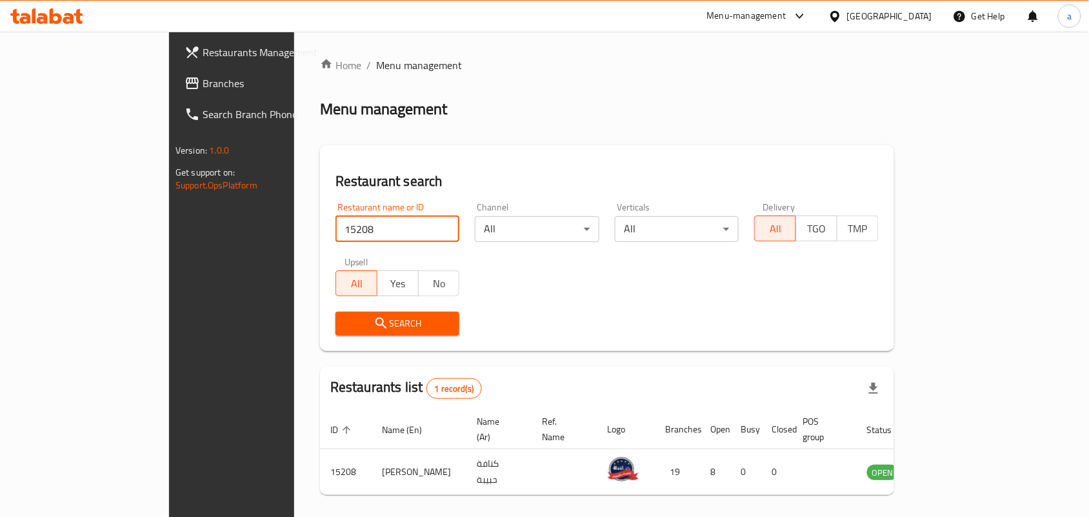
click at [202, 76] on span "Branches" at bounding box center [271, 82] width 138 height 15
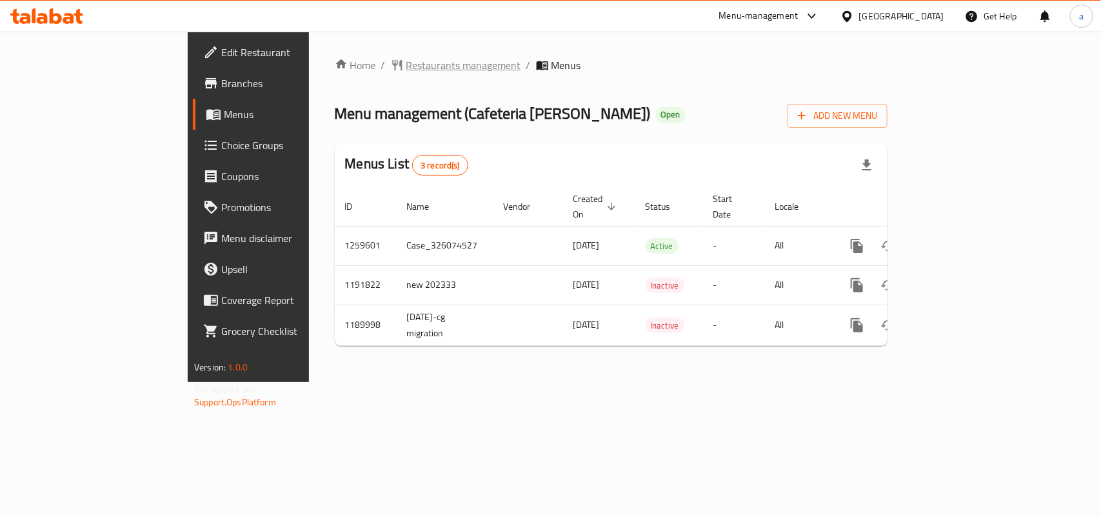
click at [406, 65] on span "Restaurants management" at bounding box center [463, 64] width 115 height 15
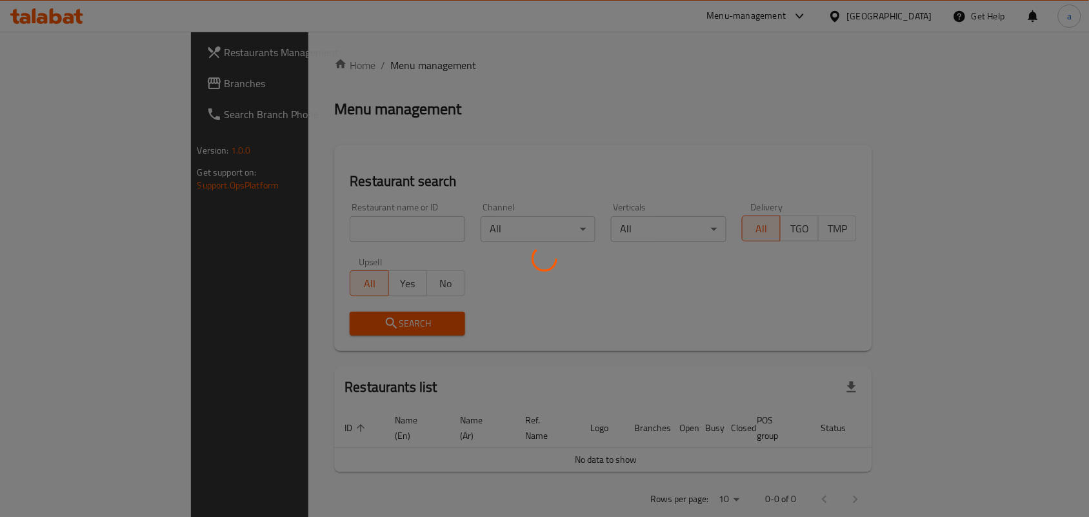
click at [317, 233] on div at bounding box center [544, 258] width 1089 height 517
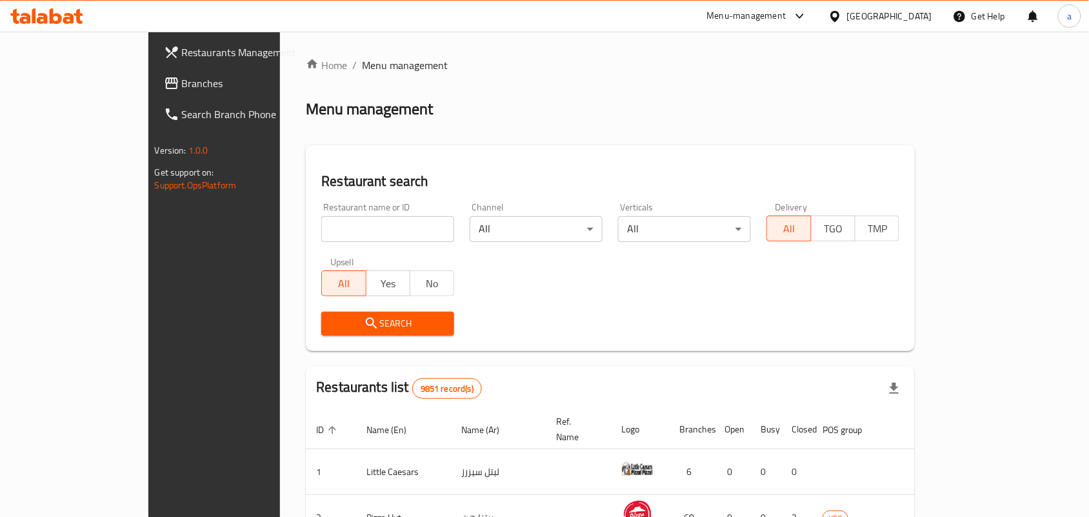
click at [329, 234] on input "search" at bounding box center [387, 229] width 133 height 26
paste input "5720"
type input "5720"
click button "Search" at bounding box center [387, 323] width 133 height 24
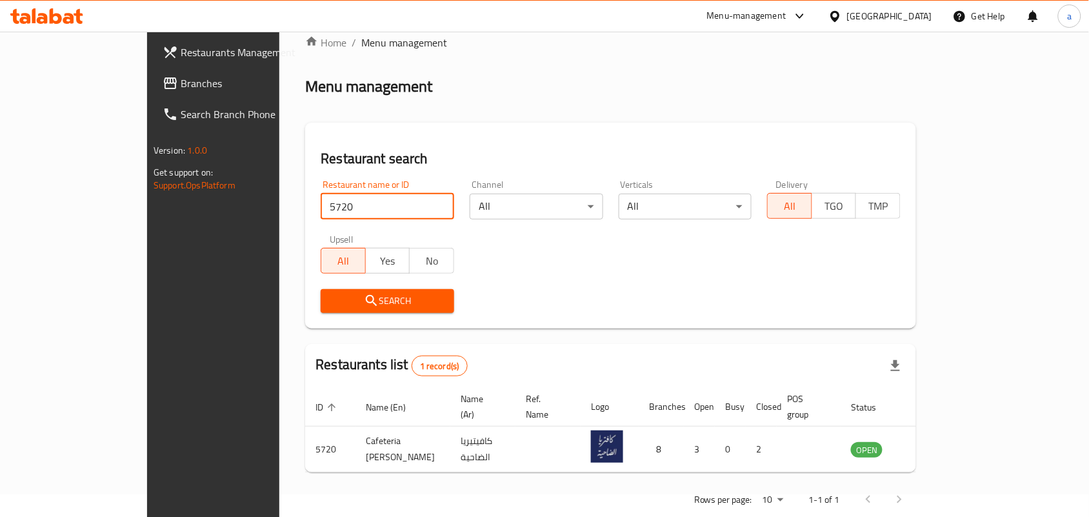
scroll to position [34, 0]
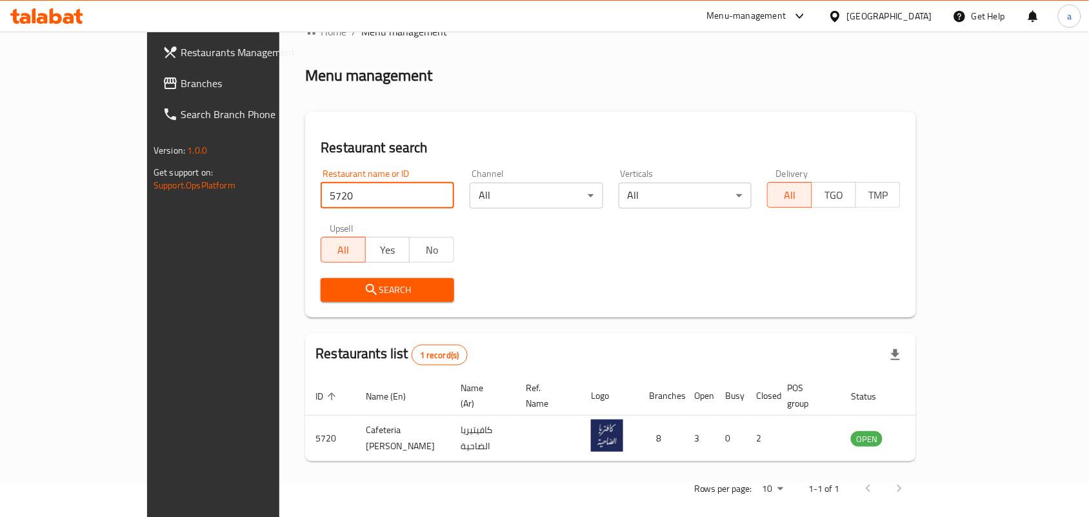
click at [181, 85] on span "Branches" at bounding box center [250, 82] width 138 height 15
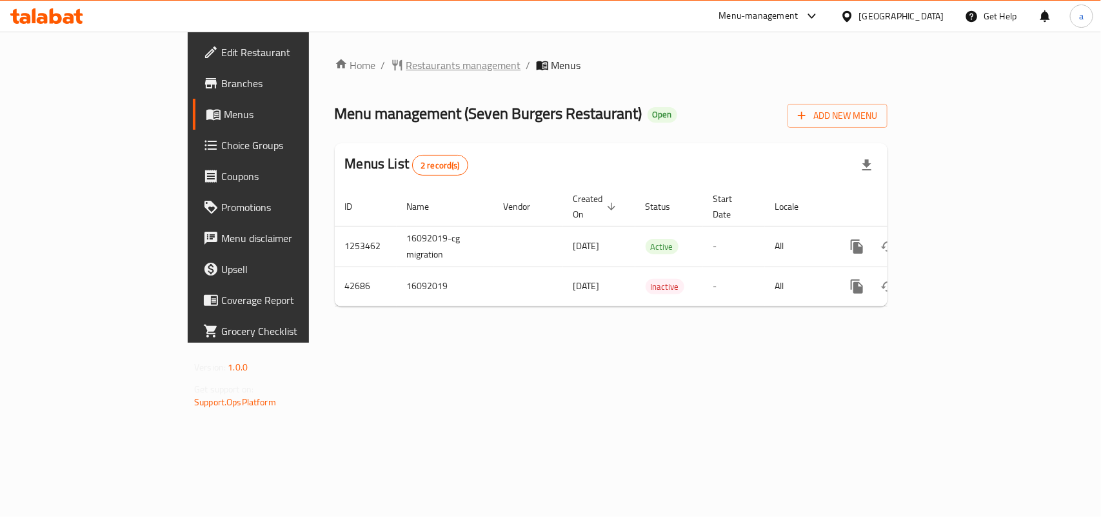
click at [406, 69] on span "Restaurants management" at bounding box center [463, 64] width 115 height 15
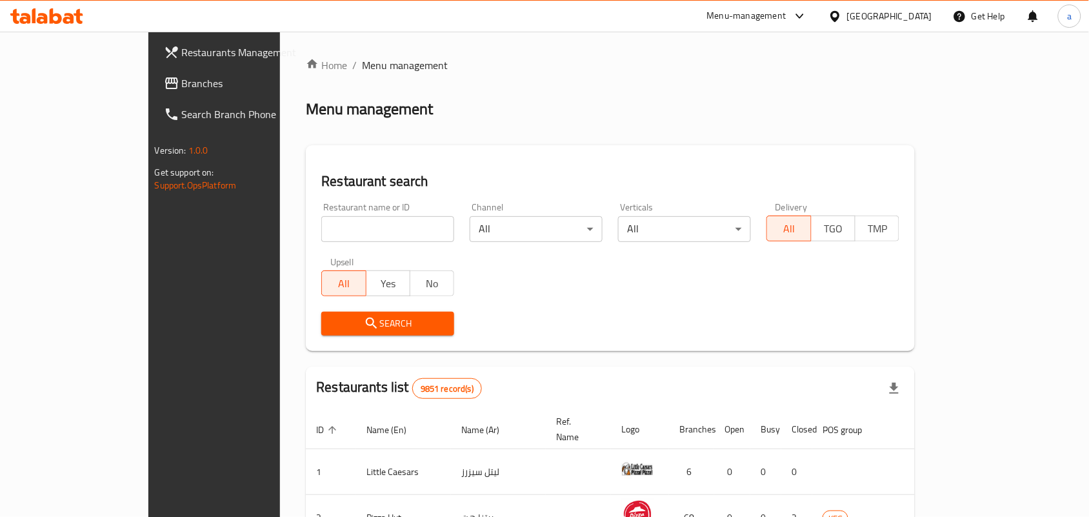
click at [340, 232] on input "search" at bounding box center [387, 229] width 133 height 26
paste input "22094"
type input "22094"
click button "Search" at bounding box center [387, 323] width 133 height 24
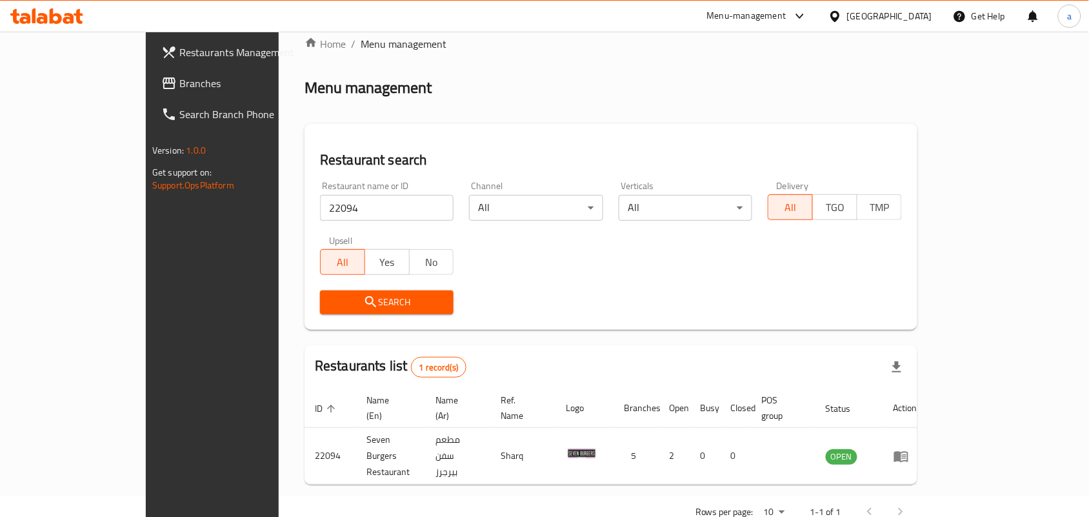
scroll to position [34, 0]
